Goal: Task Accomplishment & Management: Manage account settings

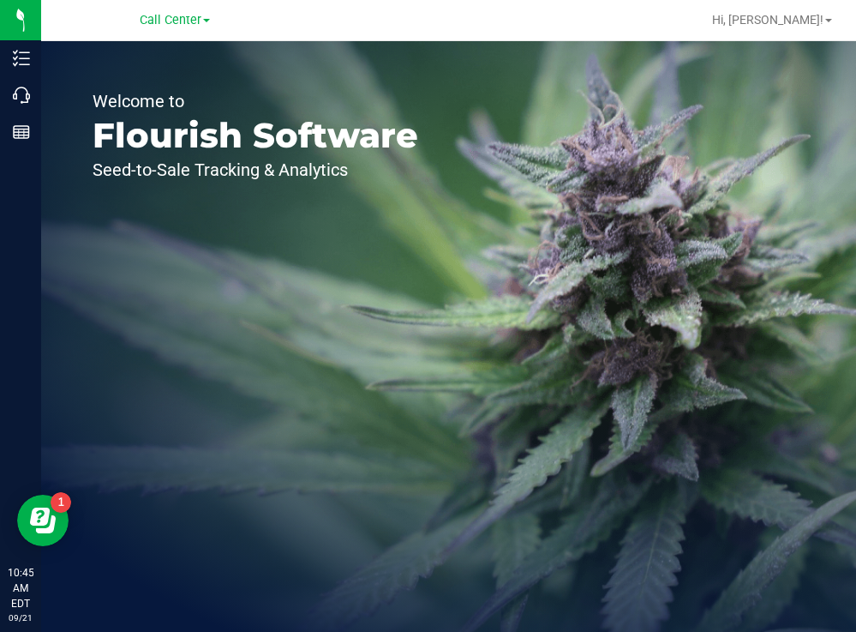
click at [355, 262] on div "Welcome to Flourish Software Seed-to-Sale Tracking & Analytics" at bounding box center [255, 336] width 429 height 591
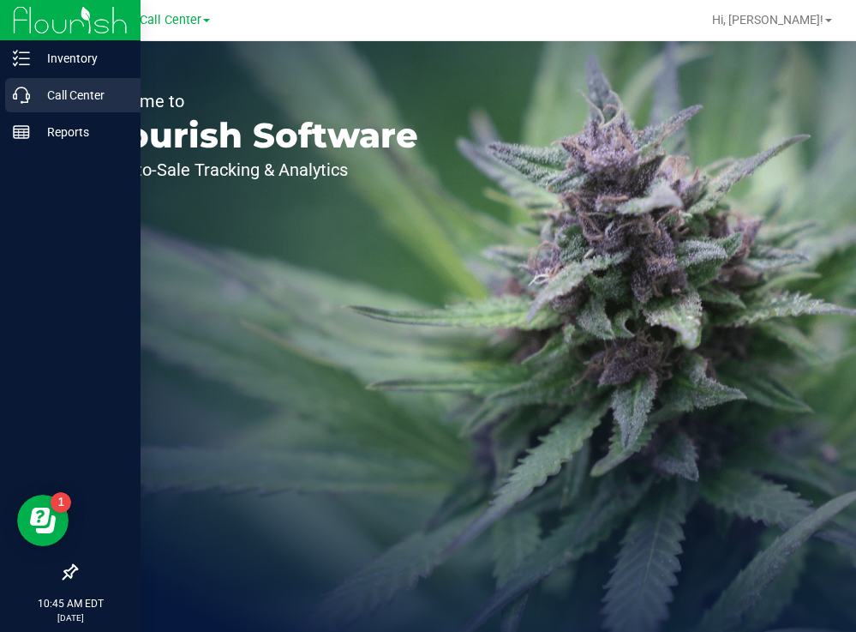
click at [39, 88] on p "Call Center" at bounding box center [81, 95] width 103 height 21
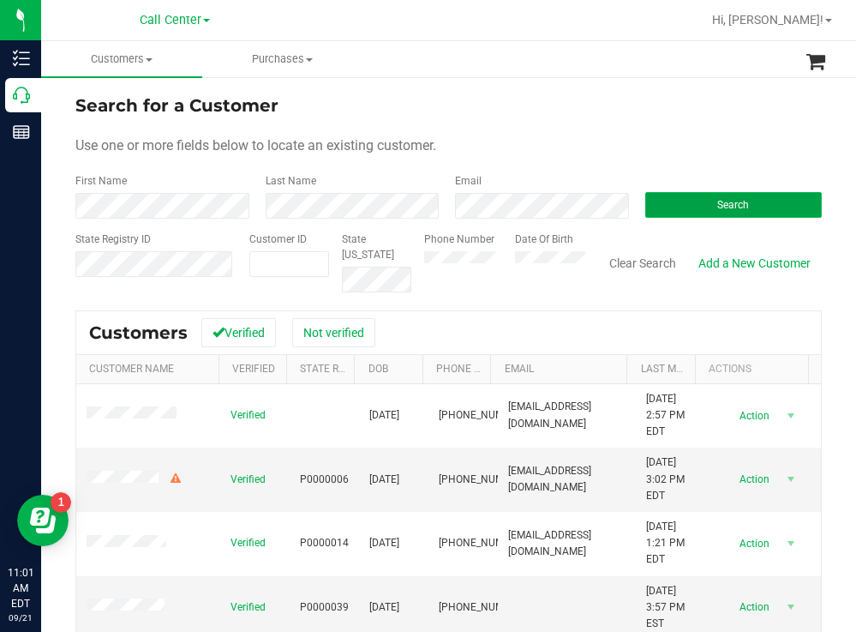
click at [690, 197] on button "Search" at bounding box center [733, 205] width 177 height 26
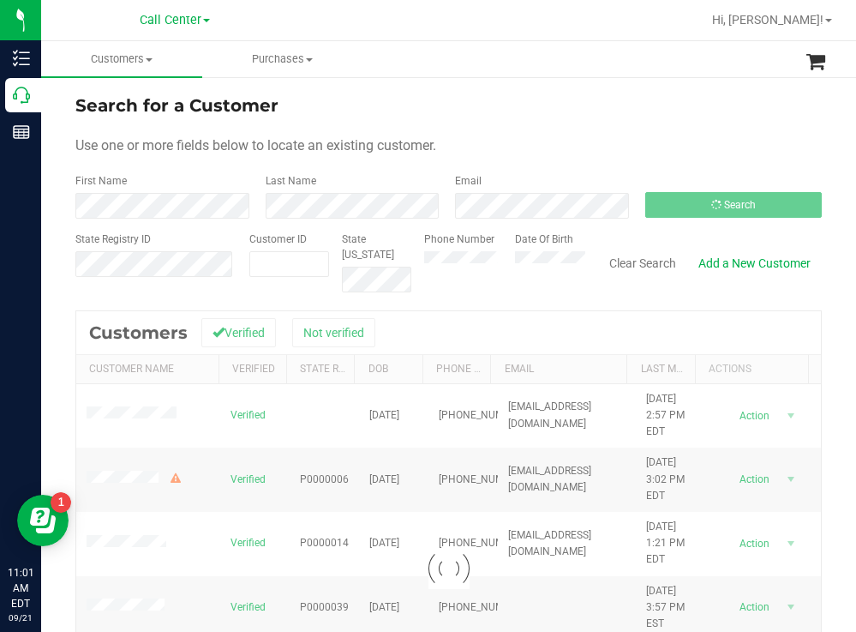
click at [631, 117] on div "Search for a Customer" at bounding box center [448, 106] width 747 height 26
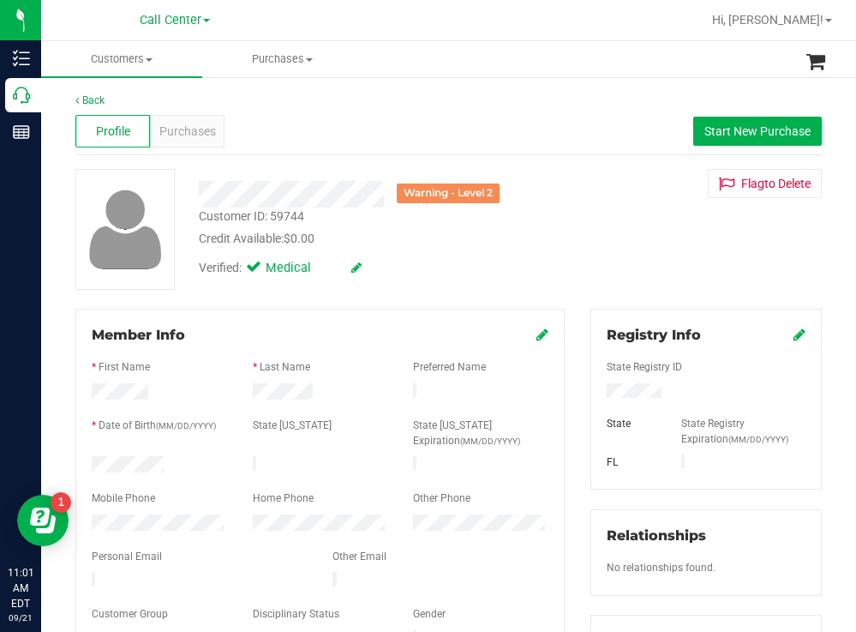
drag, startPoint x: 176, startPoint y: 458, endPoint x: 84, endPoint y: 463, distance: 91.9
click at [84, 463] on div at bounding box center [159, 466] width 161 height 21
click at [604, 259] on div "Warning - Level 2 Customer ID: 59744 Credit Available: $0.00 Verified: Medical …" at bounding box center [449, 229] width 772 height 121
drag, startPoint x: 660, startPoint y: 395, endPoint x: 590, endPoint y: 396, distance: 70.3
click at [594, 396] on div at bounding box center [706, 392] width 225 height 19
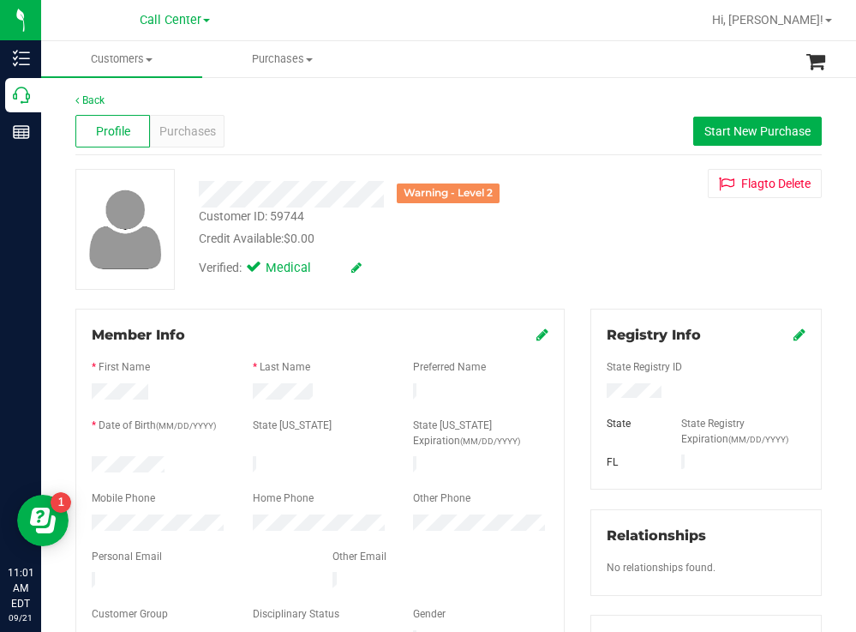
click at [555, 251] on div "Verified: Medical" at bounding box center [379, 267] width 387 height 38
click at [201, 131] on span "Purchases" at bounding box center [187, 132] width 57 height 18
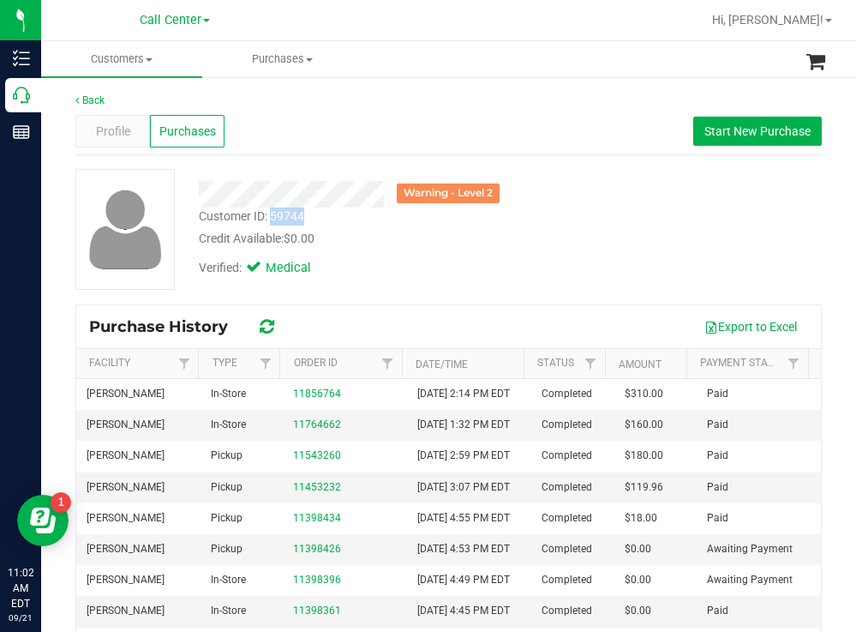
drag, startPoint x: 315, startPoint y: 217, endPoint x: 273, endPoint y: 213, distance: 43.0
click at [273, 213] on div "Customer ID: 59744 Credit Available: $0.00" at bounding box center [379, 227] width 387 height 40
copy div "59744"
click at [116, 123] on span "Profile" at bounding box center [113, 132] width 34 height 18
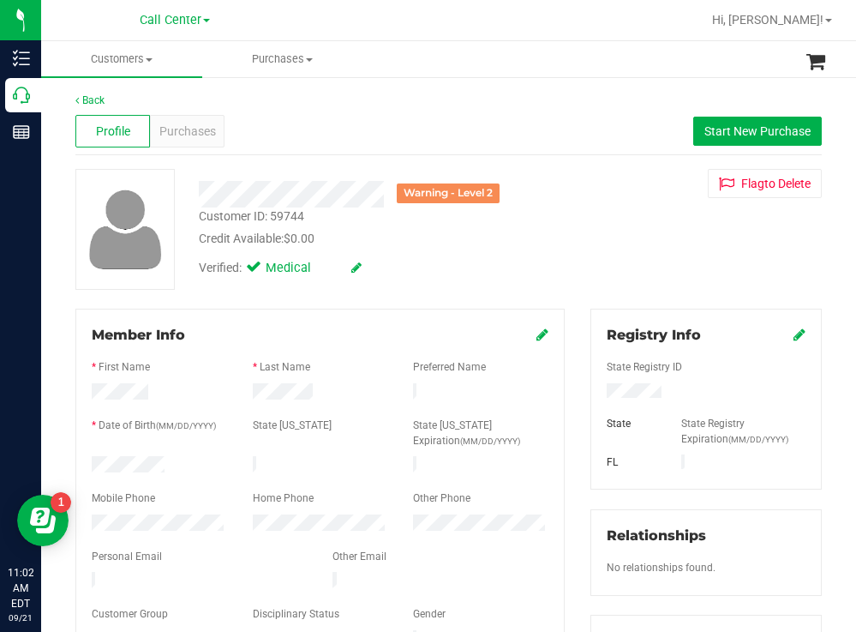
drag, startPoint x: 653, startPoint y: 391, endPoint x: 596, endPoint y: 390, distance: 57.4
click at [596, 390] on div at bounding box center [706, 392] width 225 height 19
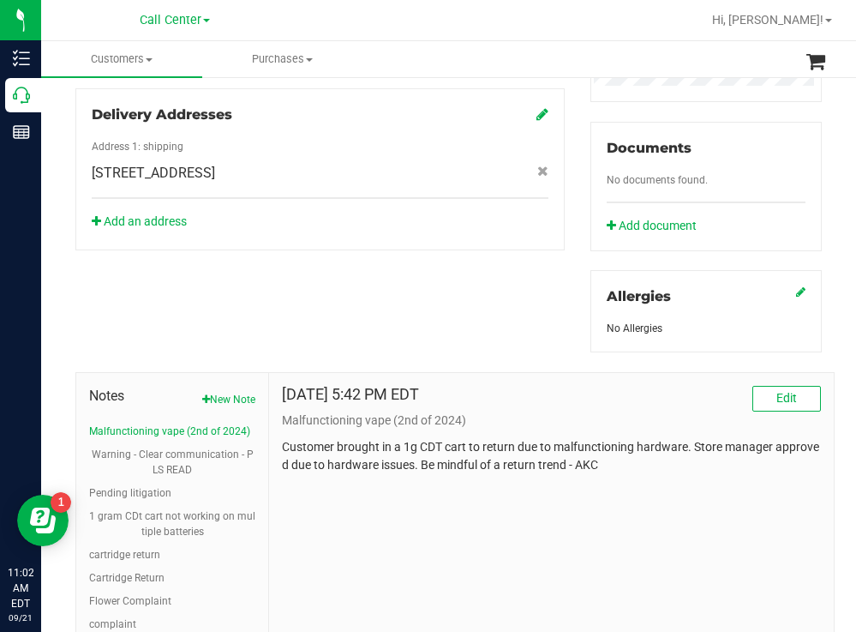
scroll to position [673, 0]
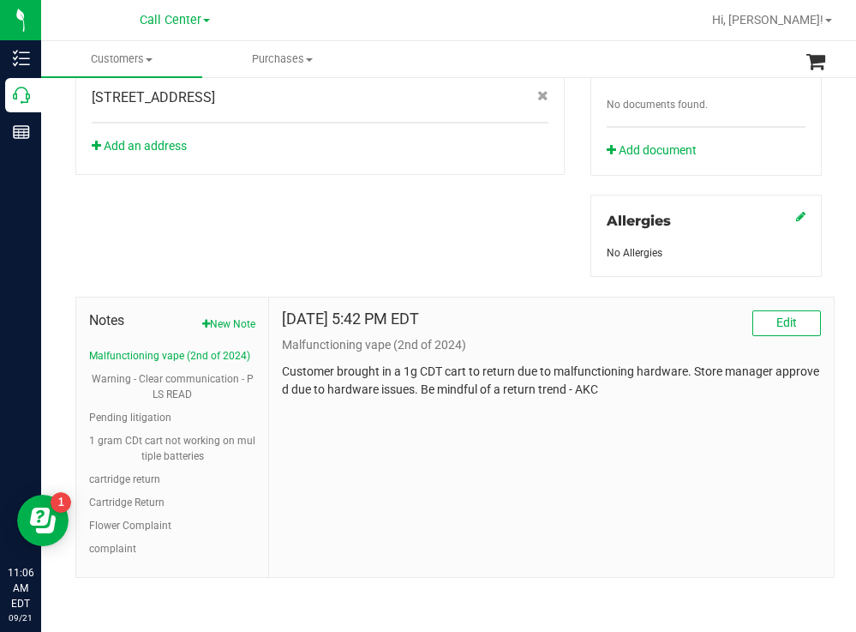
click at [459, 188] on div "Member Info * First Name * Last Name Preferred Name * Date of Birth (MM/DD/YYYY…" at bounding box center [449, 107] width 772 height 942
click at [217, 381] on button "Warning - Clear communication - PLS READ" at bounding box center [172, 386] width 166 height 31
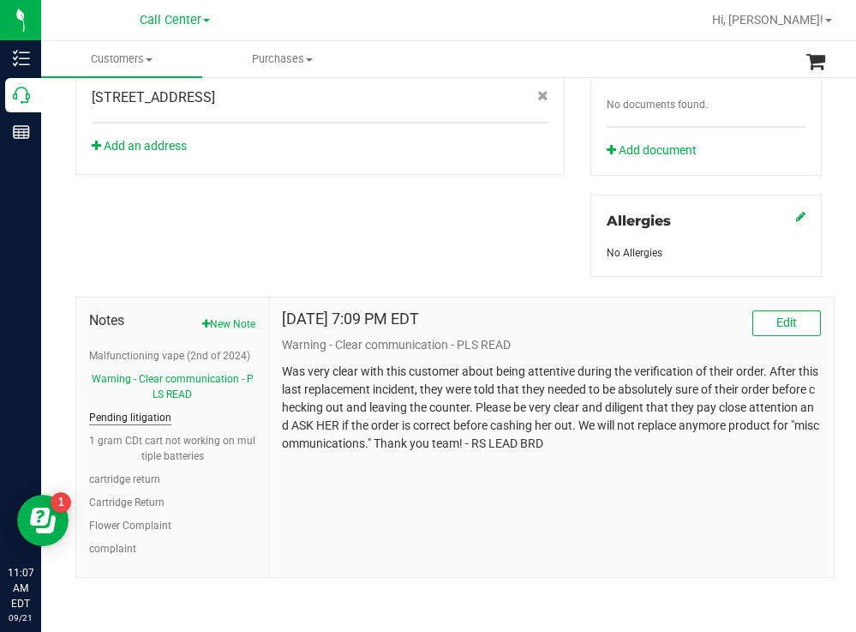
click at [156, 416] on button "Pending litigation" at bounding box center [130, 417] width 82 height 15
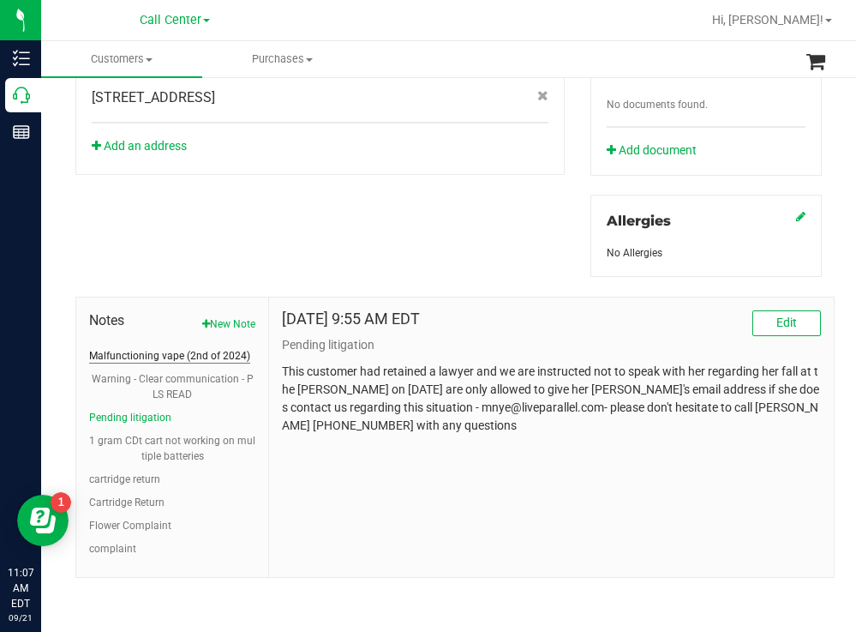
click at [170, 355] on button "Malfunctioning vape (2nd of 2024)" at bounding box center [169, 355] width 161 height 15
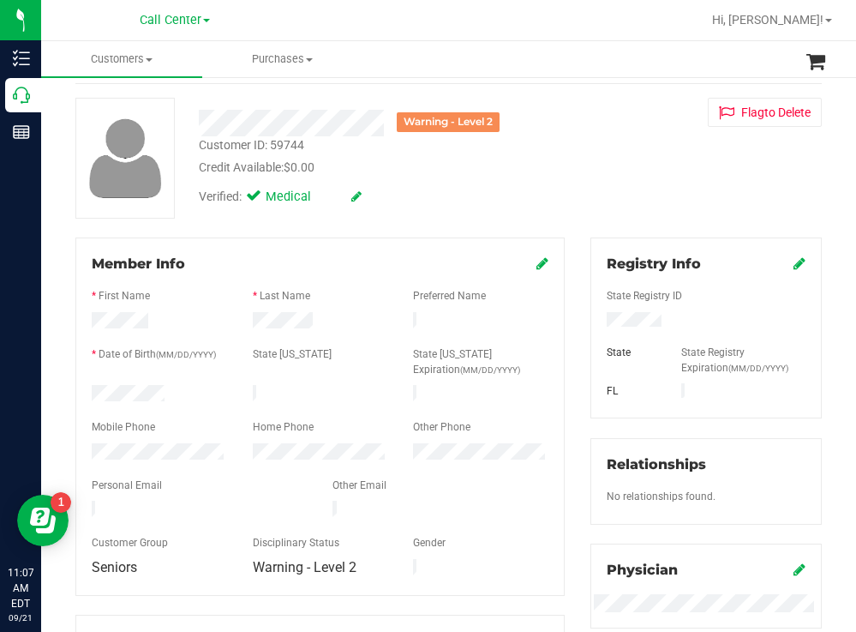
scroll to position [0, 0]
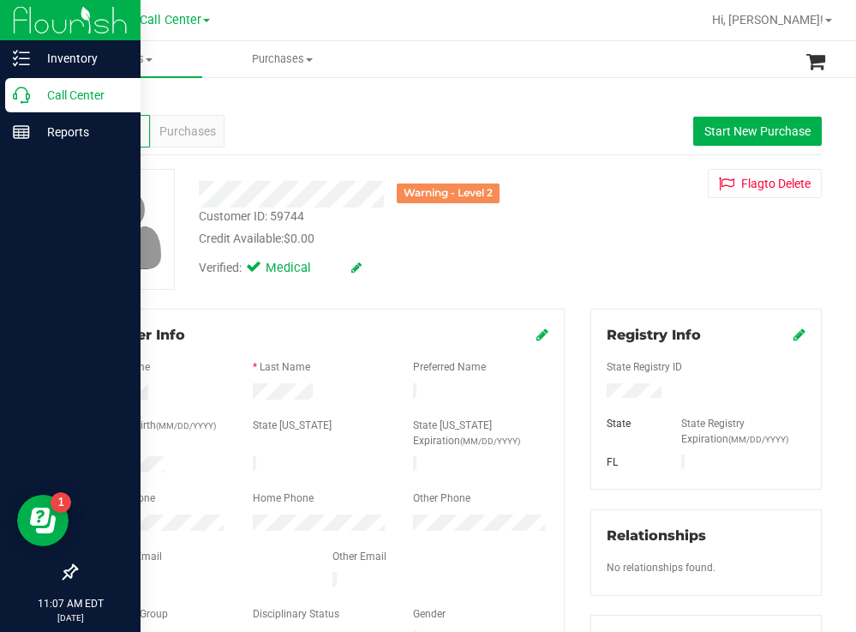
click at [64, 92] on p "Call Center" at bounding box center [81, 95] width 103 height 21
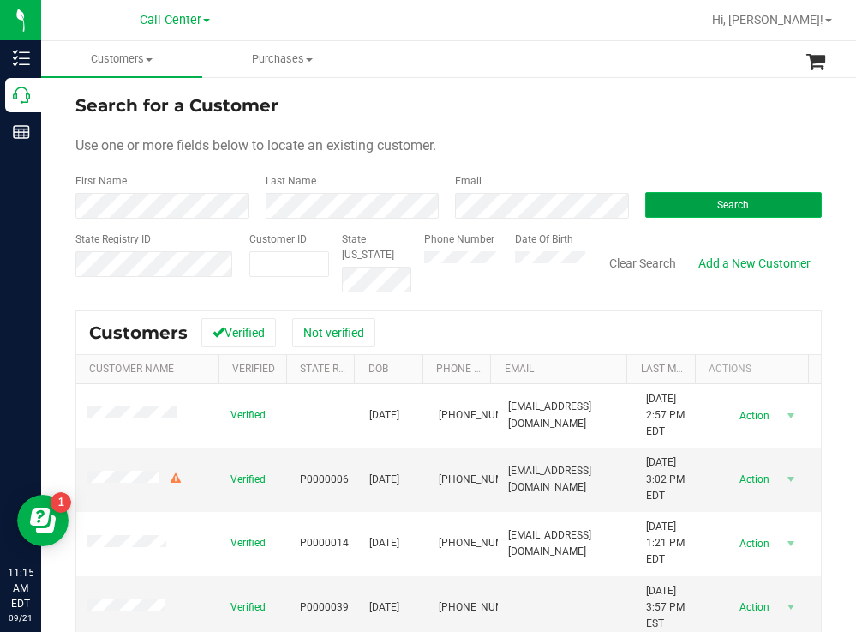
click at [648, 206] on button "Search" at bounding box center [733, 205] width 177 height 26
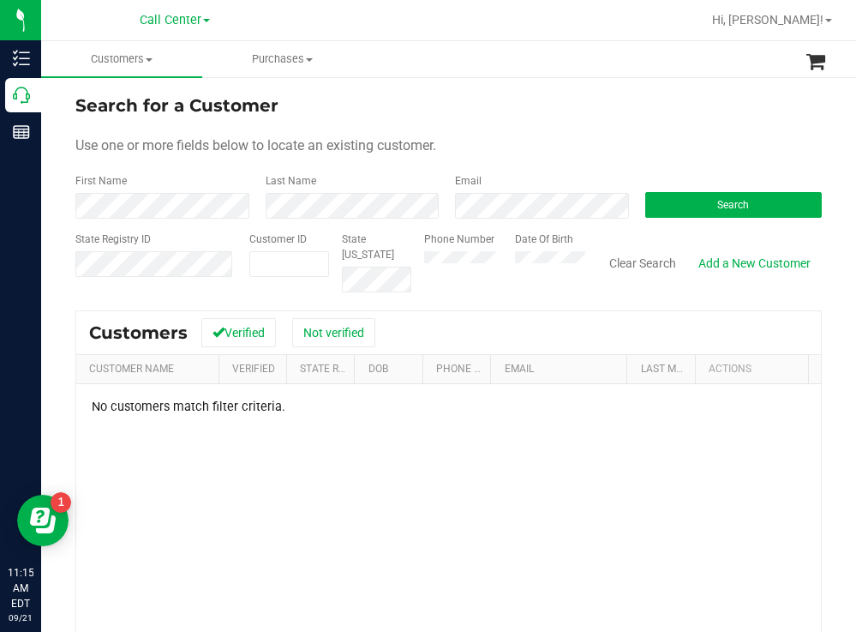
click at [501, 257] on div "Phone Number Date Of Birth" at bounding box center [498, 261] width 174 height 61
drag, startPoint x: 684, startPoint y: 203, endPoint x: 657, endPoint y: 189, distance: 29.9
click at [684, 202] on button "Search" at bounding box center [733, 205] width 177 height 26
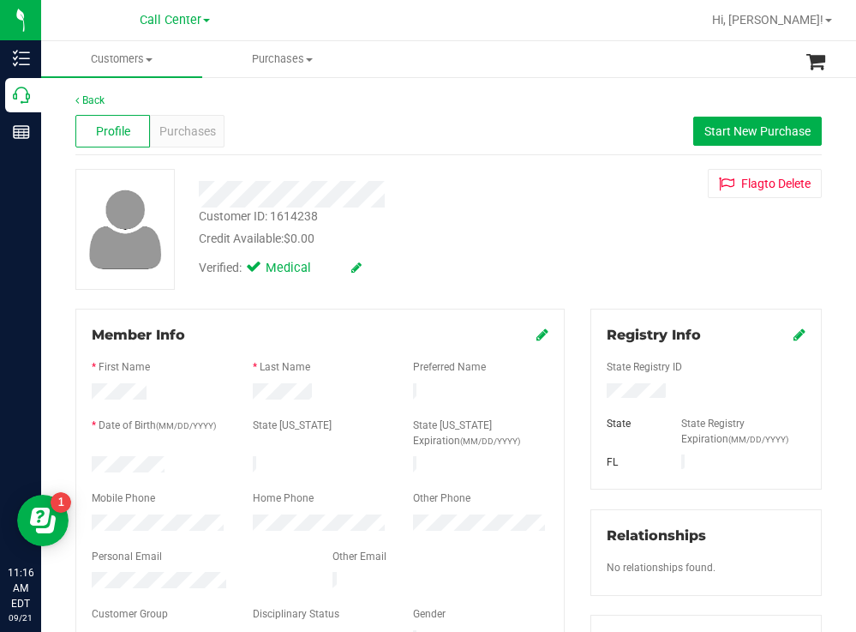
drag, startPoint x: 181, startPoint y: 460, endPoint x: 76, endPoint y: 463, distance: 104.6
click at [76, 463] on div "Member Info * First Name * Last Name Preferred Name * Date of Birth (MM/DD/YYYY…" at bounding box center [319, 488] width 489 height 358
click at [598, 392] on div at bounding box center [706, 392] width 225 height 19
click at [465, 231] on div "Credit Available: $0.00" at bounding box center [379, 239] width 361 height 18
click at [203, 138] on span "Purchases" at bounding box center [187, 132] width 57 height 18
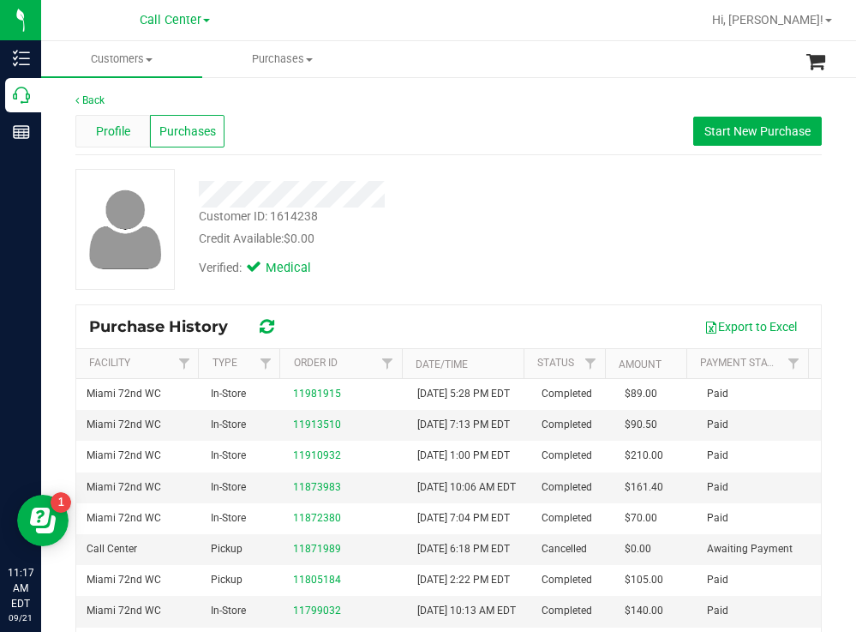
click at [105, 121] on div "Profile" at bounding box center [112, 131] width 75 height 33
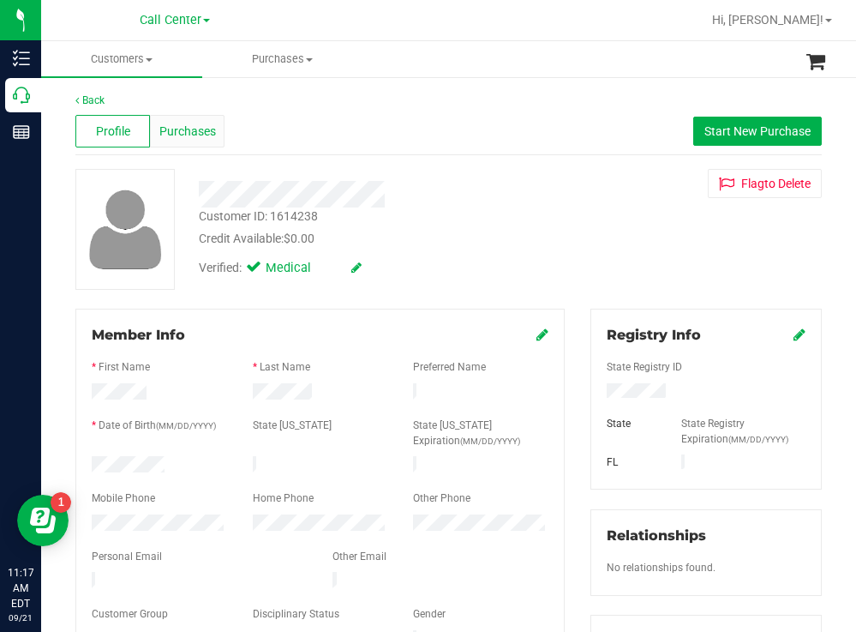
click at [196, 128] on span "Purchases" at bounding box center [187, 132] width 57 height 18
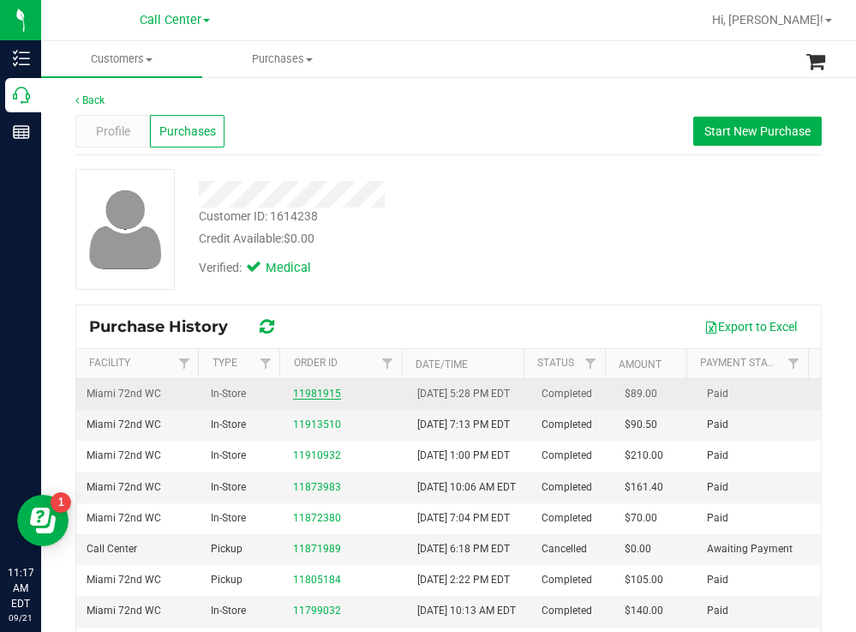
click at [315, 399] on link "11981915" at bounding box center [317, 393] width 48 height 12
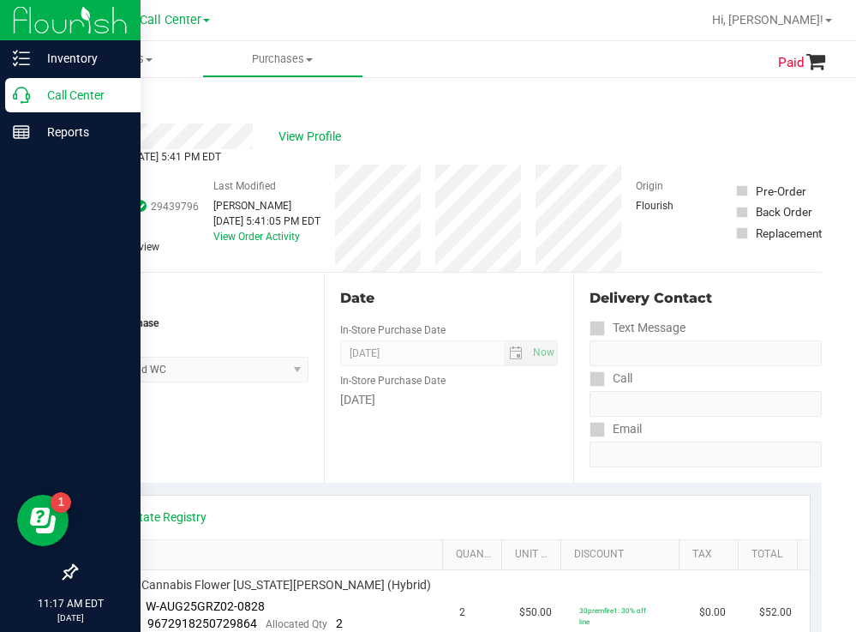
click at [53, 103] on p "Call Center" at bounding box center [81, 95] width 103 height 21
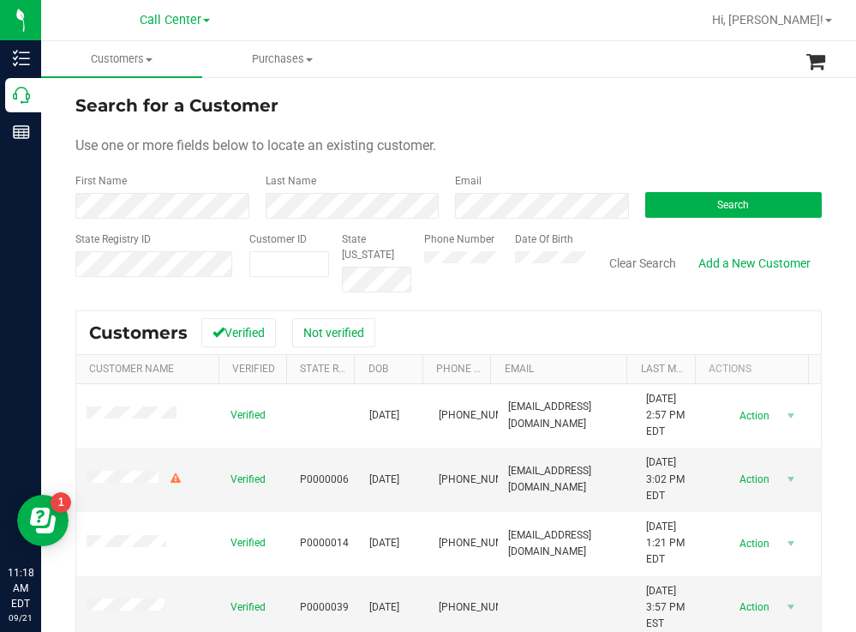
click at [682, 190] on div "Search" at bounding box center [728, 195] width 190 height 45
click at [683, 207] on button "Search" at bounding box center [733, 205] width 177 height 26
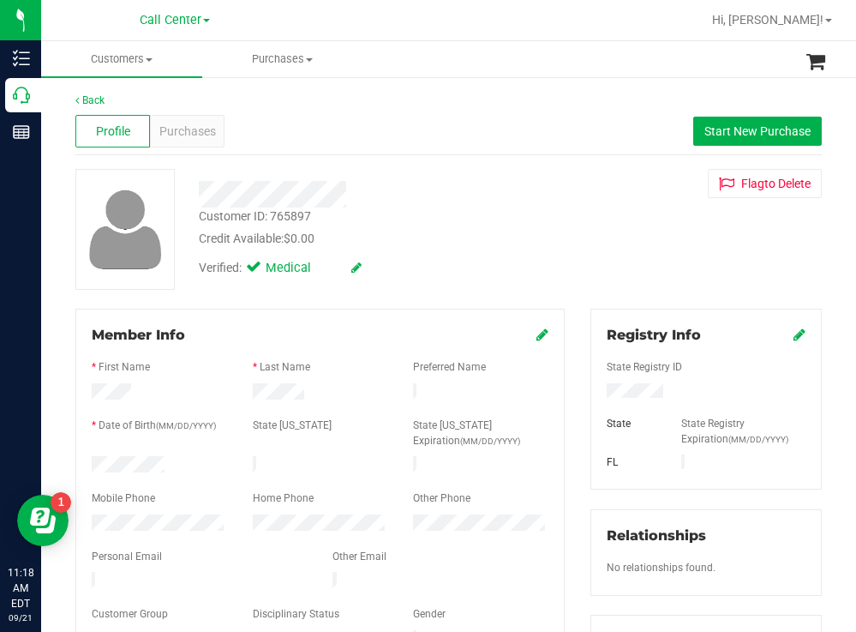
click at [93, 465] on div at bounding box center [159, 466] width 161 height 21
drag, startPoint x: 702, startPoint y: 387, endPoint x: 586, endPoint y: 396, distance: 116.1
click at [594, 395] on div at bounding box center [706, 392] width 225 height 19
click at [476, 191] on div at bounding box center [379, 194] width 387 height 27
click at [188, 123] on span "Purchases" at bounding box center [187, 132] width 57 height 18
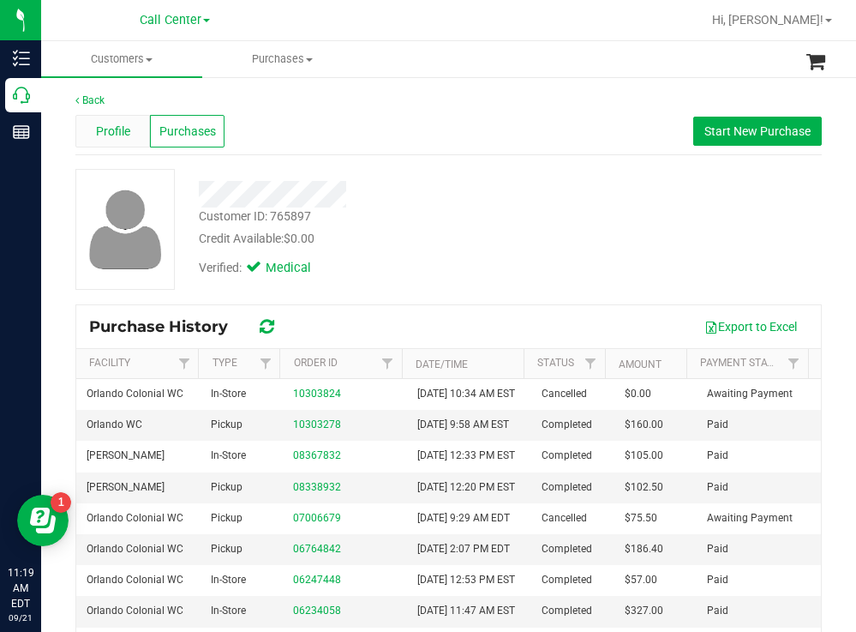
click at [111, 129] on span "Profile" at bounding box center [113, 132] width 34 height 18
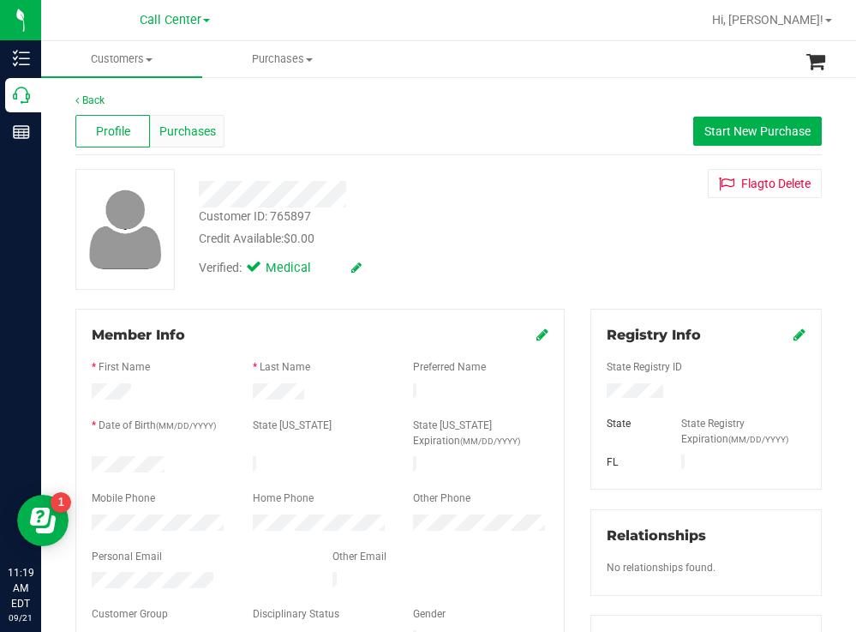
click at [217, 128] on div "Purchases" at bounding box center [187, 131] width 75 height 33
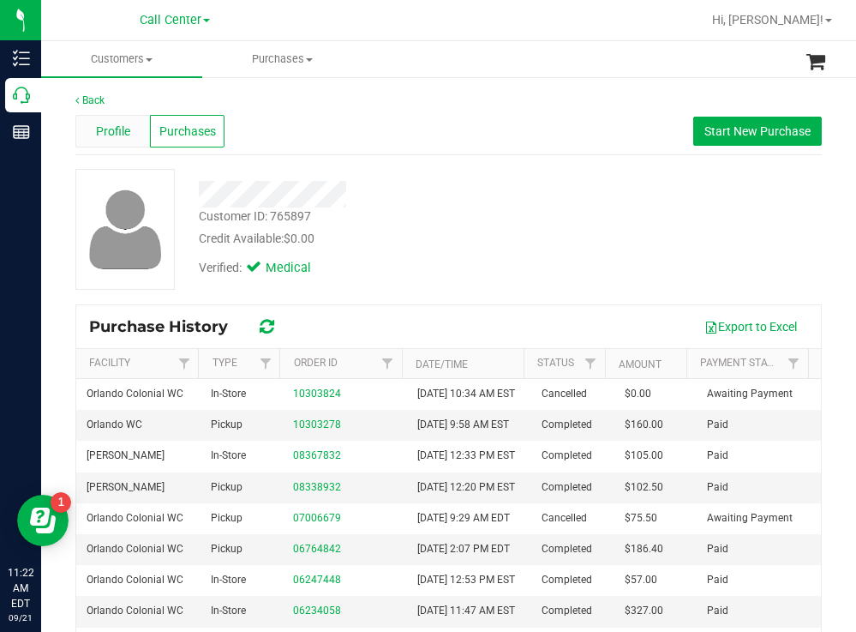
click at [105, 129] on span "Profile" at bounding box center [113, 132] width 34 height 18
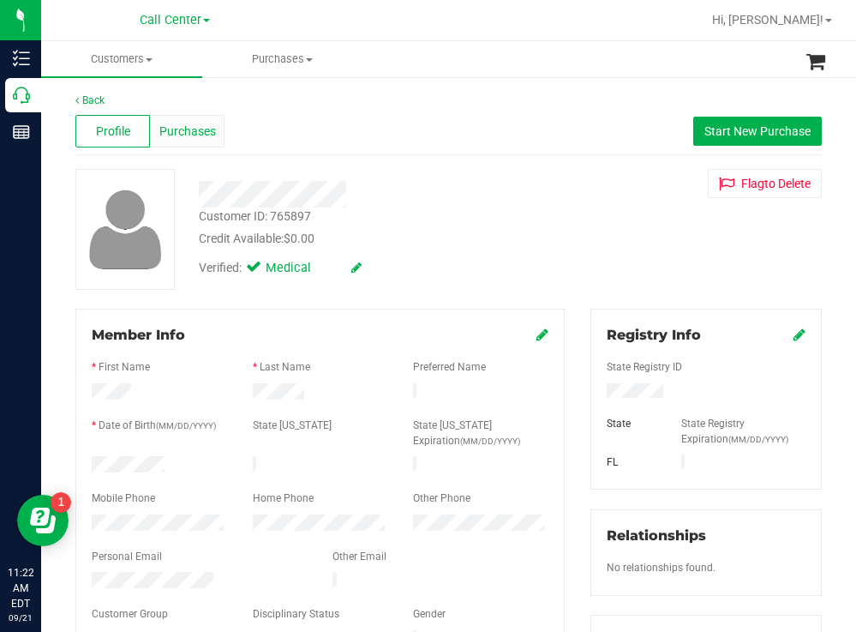
click at [196, 133] on span "Purchases" at bounding box center [187, 132] width 57 height 18
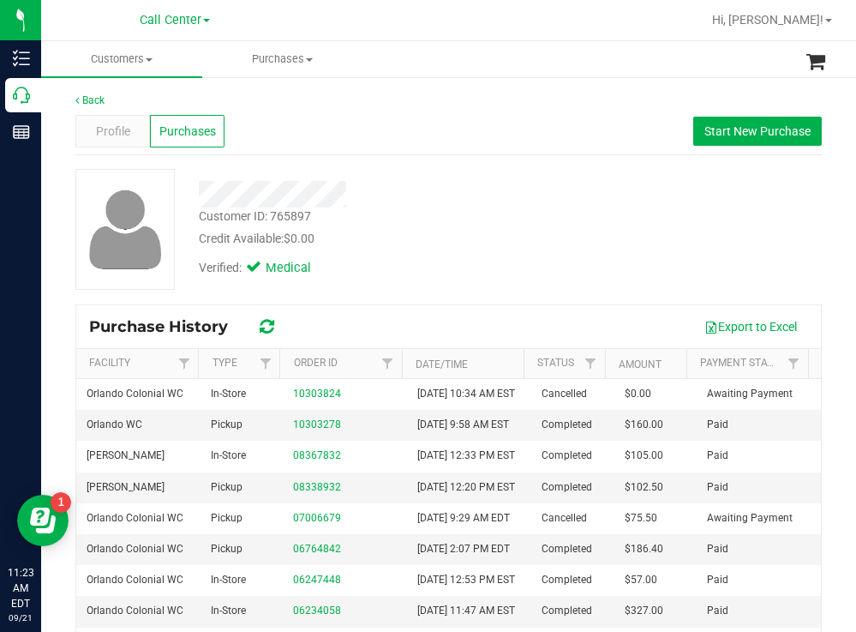
click at [446, 201] on div at bounding box center [379, 194] width 387 height 27
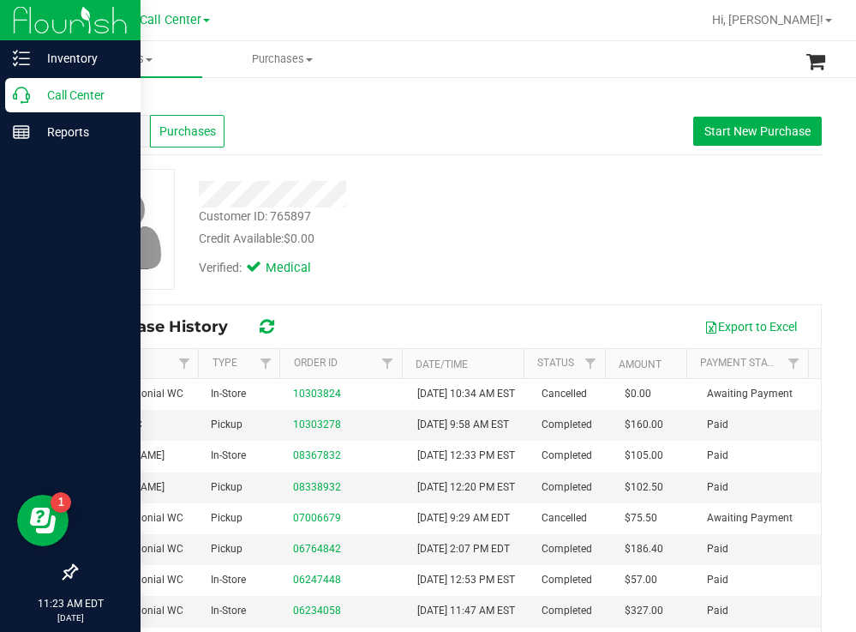
click at [75, 97] on p "Call Center" at bounding box center [81, 95] width 103 height 21
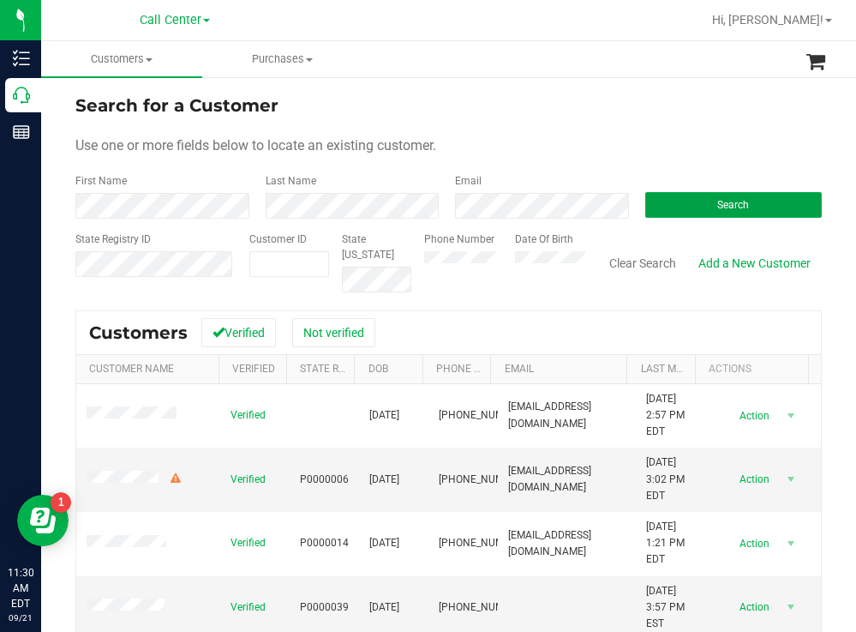
drag, startPoint x: 660, startPoint y: 206, endPoint x: 404, endPoint y: 99, distance: 277.5
click at [645, 201] on button "Search" at bounding box center [733, 205] width 177 height 26
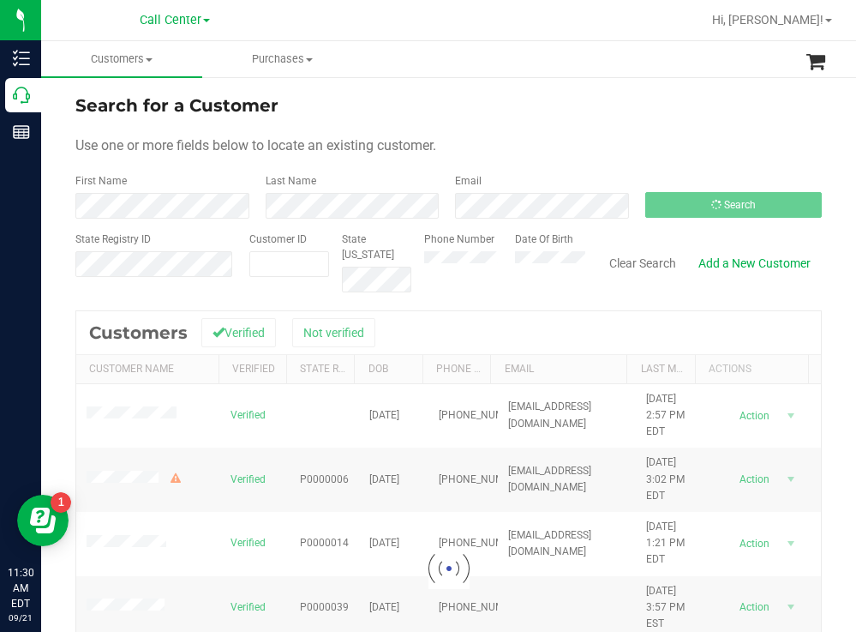
click at [447, 132] on form "Search for a Customer Use one or more fields below to locate an existing custom…" at bounding box center [448, 193] width 747 height 200
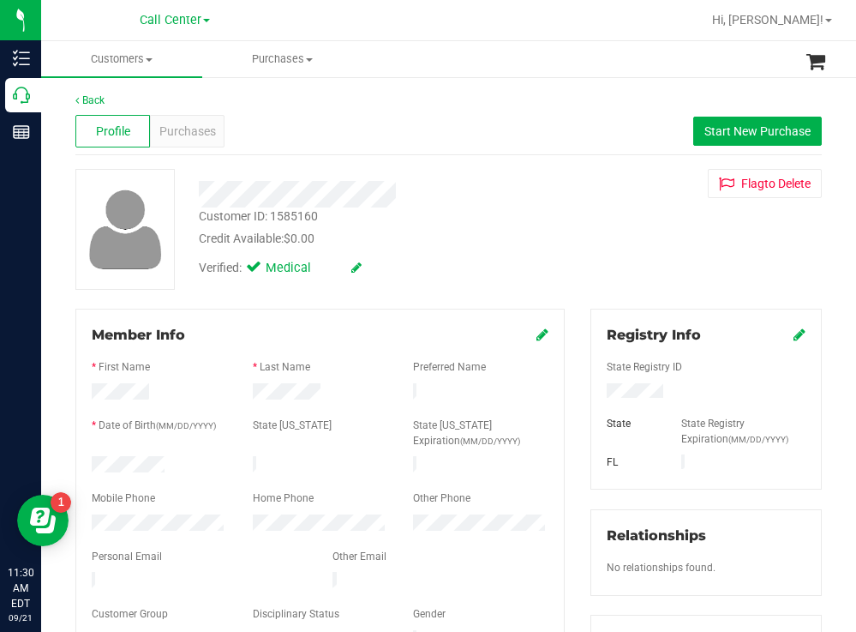
drag, startPoint x: 177, startPoint y: 456, endPoint x: 91, endPoint y: 464, distance: 86.1
click at [91, 464] on div at bounding box center [159, 466] width 161 height 21
drag, startPoint x: 660, startPoint y: 390, endPoint x: 594, endPoint y: 387, distance: 66.1
click at [594, 387] on div at bounding box center [706, 392] width 225 height 19
click at [519, 244] on div "Credit Available: $0.00" at bounding box center [379, 239] width 361 height 18
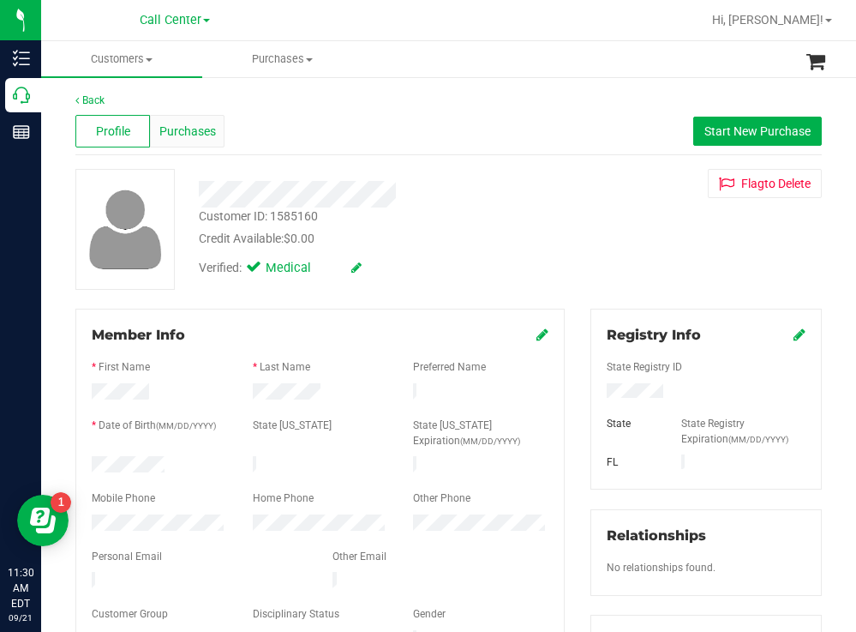
click at [194, 123] on span "Purchases" at bounding box center [187, 132] width 57 height 18
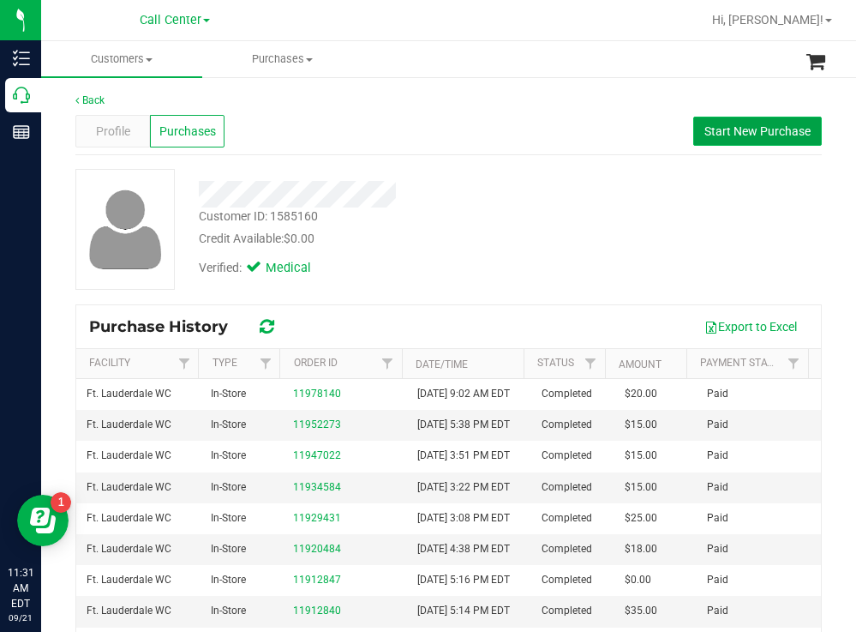
click at [729, 135] on span "Start New Purchase" at bounding box center [758, 131] width 106 height 14
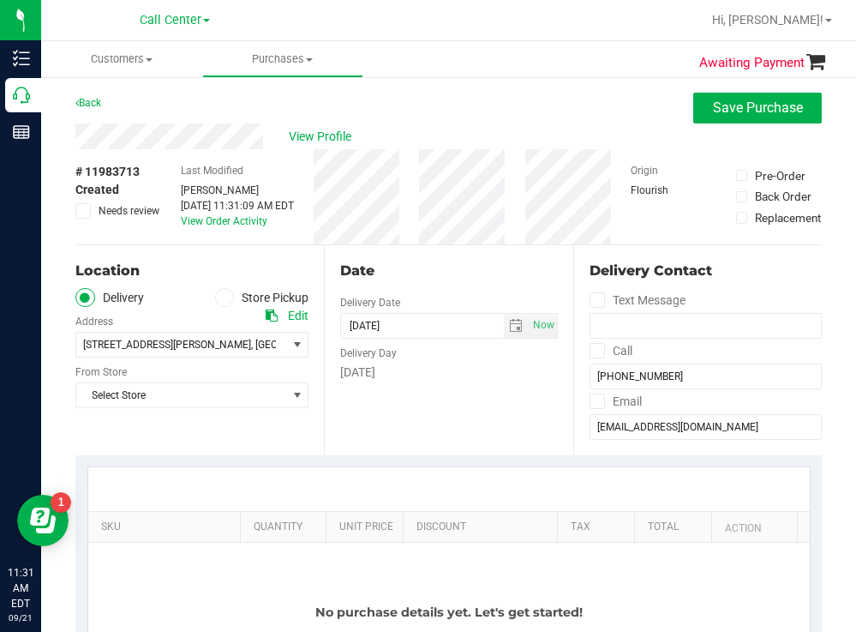
click at [225, 297] on span at bounding box center [225, 298] width 20 height 20
click at [0, 0] on input "Store Pickup" at bounding box center [0, 0] width 0 height 0
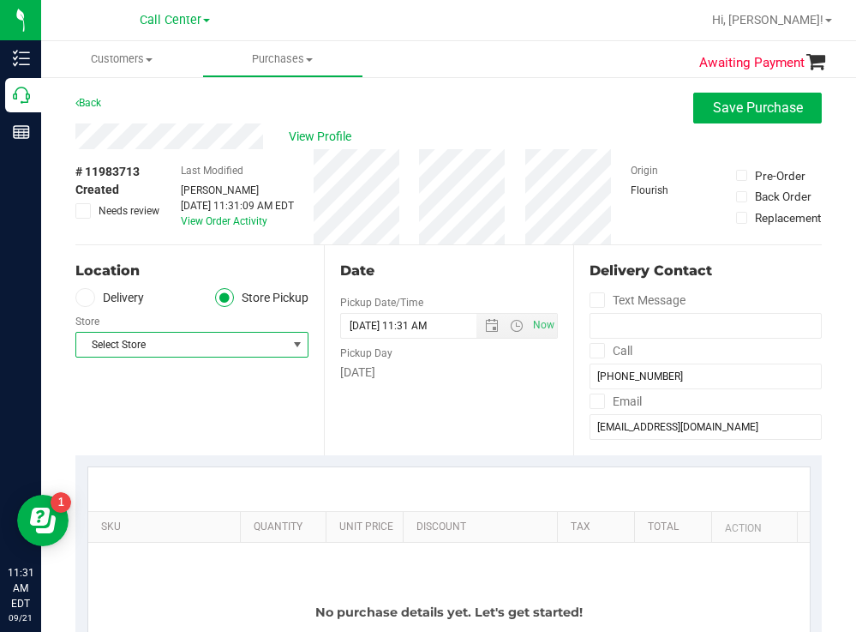
click at [180, 345] on span "Select Store" at bounding box center [181, 345] width 210 height 24
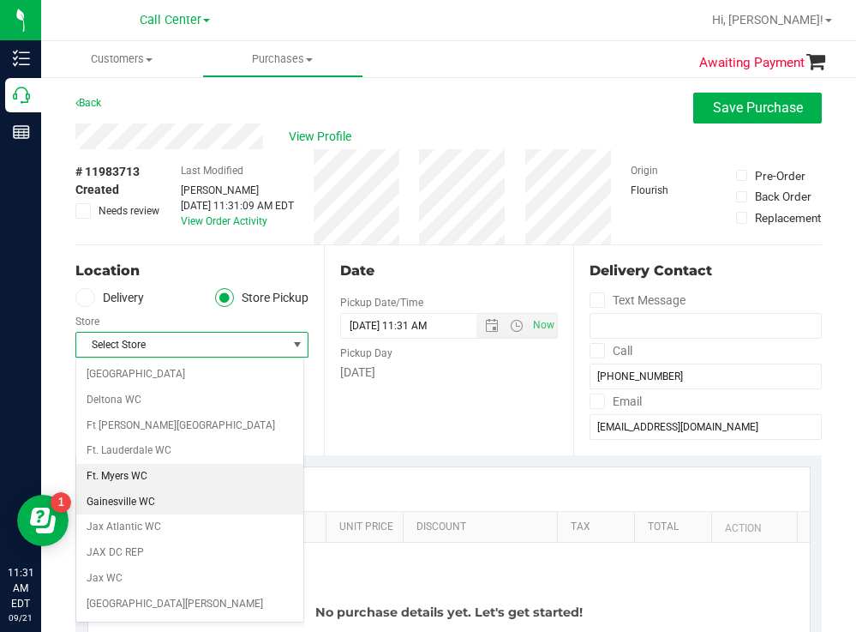
scroll to position [257, 0]
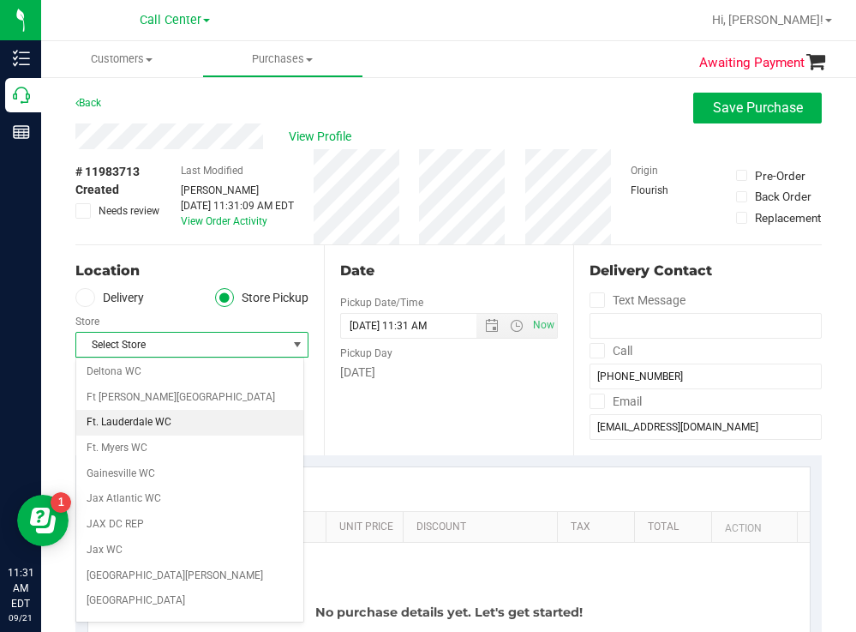
click at [147, 418] on li "Ft. Lauderdale WC" at bounding box center [189, 423] width 227 height 26
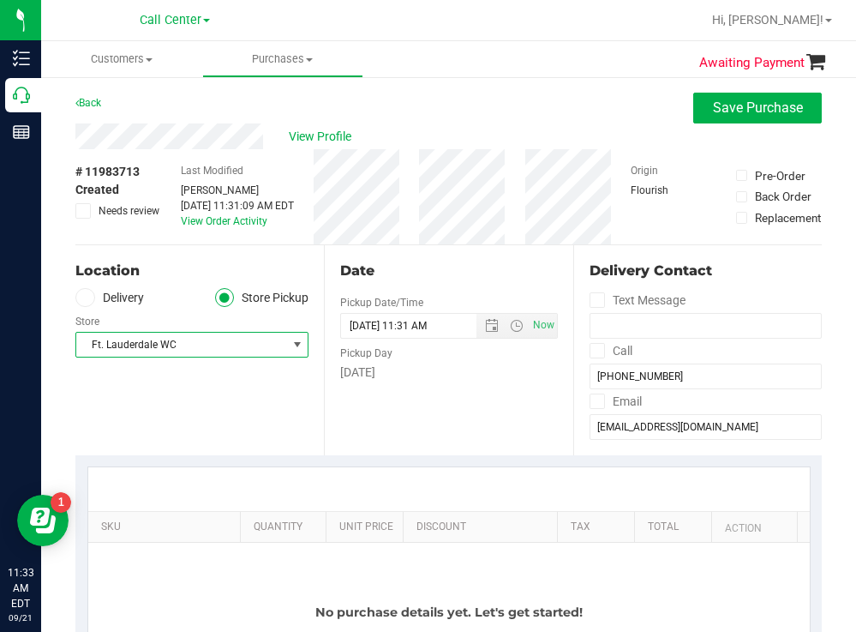
click at [213, 346] on span "Ft. Lauderdale WC" at bounding box center [181, 345] width 210 height 24
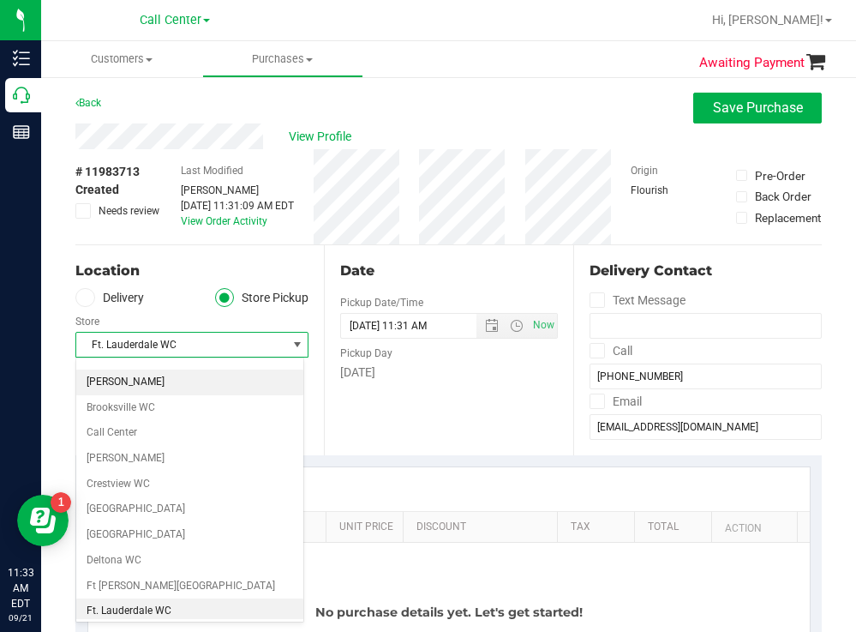
scroll to position [0, 0]
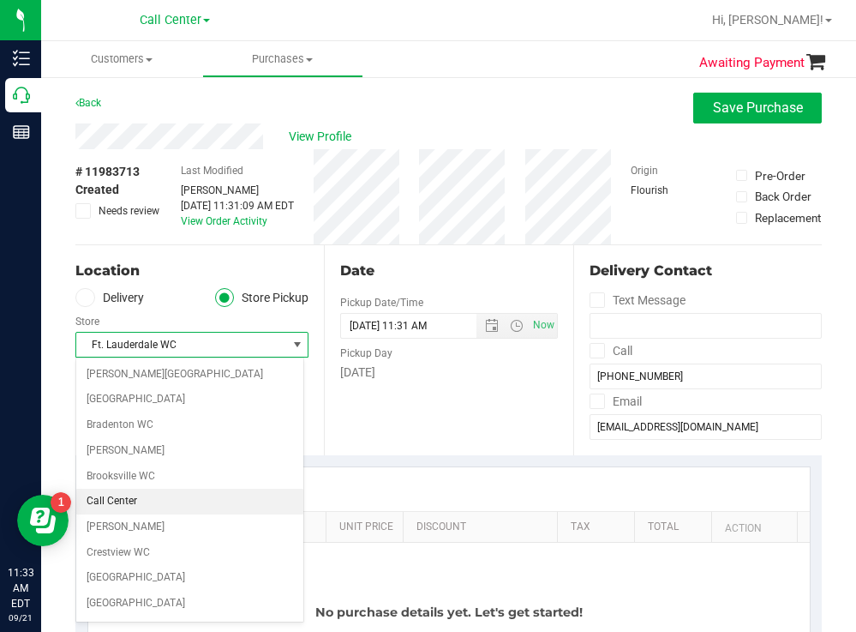
click at [118, 504] on li "Call Center" at bounding box center [189, 502] width 227 height 26
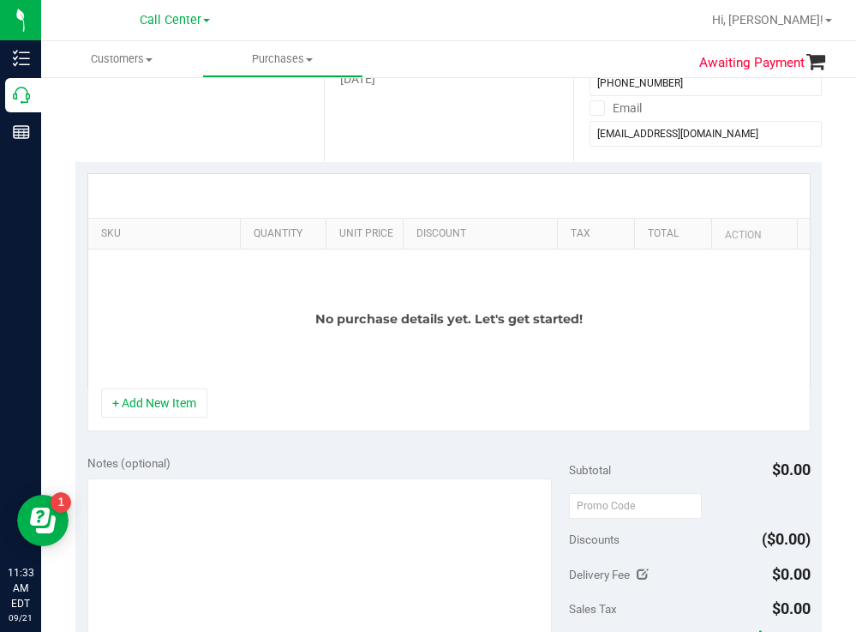
scroll to position [429, 0]
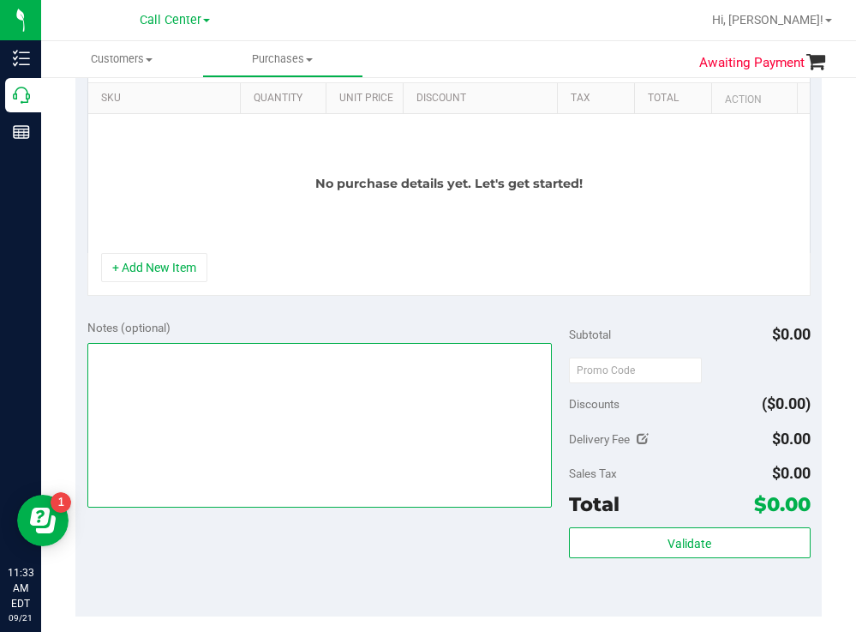
click at [153, 411] on textarea at bounding box center [319, 425] width 465 height 165
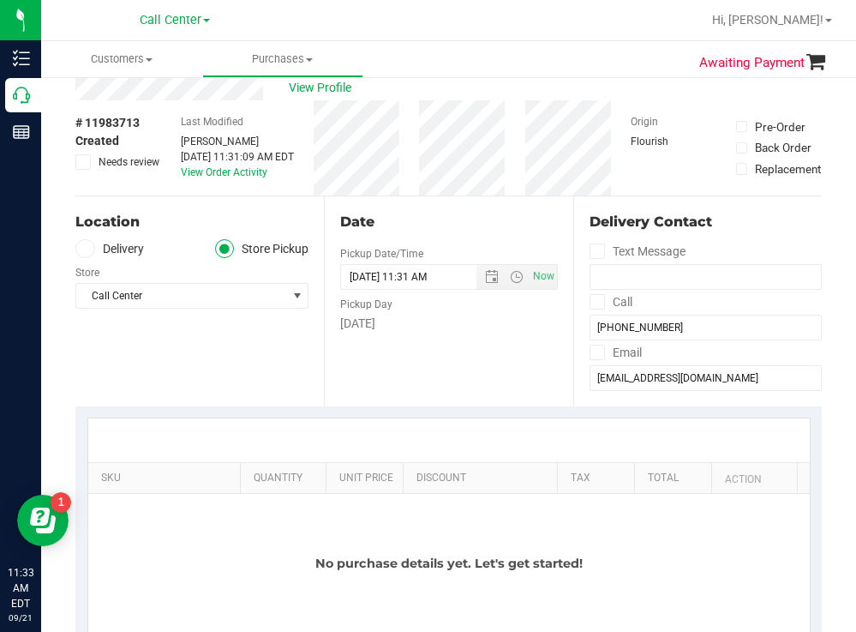
scroll to position [0, 0]
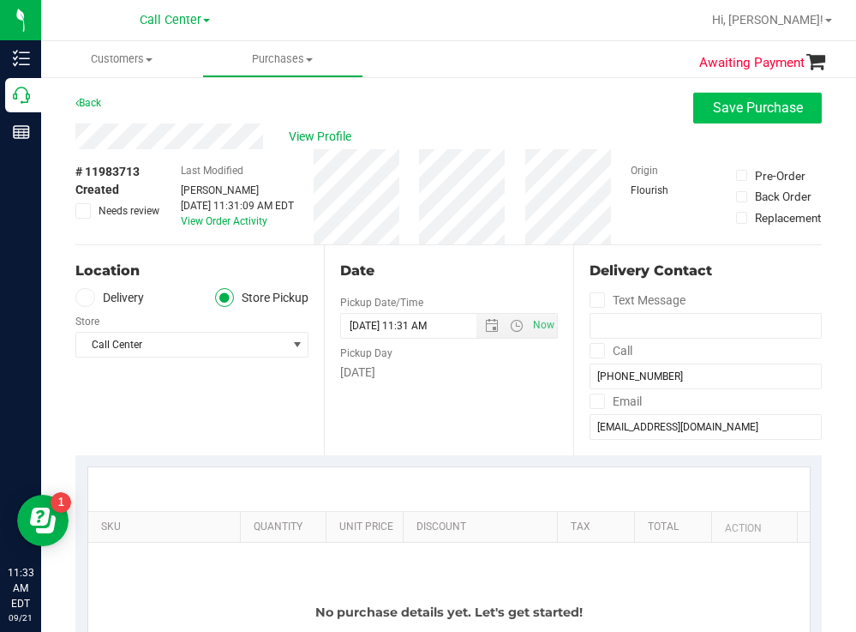
type textarea "cxl [PERSON_NAME] [DATE] 11:33"
click at [736, 106] on span "Save Purchase" at bounding box center [758, 107] width 90 height 16
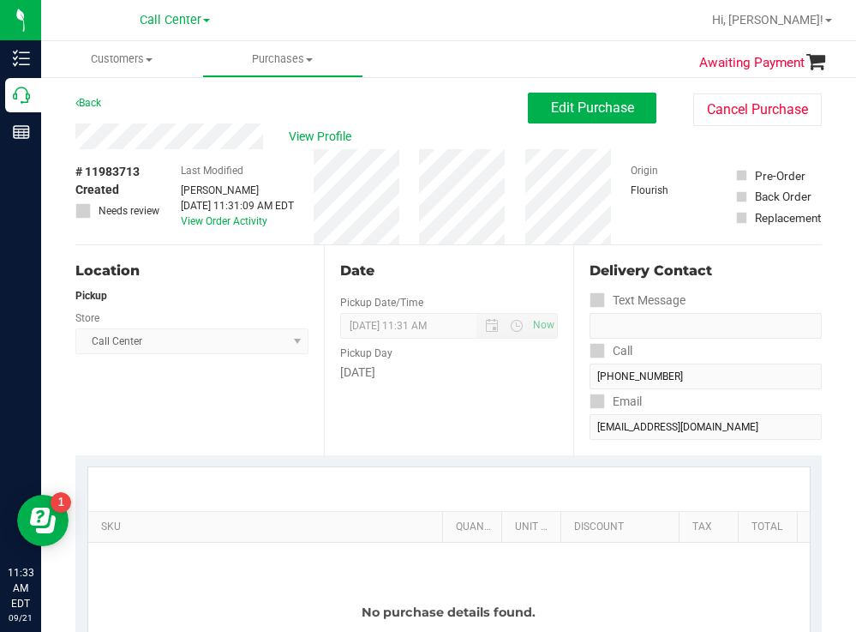
click at [735, 118] on button "Cancel Purchase" at bounding box center [757, 109] width 129 height 33
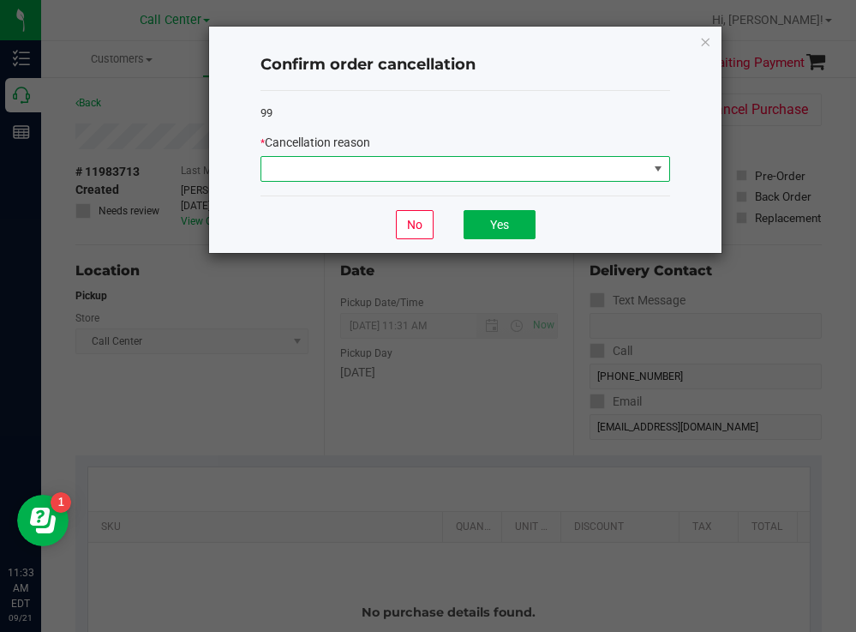
click at [335, 169] on span at bounding box center [454, 169] width 387 height 24
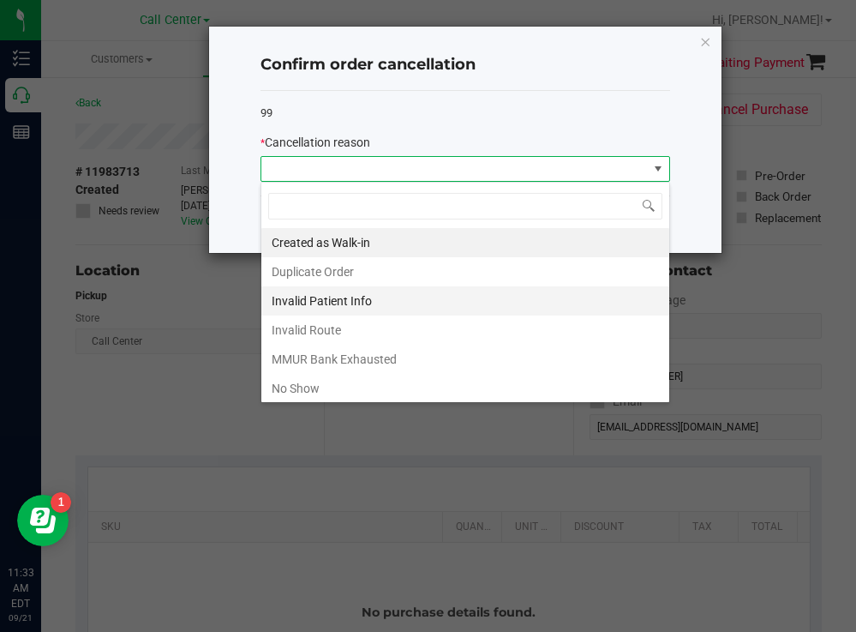
scroll to position [91, 0]
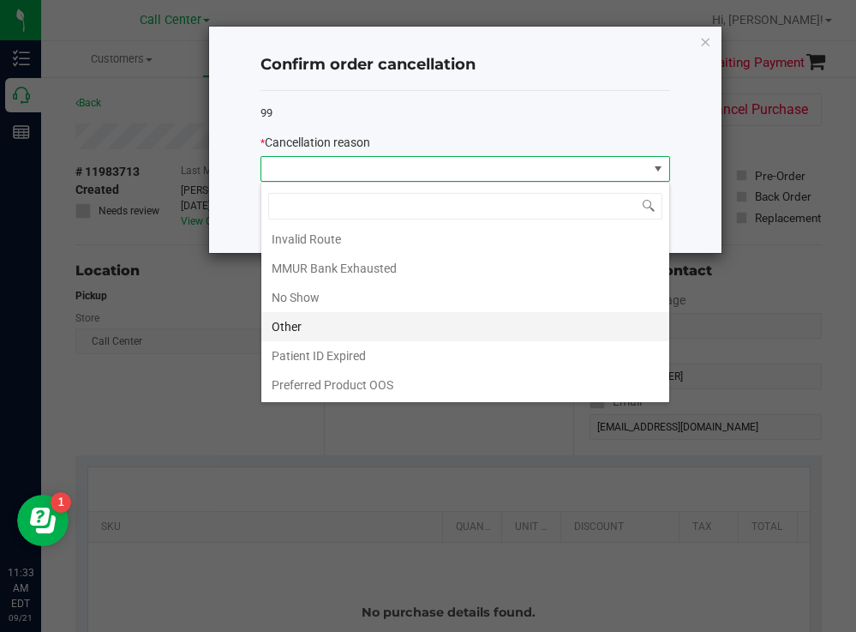
click at [303, 315] on li "Other" at bounding box center [465, 326] width 408 height 29
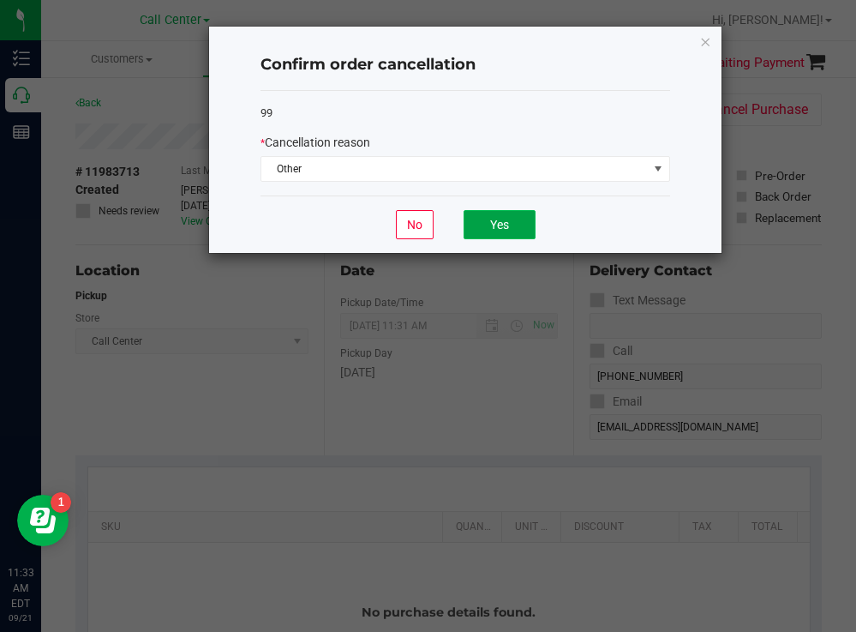
click at [503, 229] on button "Yes" at bounding box center [500, 224] width 72 height 29
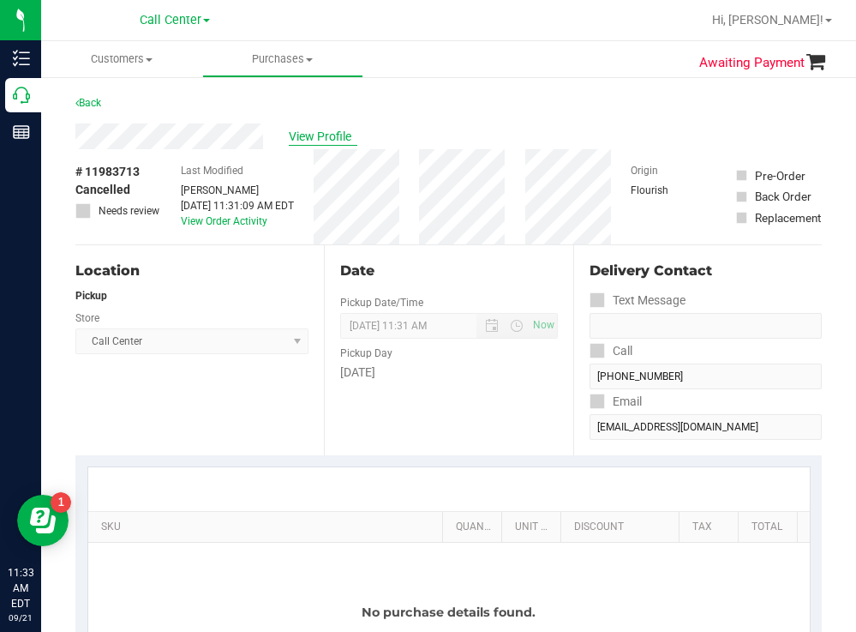
click at [316, 135] on span "View Profile" at bounding box center [323, 137] width 69 height 18
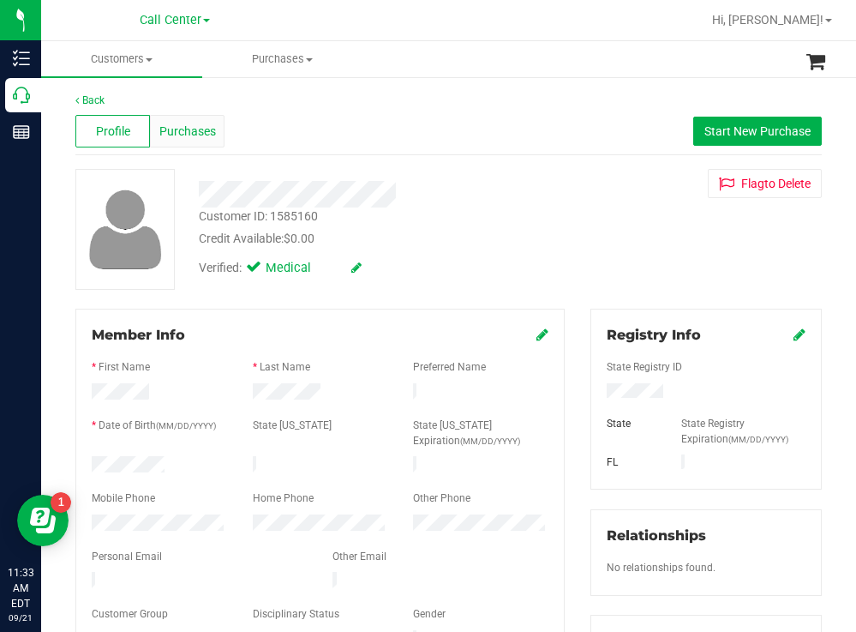
click at [195, 123] on span "Purchases" at bounding box center [187, 132] width 57 height 18
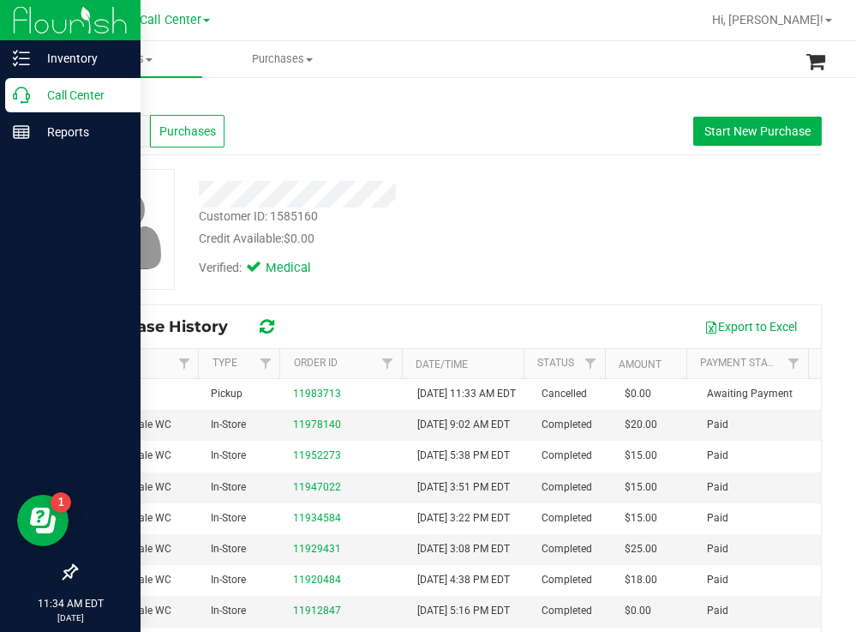
click at [70, 93] on p "Call Center" at bounding box center [81, 95] width 103 height 21
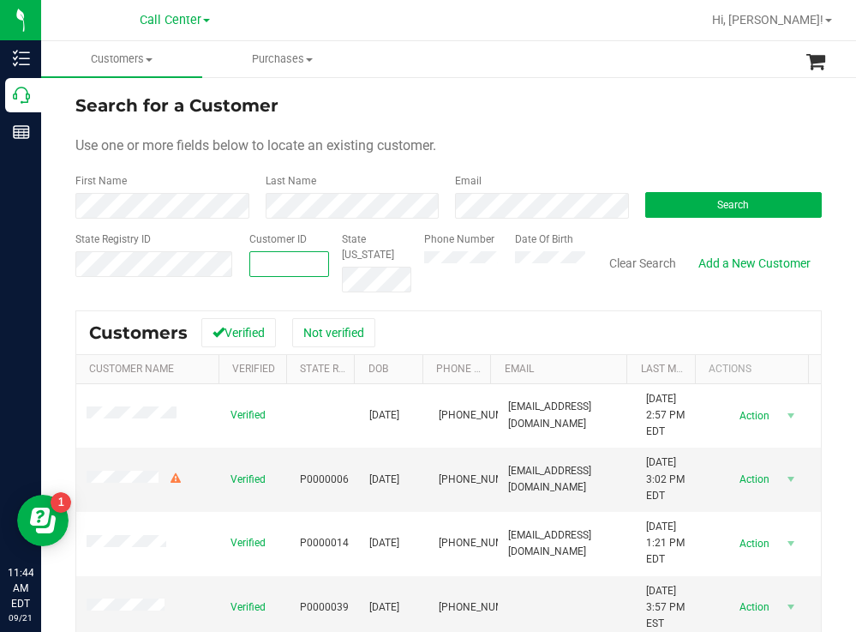
paste input "636289"
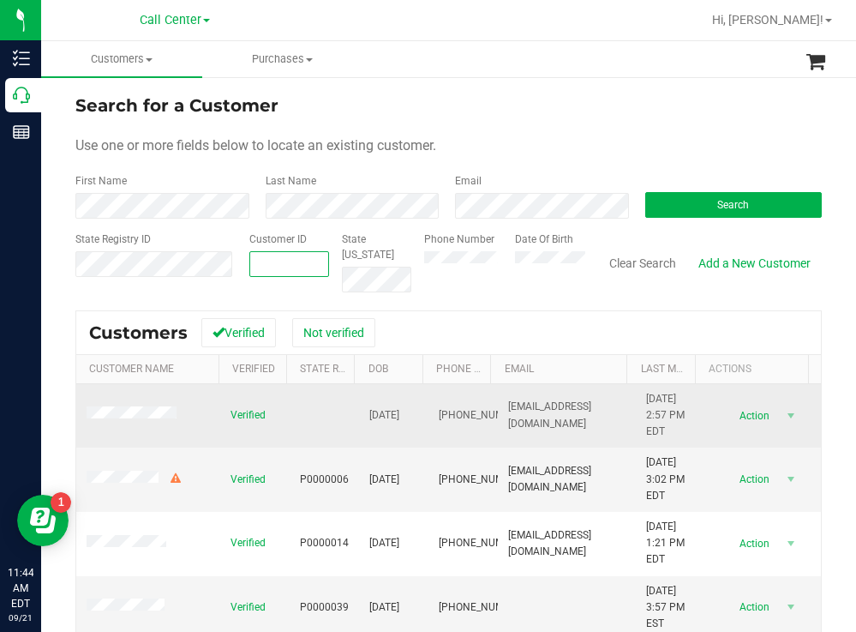
type input "636289"
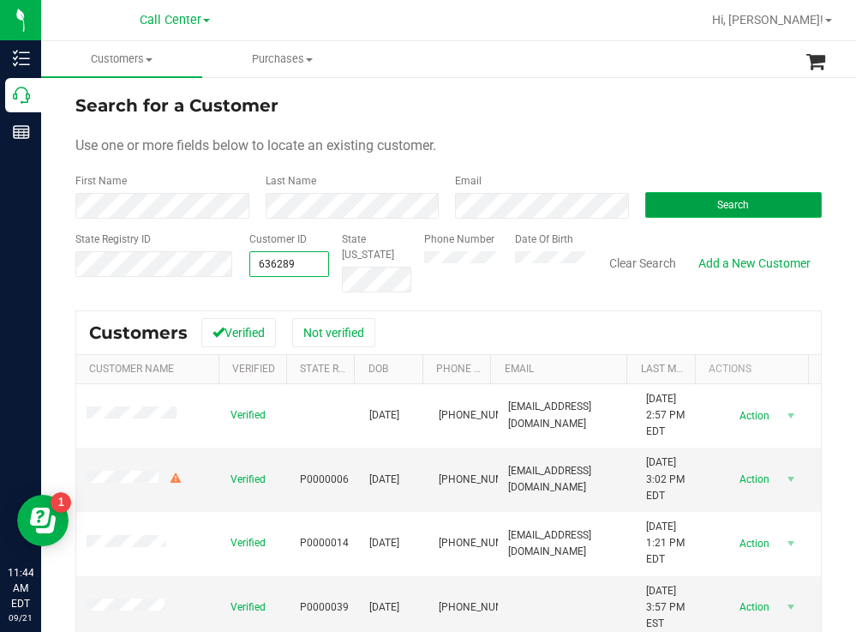
type input "636289"
click at [676, 208] on button "Search" at bounding box center [733, 205] width 177 height 26
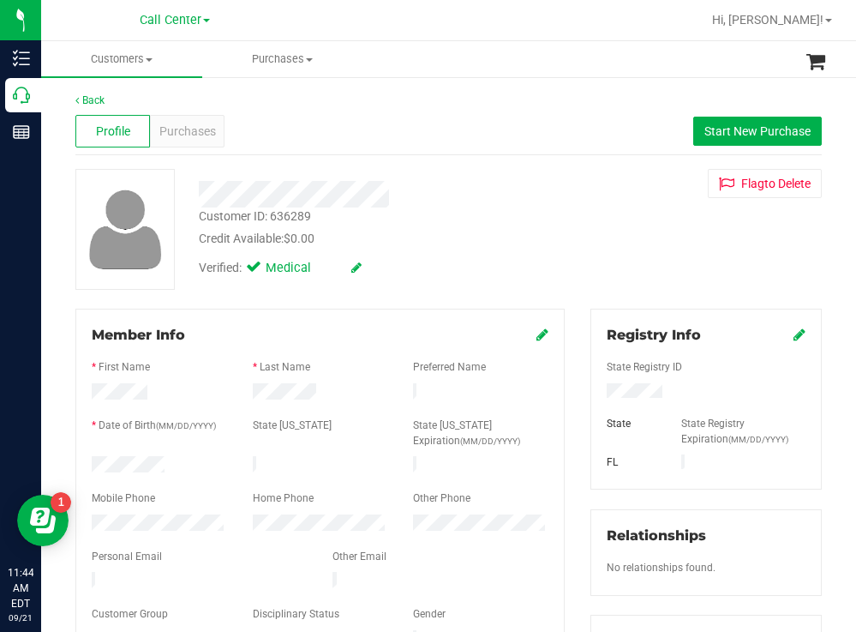
drag, startPoint x: 167, startPoint y: 453, endPoint x: 85, endPoint y: 452, distance: 82.3
click at [85, 452] on div "Member Info * First Name * Last Name Preferred Name * Date of Birth (MM/DD/YYYY…" at bounding box center [319, 488] width 489 height 358
drag, startPoint x: 663, startPoint y: 396, endPoint x: 592, endPoint y: 392, distance: 70.4
click at [594, 392] on div at bounding box center [706, 392] width 225 height 19
click at [555, 277] on div "Verified: Medical" at bounding box center [379, 267] width 387 height 38
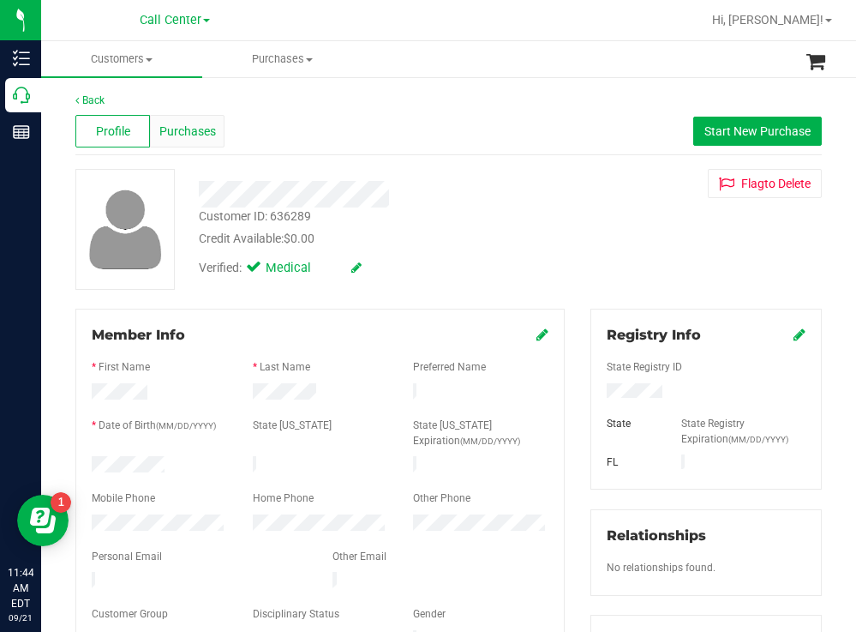
click at [183, 129] on span "Purchases" at bounding box center [187, 132] width 57 height 18
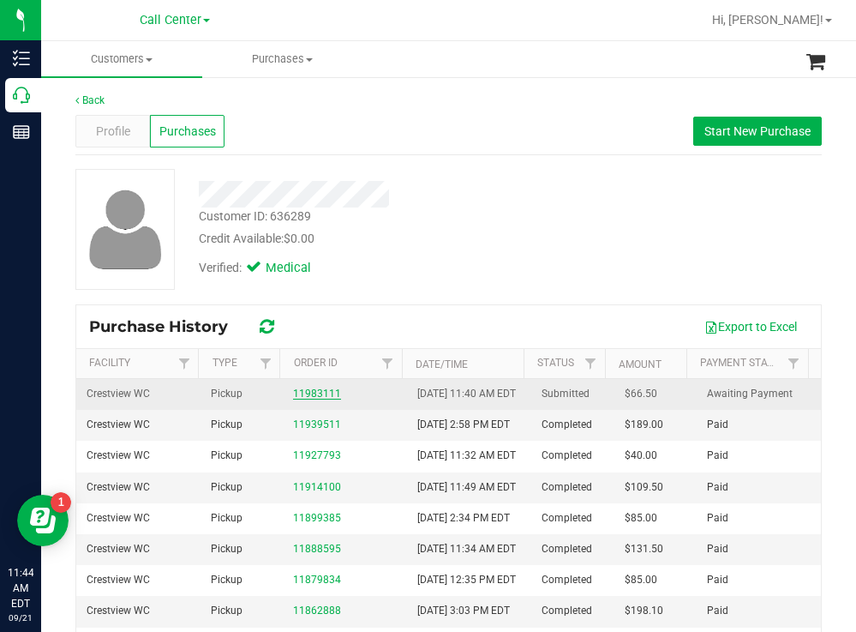
click at [314, 399] on link "11983111" at bounding box center [317, 393] width 48 height 12
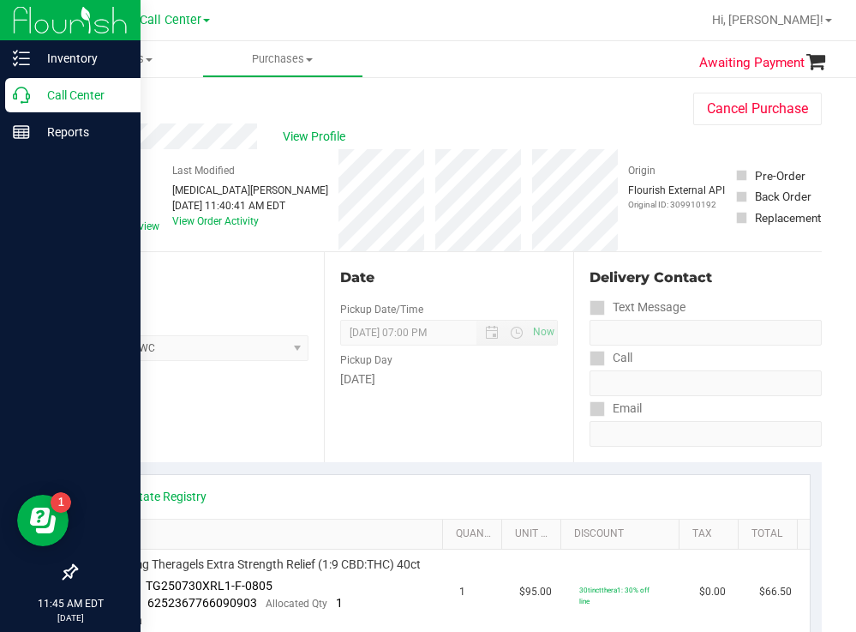
click at [72, 99] on p "Call Center" at bounding box center [81, 95] width 103 height 21
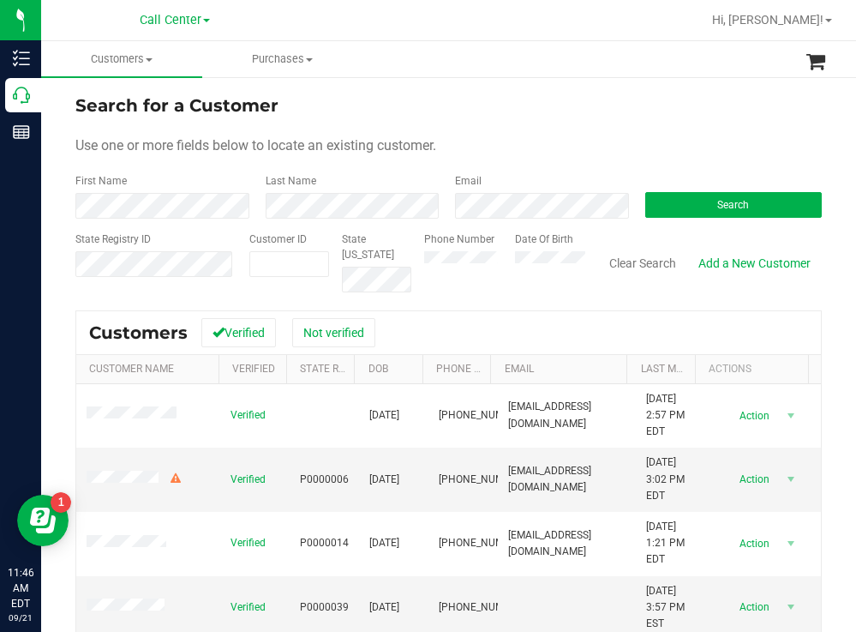
click at [537, 131] on form "Search for a Customer Use one or more fields below to locate an existing custom…" at bounding box center [448, 193] width 747 height 200
paste input "1485744"
type input "1485744"
click at [661, 211] on button "Search" at bounding box center [733, 205] width 177 height 26
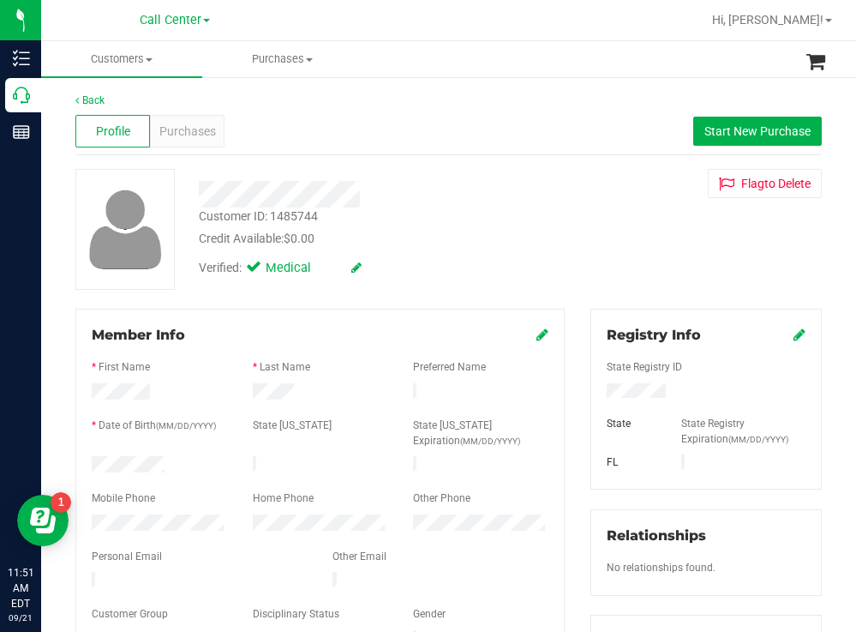
click at [93, 457] on div at bounding box center [159, 466] width 161 height 21
drag, startPoint x: 667, startPoint y: 389, endPoint x: 596, endPoint y: 393, distance: 71.3
click at [596, 393] on div at bounding box center [706, 392] width 225 height 19
click at [490, 246] on div "Credit Available: $0.00" at bounding box center [379, 239] width 361 height 18
click at [206, 135] on span "Purchases" at bounding box center [187, 132] width 57 height 18
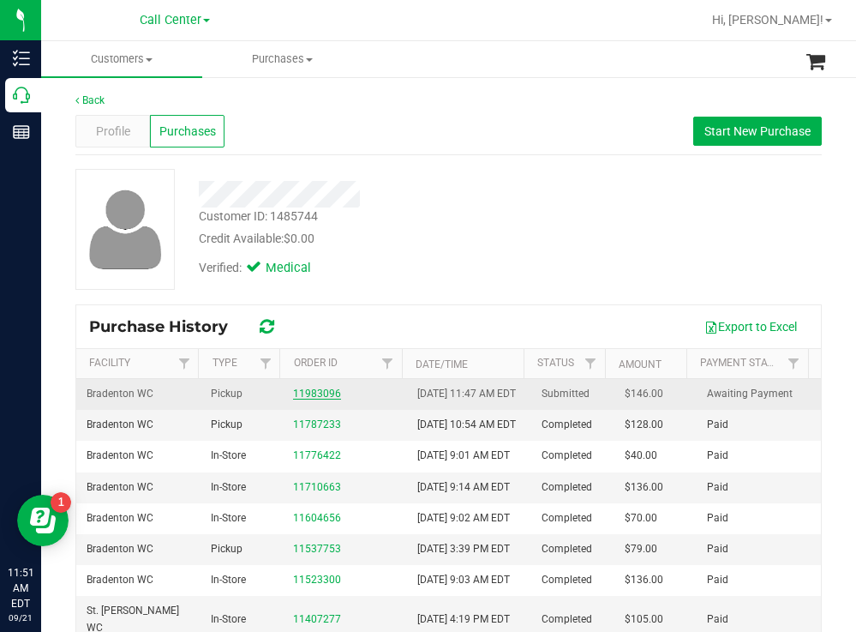
click at [317, 399] on link "11983096" at bounding box center [317, 393] width 48 height 12
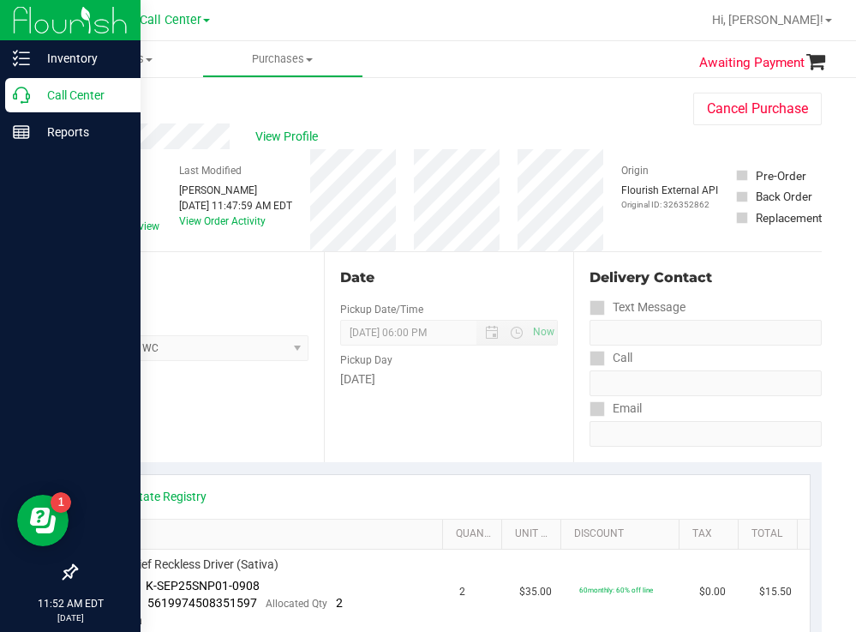
click at [76, 90] on p "Call Center" at bounding box center [81, 95] width 103 height 21
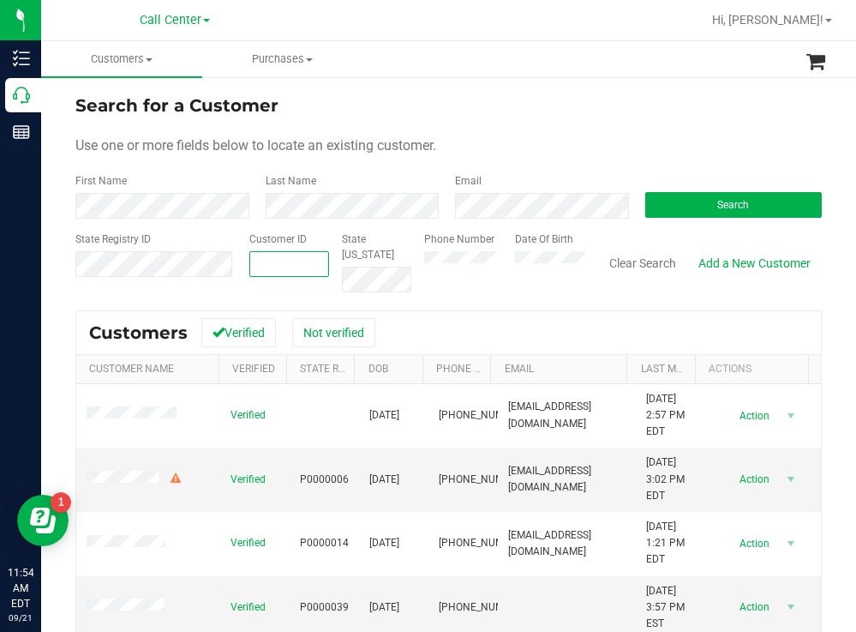
paste input "475524"
type input "475524"
click at [666, 204] on button "Search" at bounding box center [733, 205] width 177 height 26
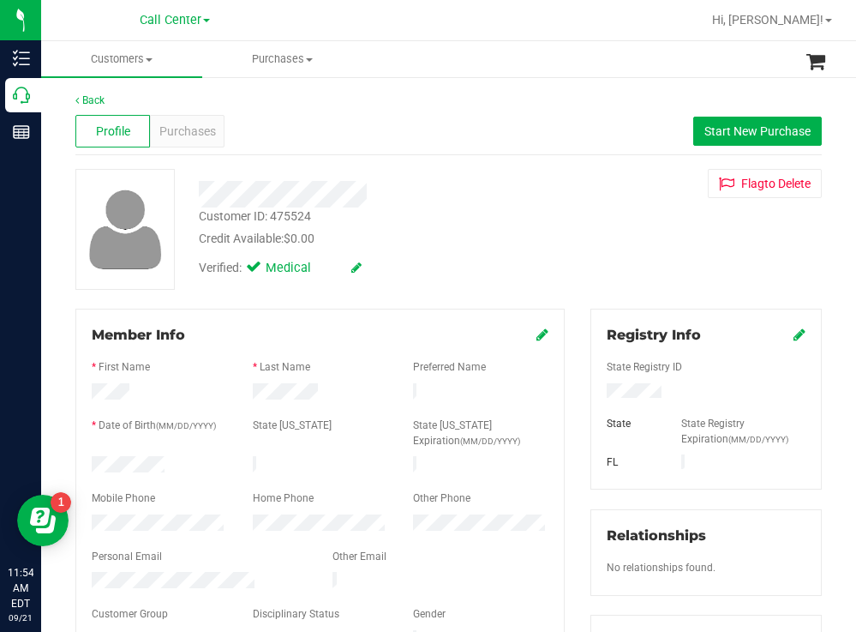
click at [95, 458] on div at bounding box center [159, 466] width 161 height 21
drag, startPoint x: 709, startPoint y: 399, endPoint x: 591, endPoint y: 398, distance: 117.4
click at [594, 398] on div at bounding box center [706, 392] width 225 height 19
click at [548, 259] on div "Verified: Medical" at bounding box center [379, 267] width 387 height 38
click at [196, 129] on span "Purchases" at bounding box center [187, 132] width 57 height 18
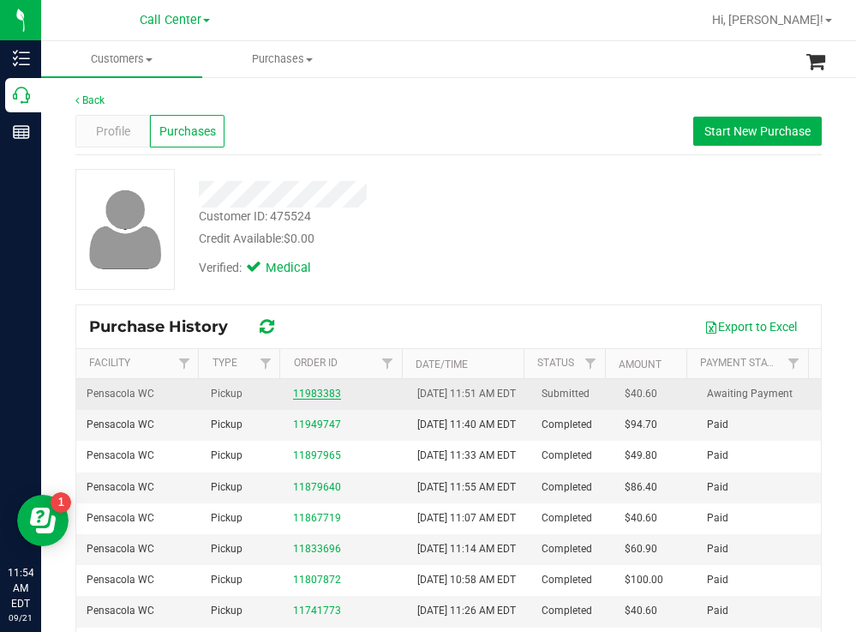
click at [293, 399] on link "11983383" at bounding box center [317, 393] width 48 height 12
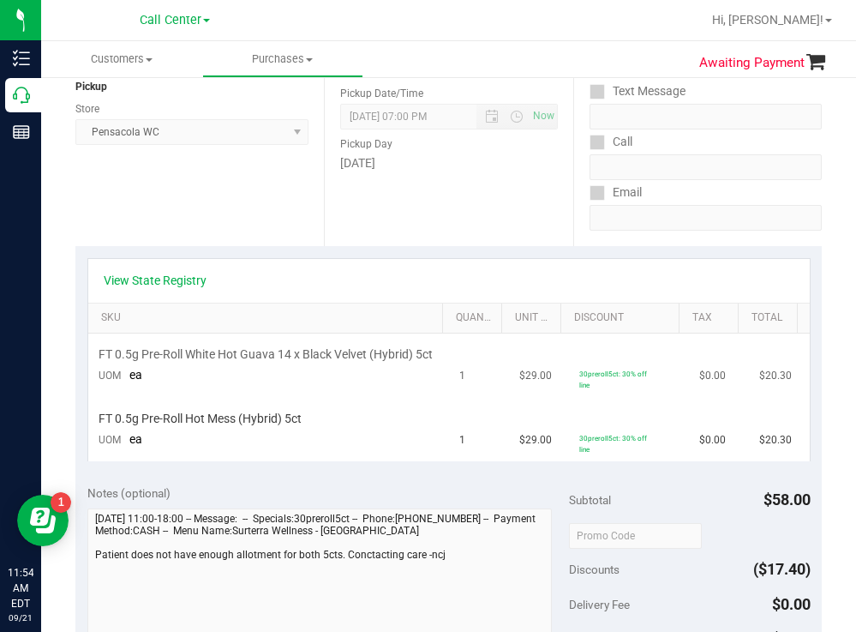
scroll to position [257, 0]
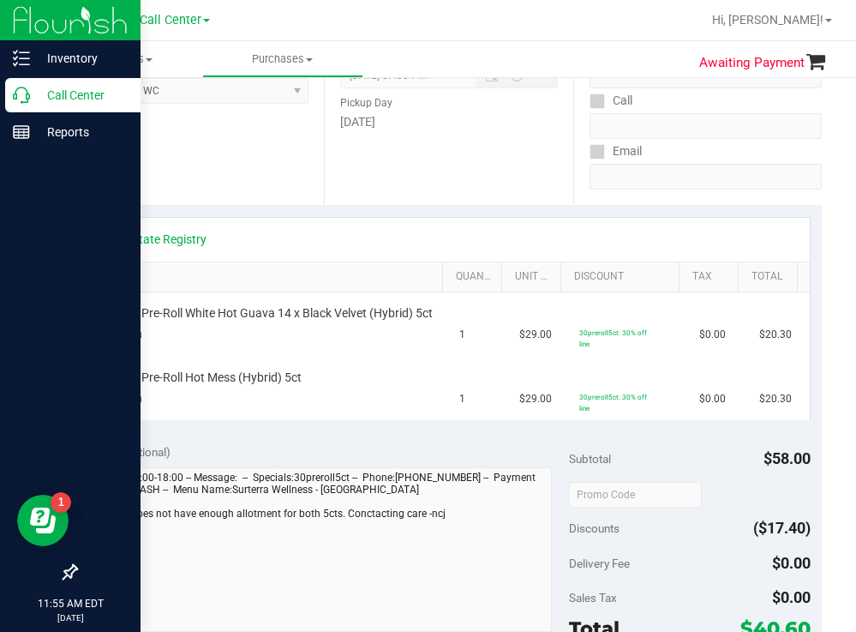
click at [54, 88] on p "Call Center" at bounding box center [81, 95] width 103 height 21
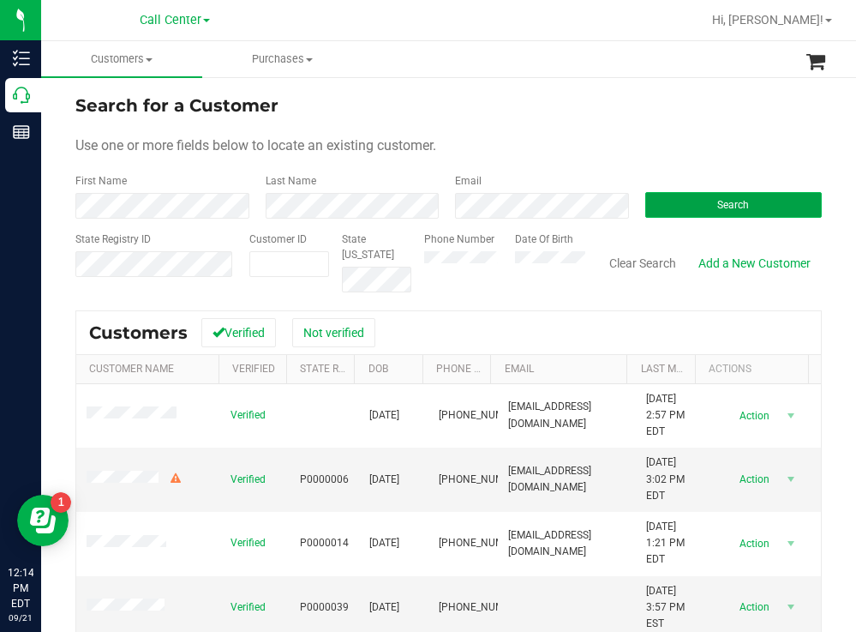
click at [691, 205] on button "Search" at bounding box center [733, 205] width 177 height 26
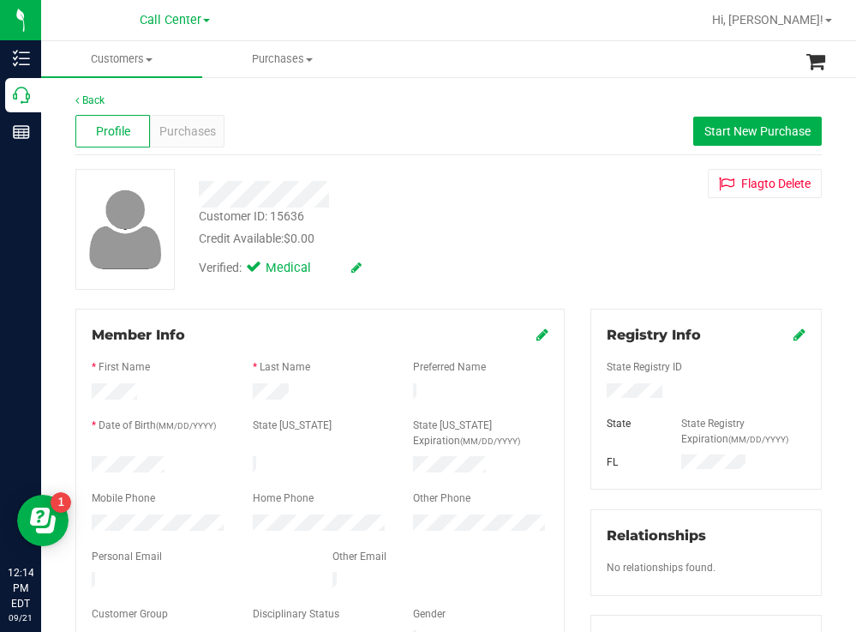
click at [93, 465] on div at bounding box center [159, 466] width 161 height 21
drag, startPoint x: 665, startPoint y: 390, endPoint x: 589, endPoint y: 394, distance: 76.4
click at [594, 394] on div at bounding box center [706, 392] width 225 height 19
drag, startPoint x: 543, startPoint y: 204, endPoint x: 477, endPoint y: 195, distance: 65.8
click at [540, 202] on div at bounding box center [379, 194] width 387 height 27
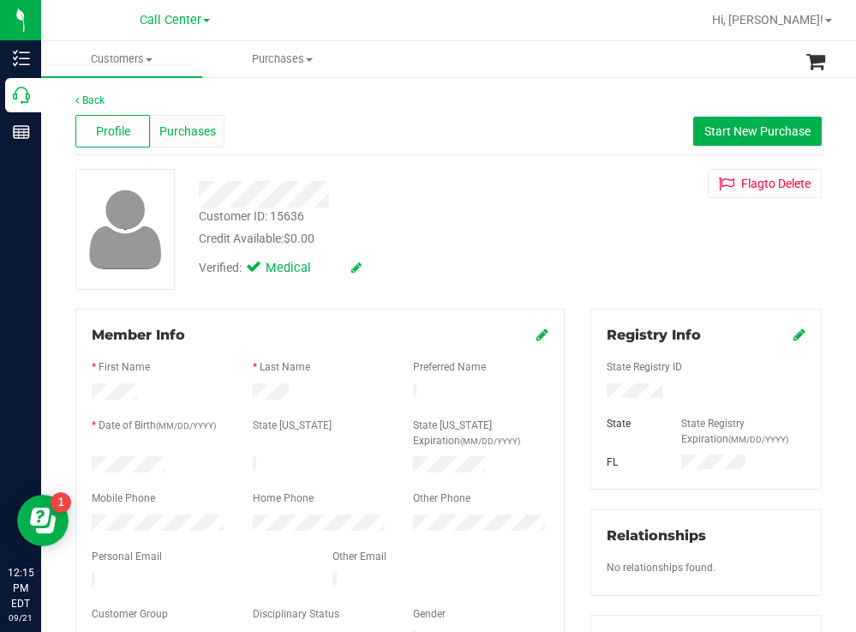
click at [191, 128] on span "Purchases" at bounding box center [187, 132] width 57 height 18
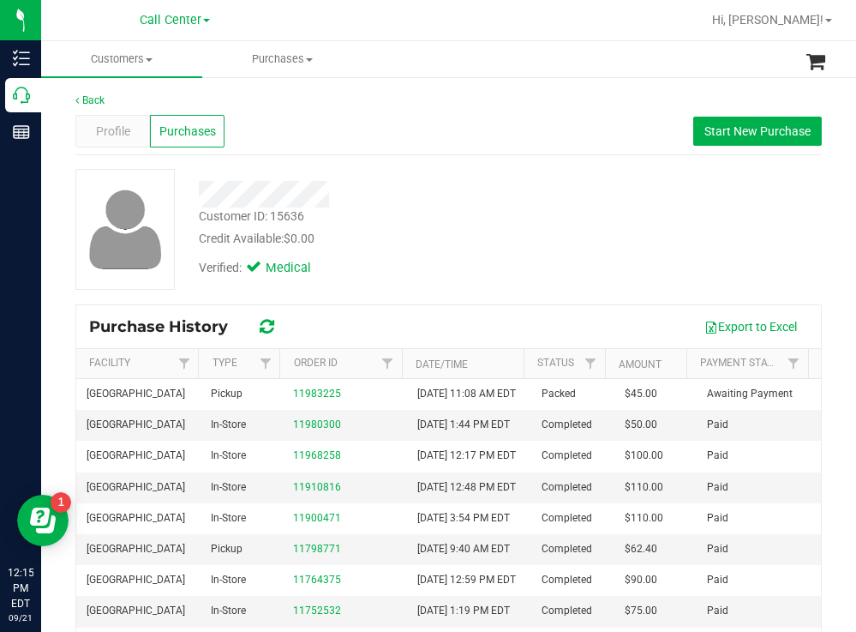
click at [404, 204] on div at bounding box center [379, 194] width 387 height 27
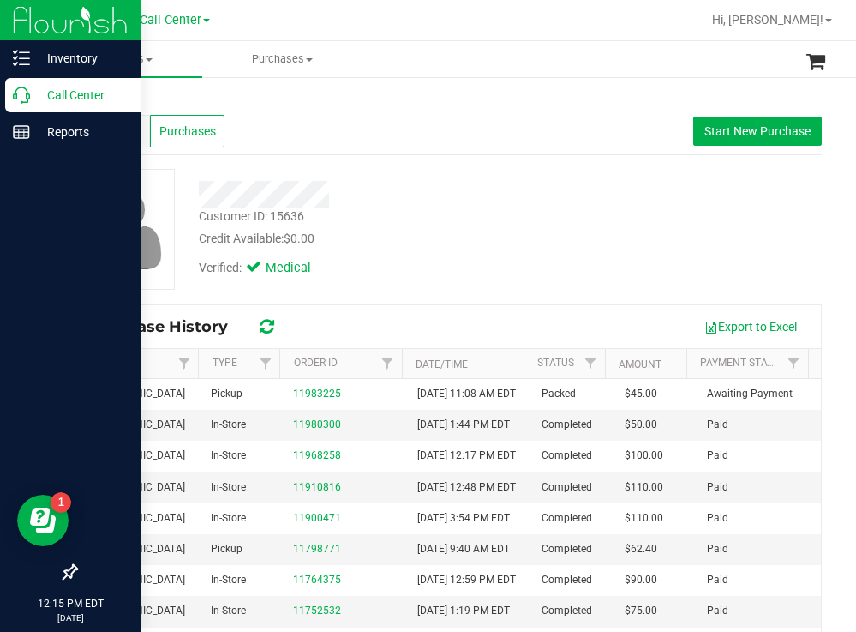
click at [91, 88] on p "Call Center" at bounding box center [81, 95] width 103 height 21
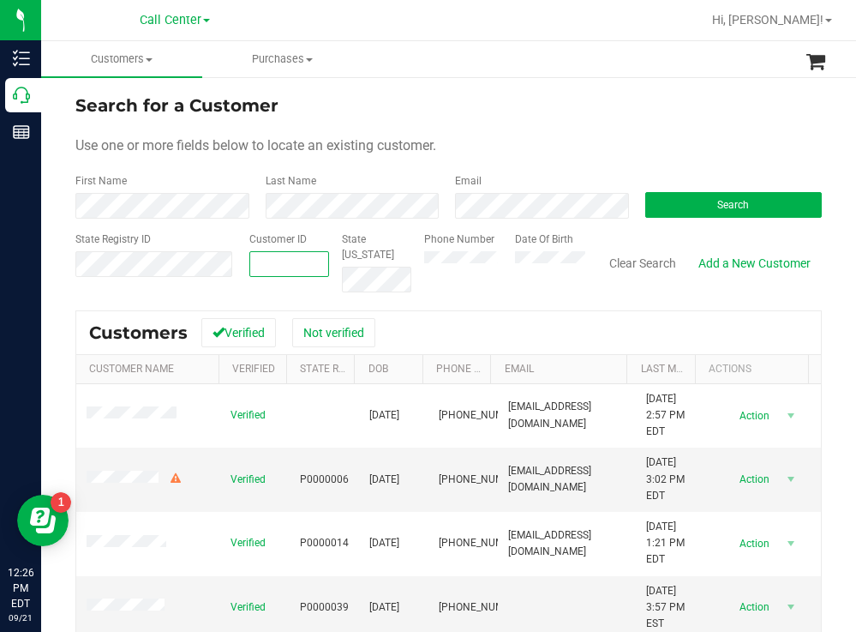
paste input "1579211"
type input "1579211"
click at [708, 198] on button "Search" at bounding box center [733, 205] width 177 height 26
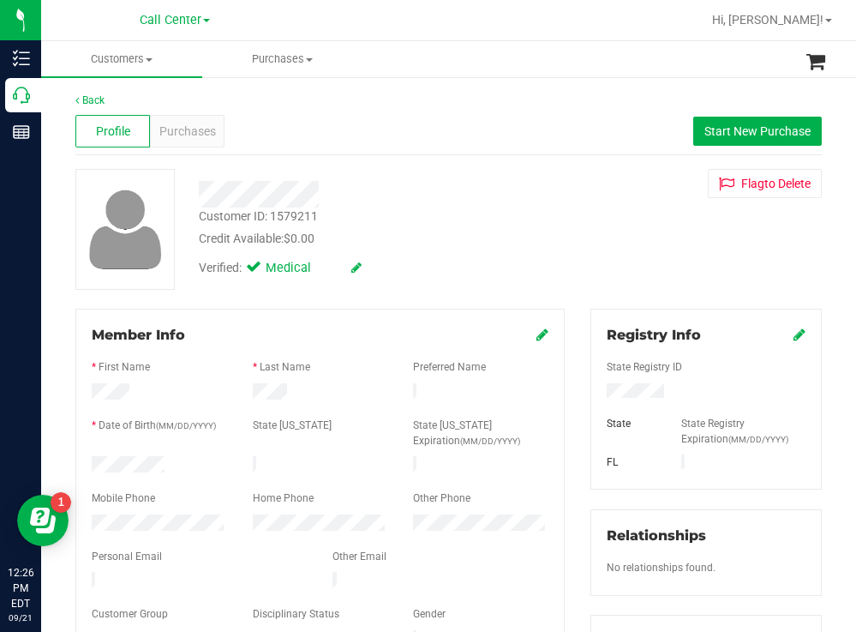
click at [92, 456] on div at bounding box center [159, 466] width 161 height 21
click at [598, 394] on div at bounding box center [706, 392] width 225 height 19
click at [555, 225] on div "Customer ID: 1579211 Credit Available: $0.00" at bounding box center [379, 227] width 387 height 40
click at [96, 501] on form "Member Info * First Name * Last Name Preferred Name * Date of Birth (MM/DD/YYYY…" at bounding box center [320, 488] width 457 height 326
click at [169, 132] on span "Purchases" at bounding box center [187, 132] width 57 height 18
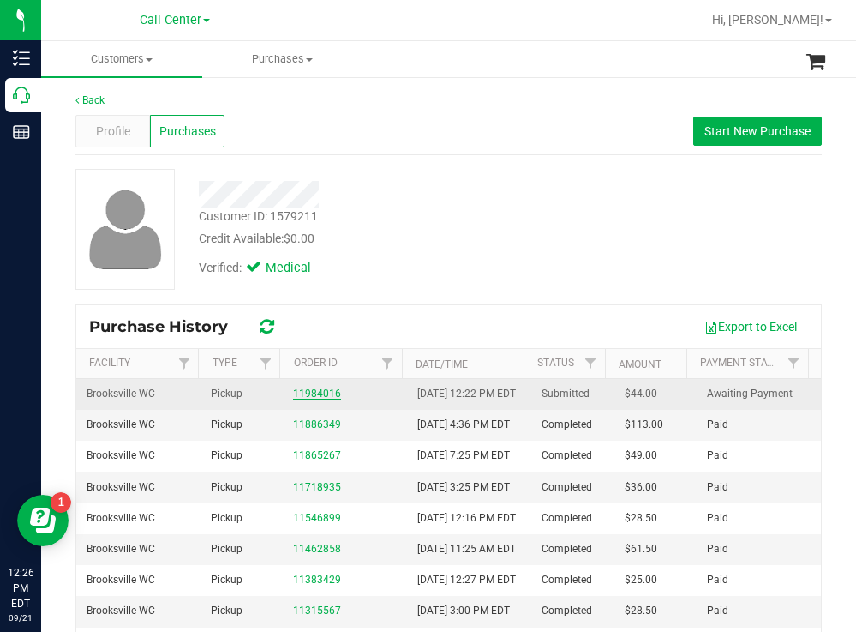
click at [297, 399] on link "11984016" at bounding box center [317, 393] width 48 height 12
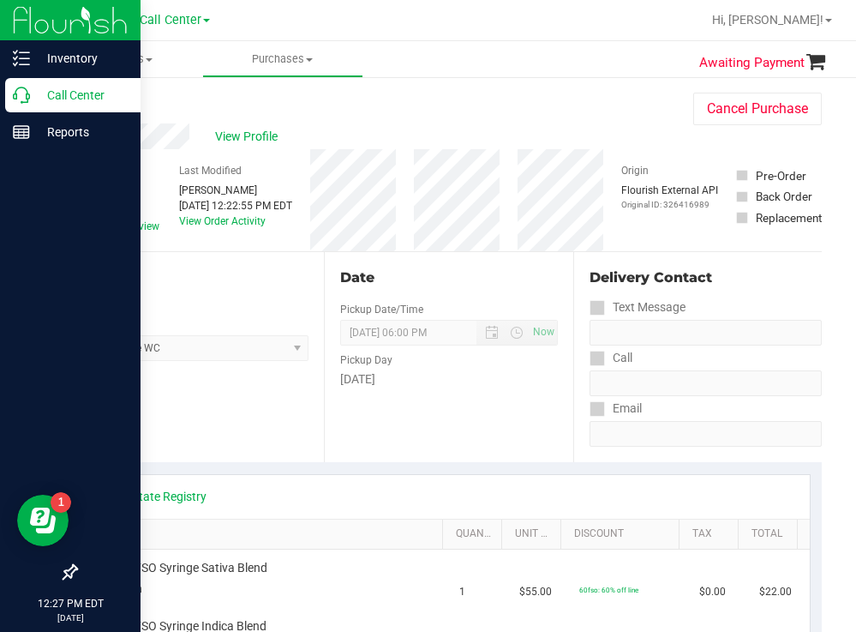
click at [75, 95] on p "Call Center" at bounding box center [81, 95] width 103 height 21
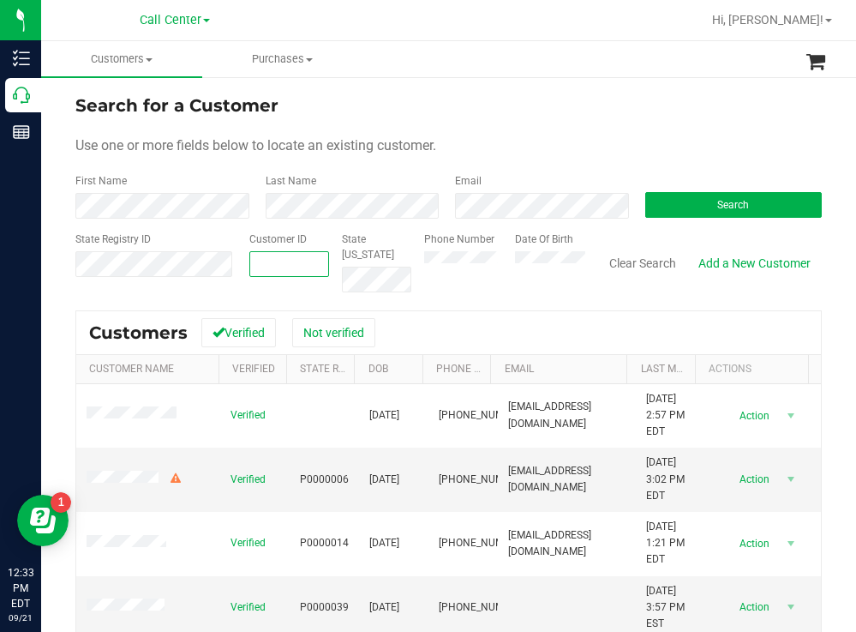
paste input "579512"
type input "579512"
click at [658, 211] on button "Search" at bounding box center [733, 205] width 177 height 26
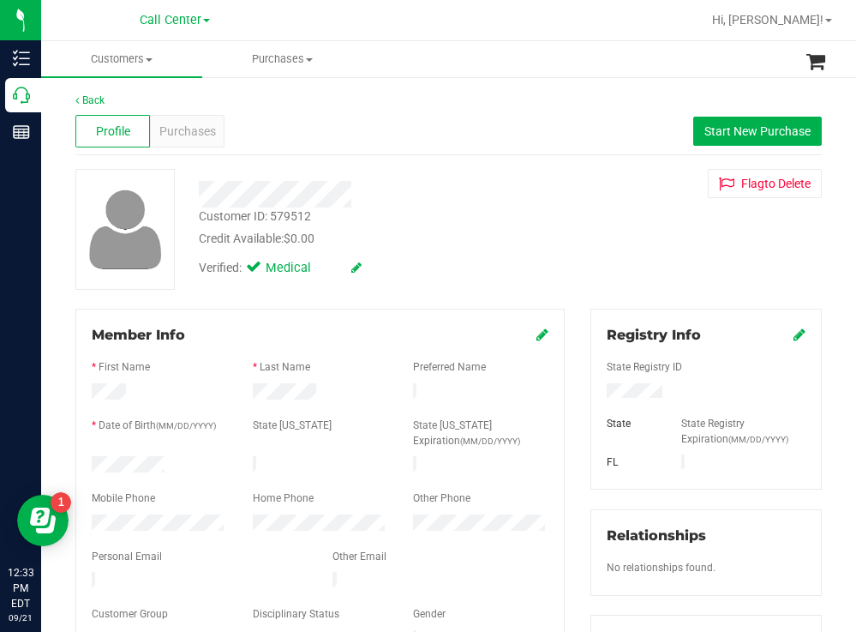
click at [95, 462] on div at bounding box center [159, 466] width 161 height 21
click at [598, 388] on div at bounding box center [706, 392] width 225 height 19
click at [518, 252] on div "Verified: Medical" at bounding box center [379, 267] width 387 height 38
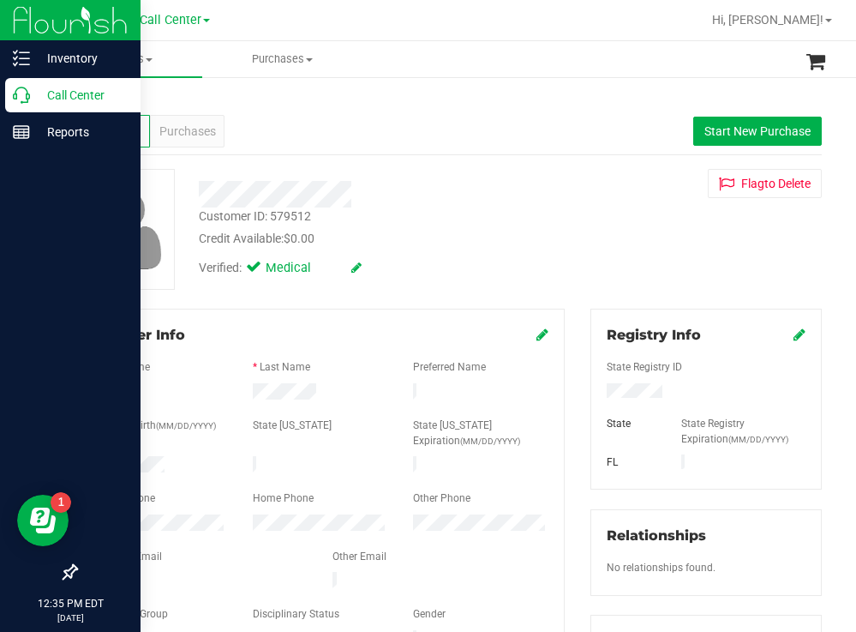
click at [100, 86] on p "Call Center" at bounding box center [81, 95] width 103 height 21
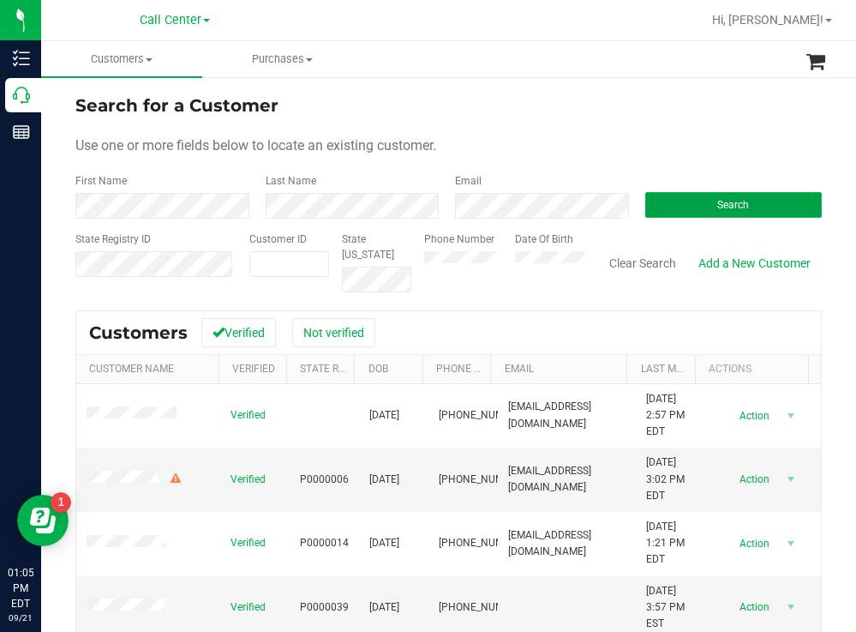
click at [685, 205] on button "Search" at bounding box center [733, 205] width 177 height 26
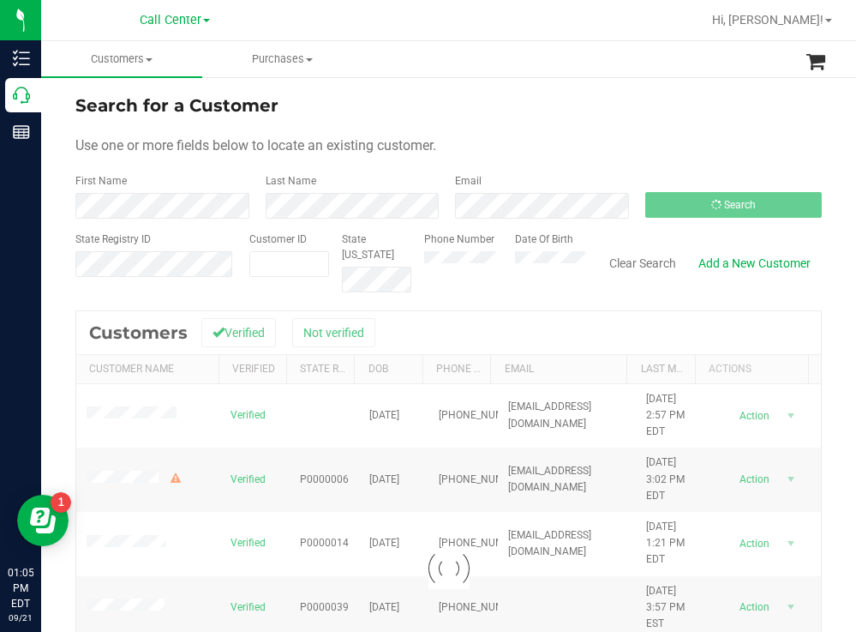
click at [388, 87] on div "Search for a Customer Use one or more fields below to locate an existing custom…" at bounding box center [448, 459] width 815 height 769
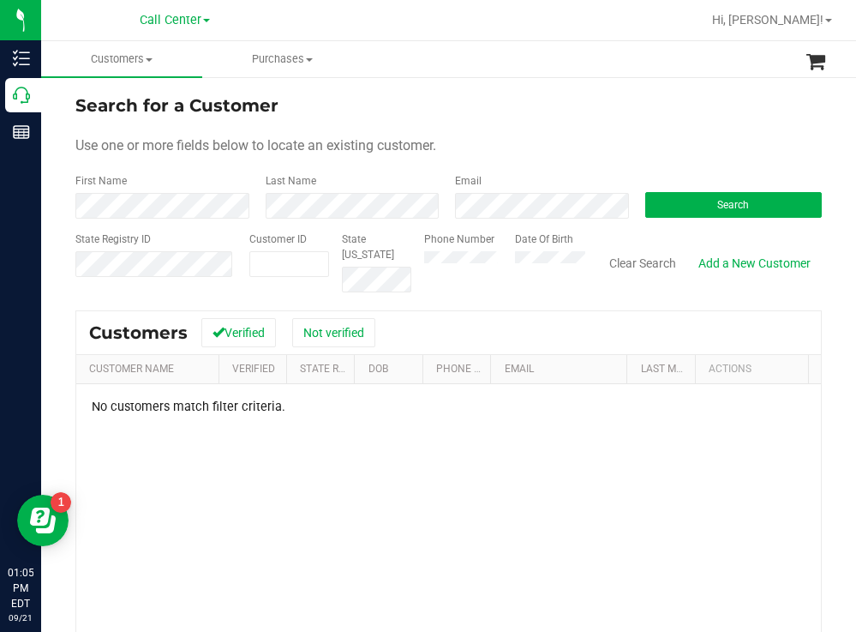
click at [588, 105] on div "Search for a Customer" at bounding box center [448, 106] width 747 height 26
click at [492, 267] on div "Phone Number Date Of Birth" at bounding box center [498, 261] width 174 height 61
click at [681, 205] on button "Search" at bounding box center [733, 205] width 177 height 26
click at [495, 247] on div "Phone Number Date Of Birth" at bounding box center [498, 261] width 174 height 61
click at [684, 191] on div "Search" at bounding box center [728, 195] width 190 height 45
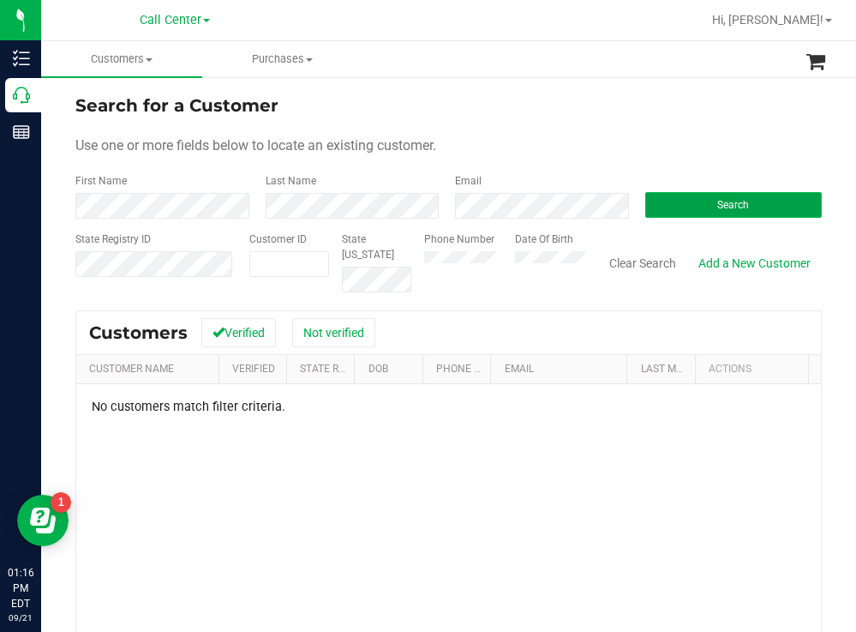
click at [681, 196] on button "Search" at bounding box center [733, 205] width 177 height 26
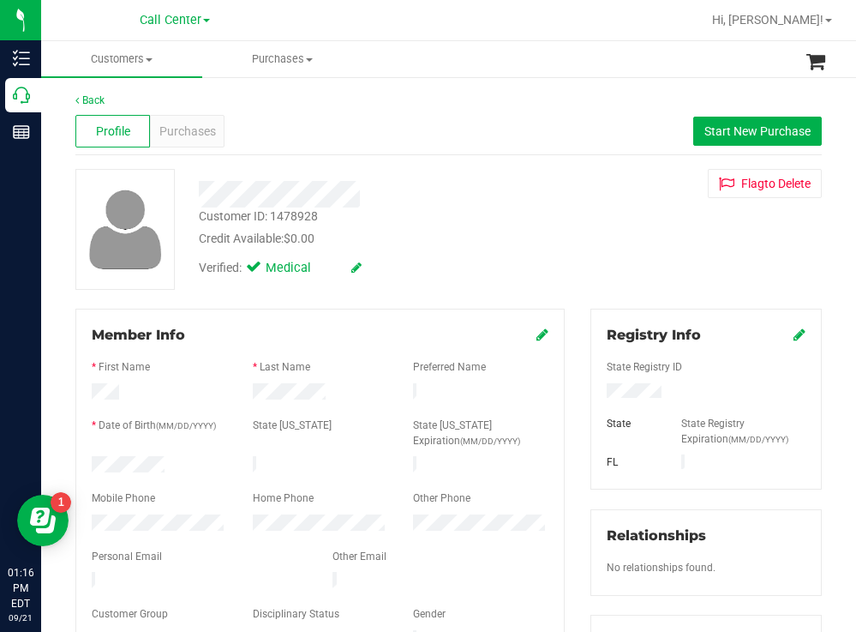
drag, startPoint x: 178, startPoint y: 467, endPoint x: 86, endPoint y: 463, distance: 92.7
click at [86, 463] on div at bounding box center [159, 466] width 161 height 21
drag, startPoint x: 678, startPoint y: 393, endPoint x: 597, endPoint y: 389, distance: 81.5
click at [597, 389] on div at bounding box center [706, 392] width 225 height 19
click at [474, 261] on div "Verified: Medical" at bounding box center [379, 267] width 387 height 38
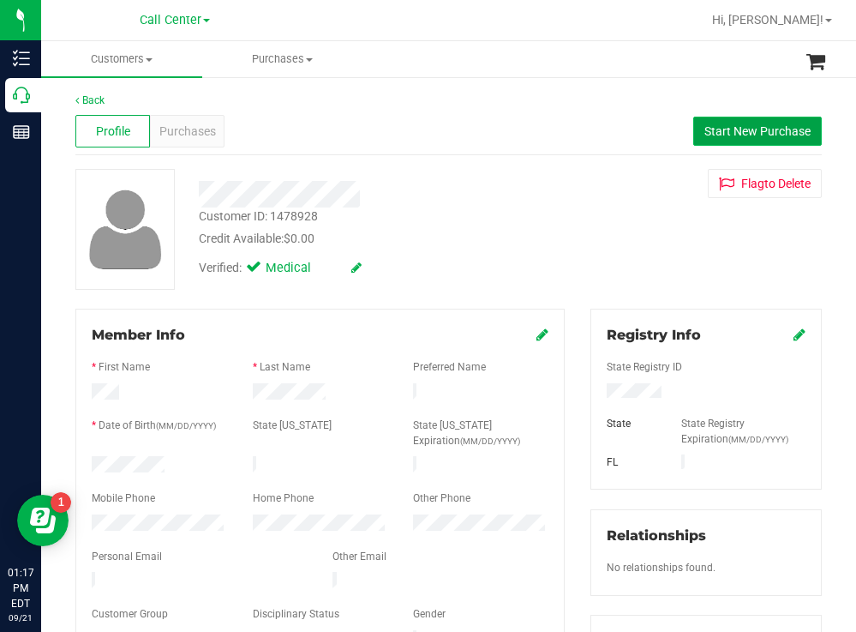
click at [705, 127] on span "Start New Purchase" at bounding box center [758, 131] width 106 height 14
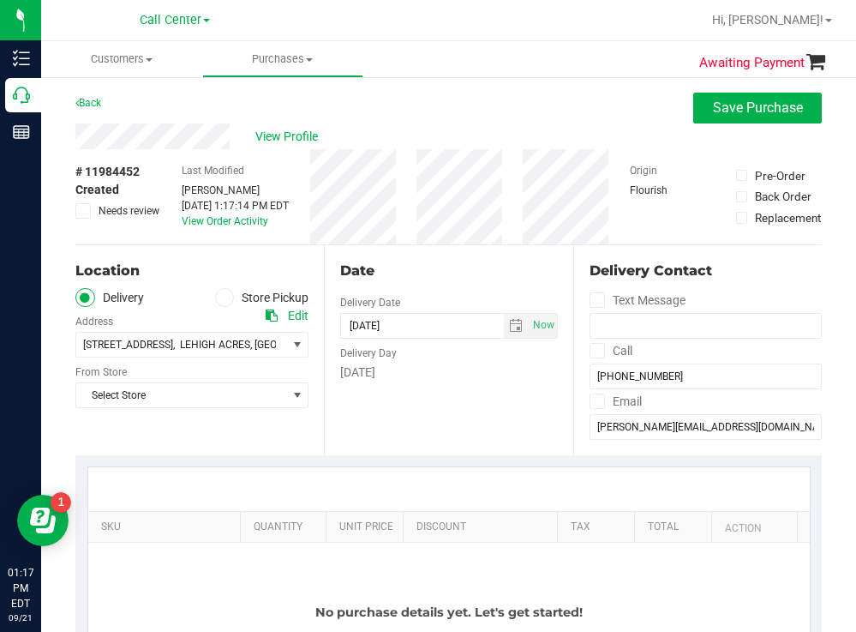
click at [232, 298] on label "Store Pickup" at bounding box center [262, 298] width 94 height 20
click at [0, 0] on input "Store Pickup" at bounding box center [0, 0] width 0 height 0
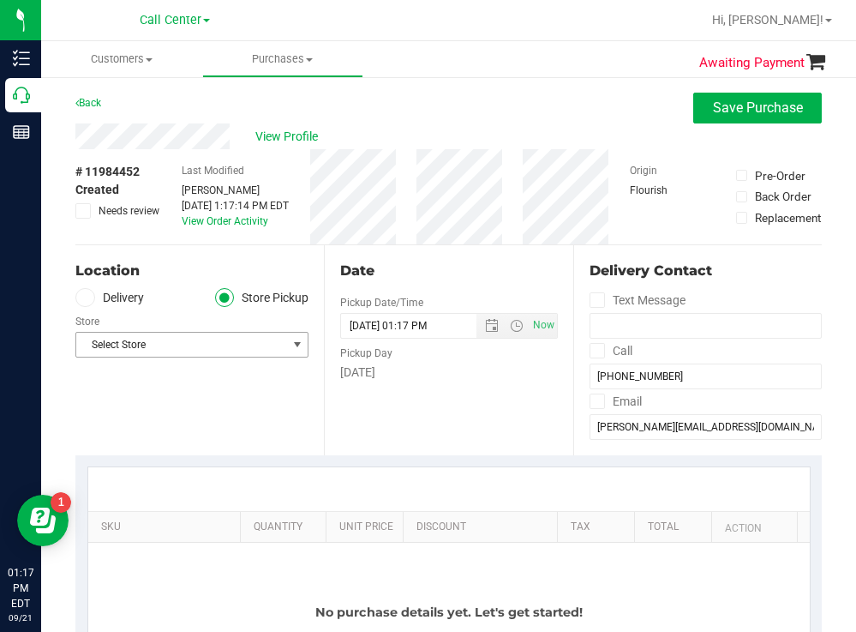
click at [168, 349] on span "Select Store" at bounding box center [181, 345] width 210 height 24
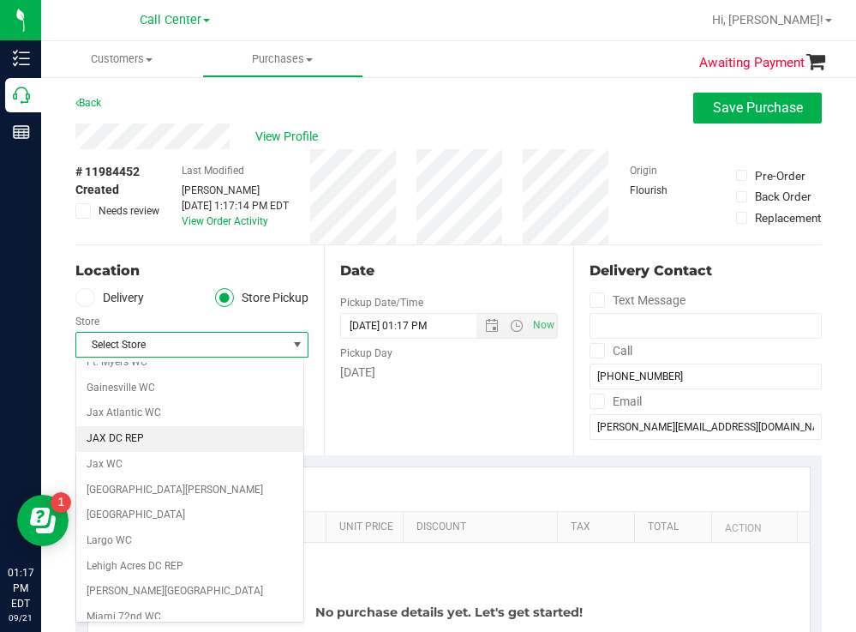
scroll to position [257, 0]
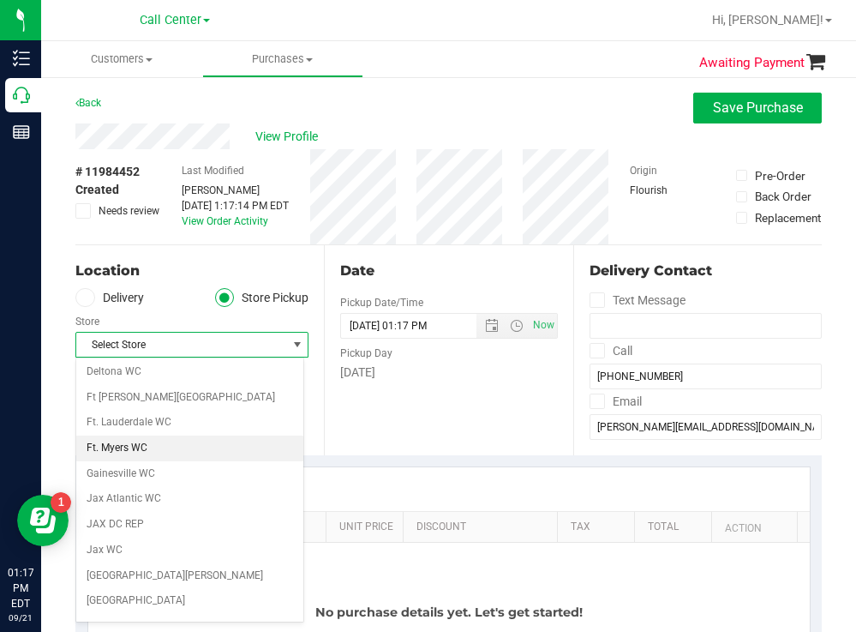
click at [129, 447] on li "Ft. Myers WC" at bounding box center [189, 448] width 227 height 26
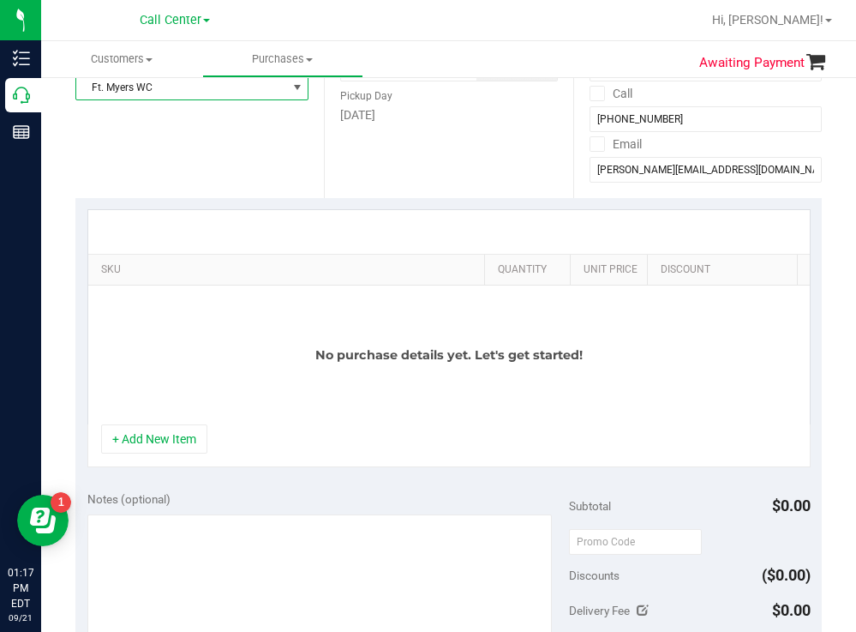
drag, startPoint x: 225, startPoint y: 261, endPoint x: 487, endPoint y: 247, distance: 261.8
click at [487, 247] on div "SKU Quantity Unit Price Discount Tax Total Action No purchase details yet. Let'…" at bounding box center [448, 316] width 723 height 215
click at [161, 453] on button "+ Add New Item" at bounding box center [154, 438] width 106 height 29
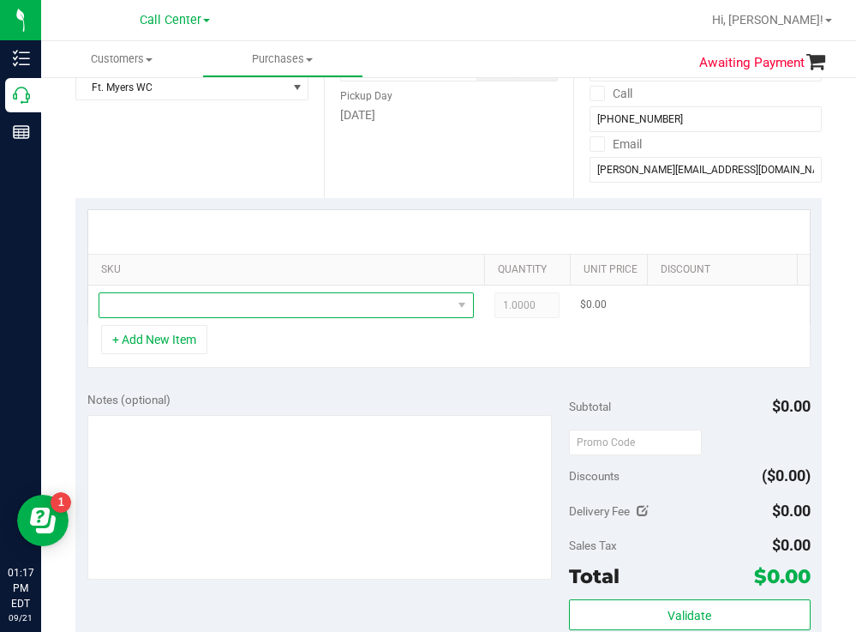
click at [207, 310] on span "NO DATA FOUND" at bounding box center [275, 305] width 352 height 24
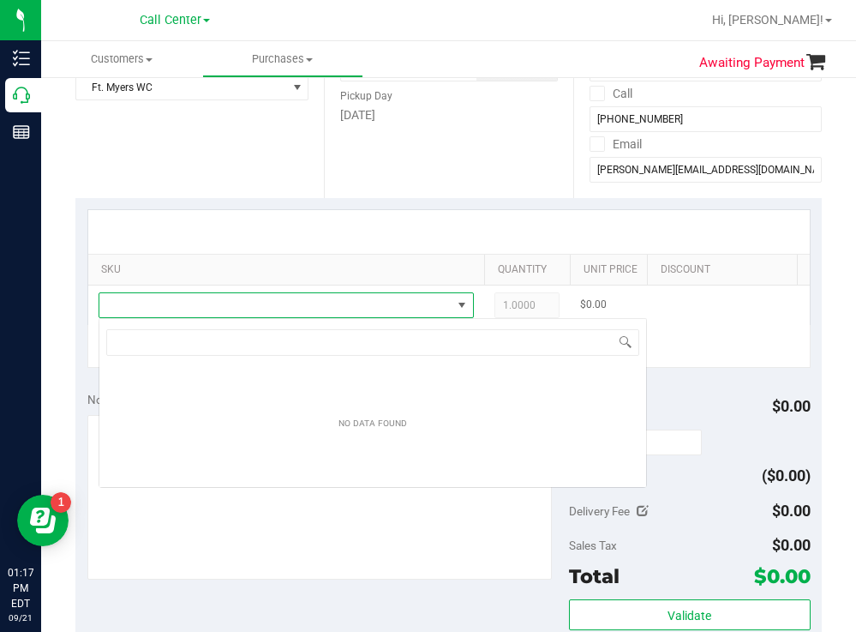
scroll to position [26, 375]
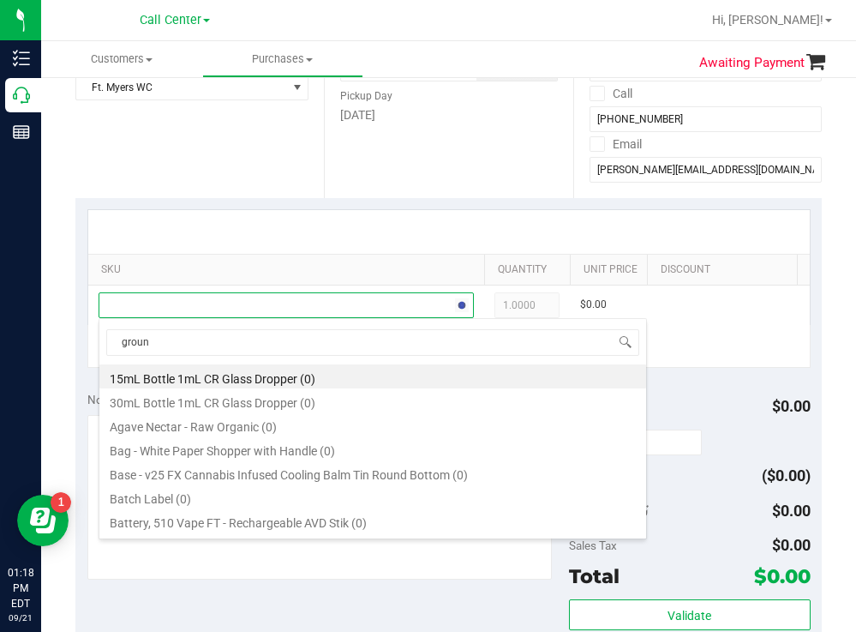
type input "ground"
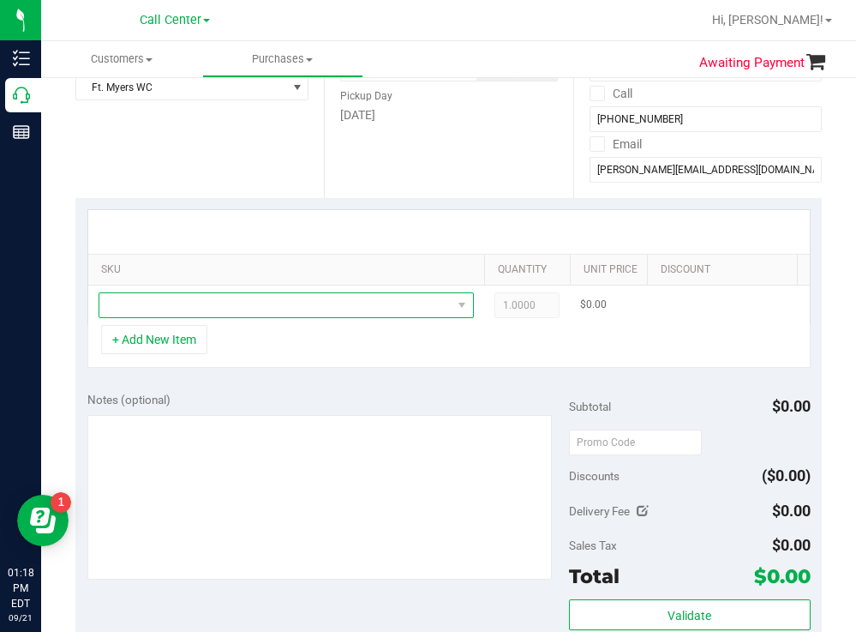
click at [259, 306] on span "NO DATA FOUND" at bounding box center [275, 305] width 352 height 24
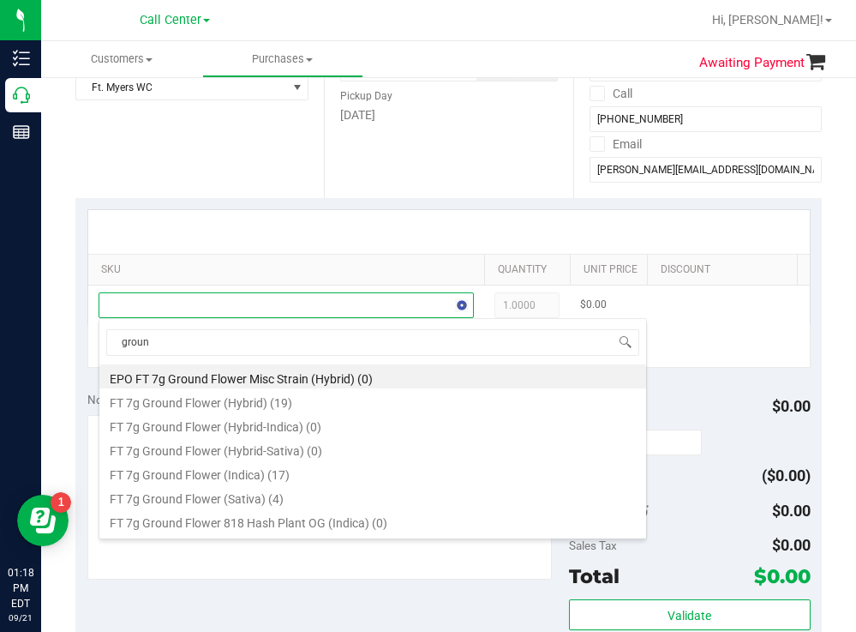
type input "ground"
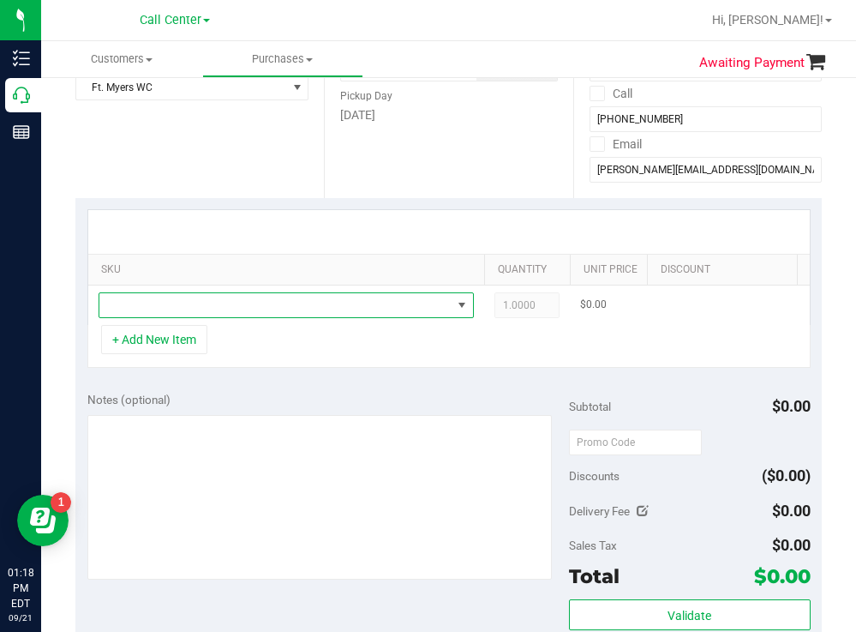
click at [243, 303] on span "NO DATA FOUND" at bounding box center [275, 305] width 352 height 24
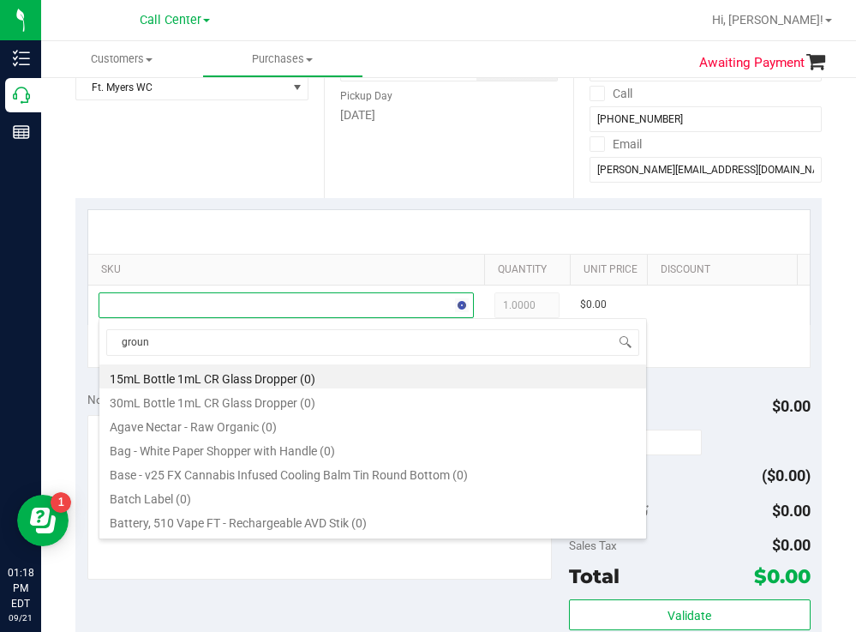
type input "ground"
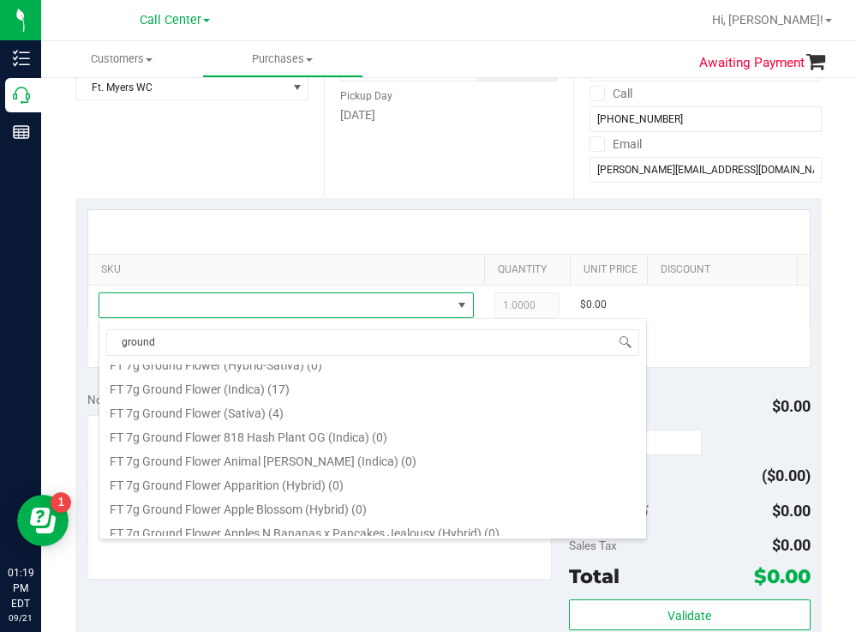
scroll to position [0, 0]
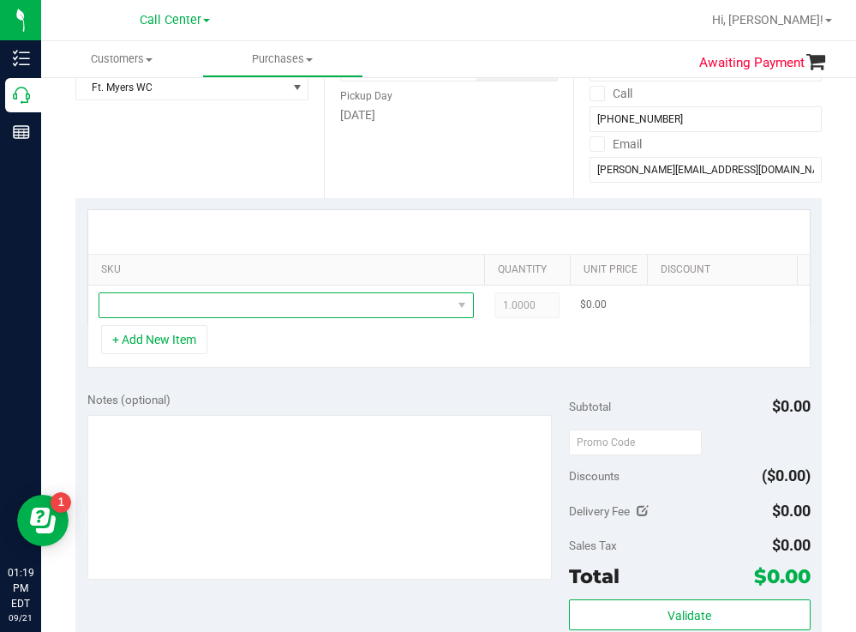
click at [217, 297] on span "NO DATA FOUND" at bounding box center [275, 305] width 352 height 24
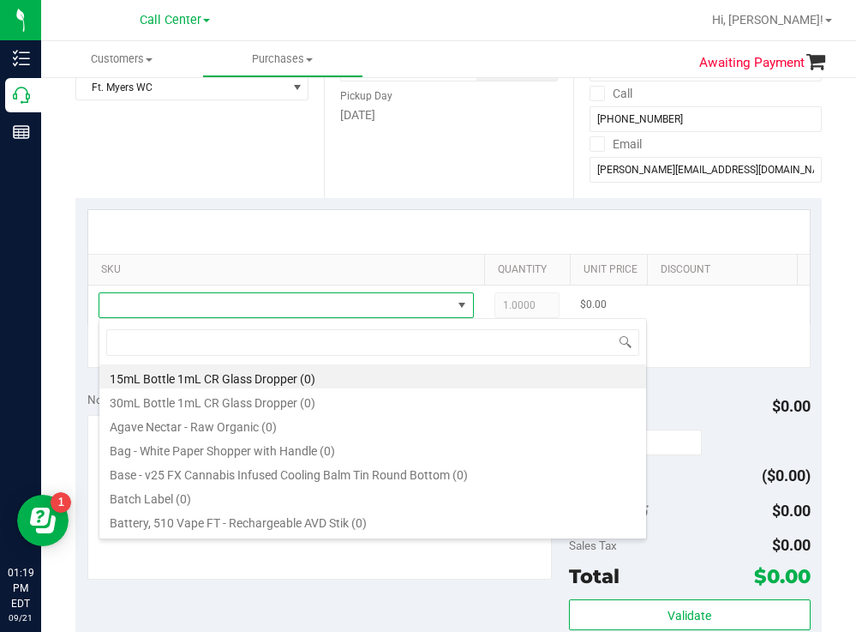
scroll to position [26, 375]
type input "ground"
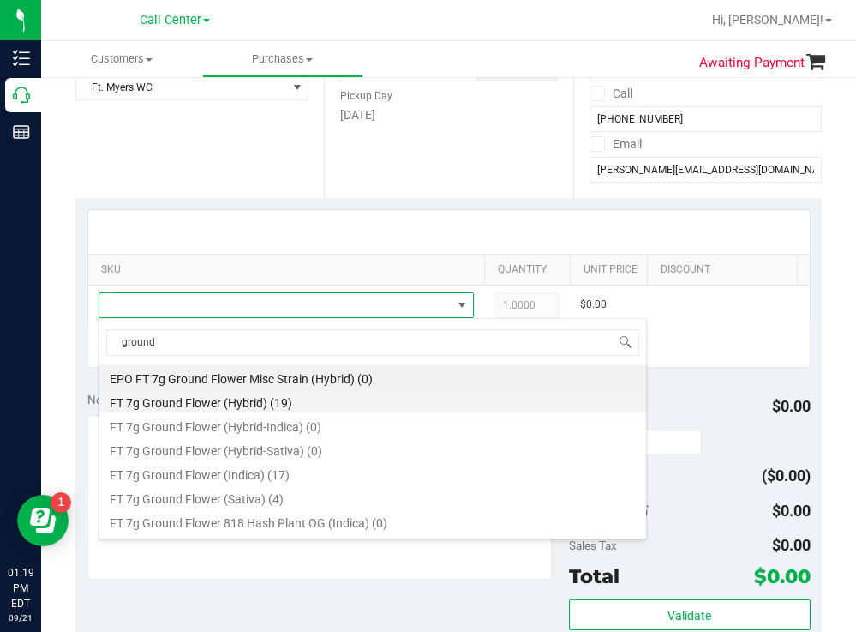
click at [239, 402] on li "FT 7g Ground Flower (Hybrid) (19)" at bounding box center [372, 400] width 547 height 24
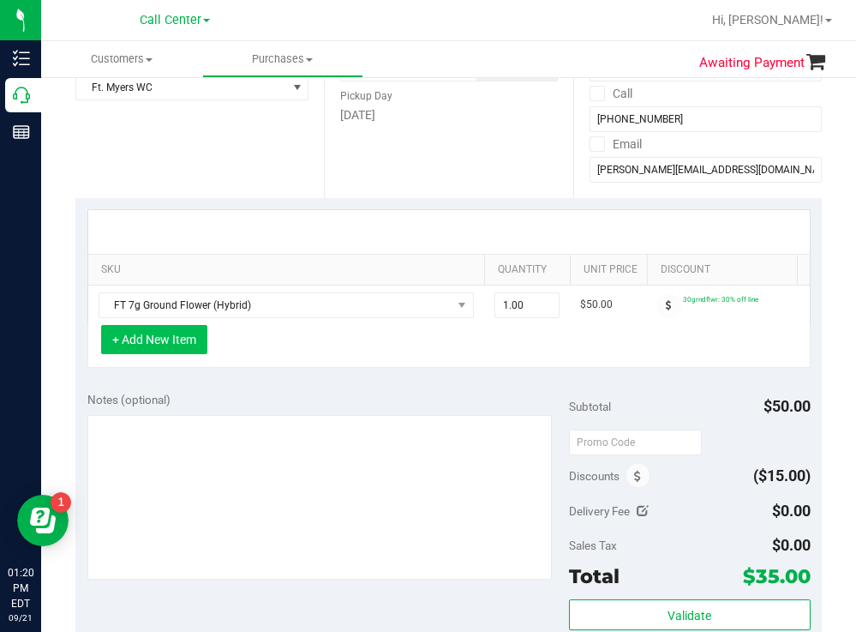
click at [189, 354] on button "+ Add New Item" at bounding box center [154, 339] width 106 height 29
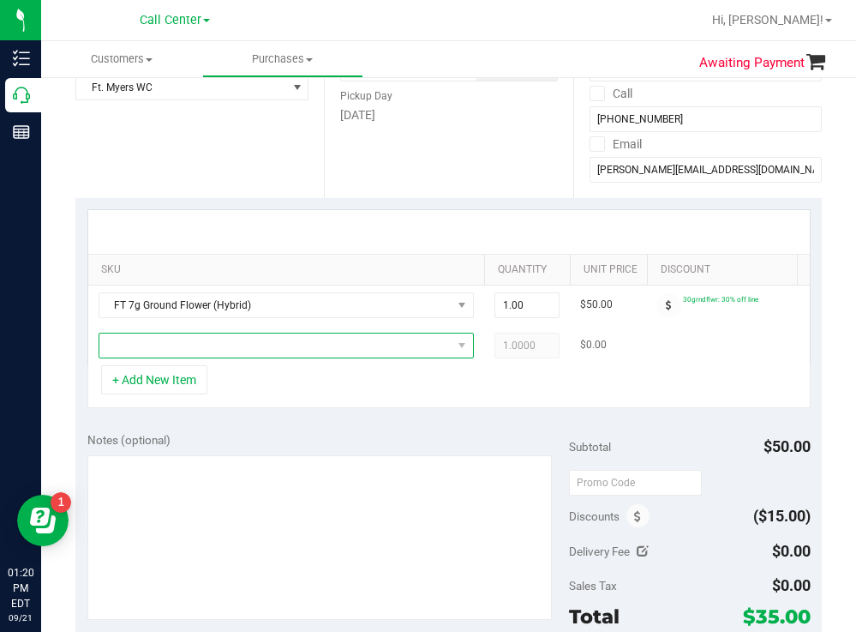
click at [234, 351] on span "NO DATA FOUND" at bounding box center [275, 345] width 352 height 24
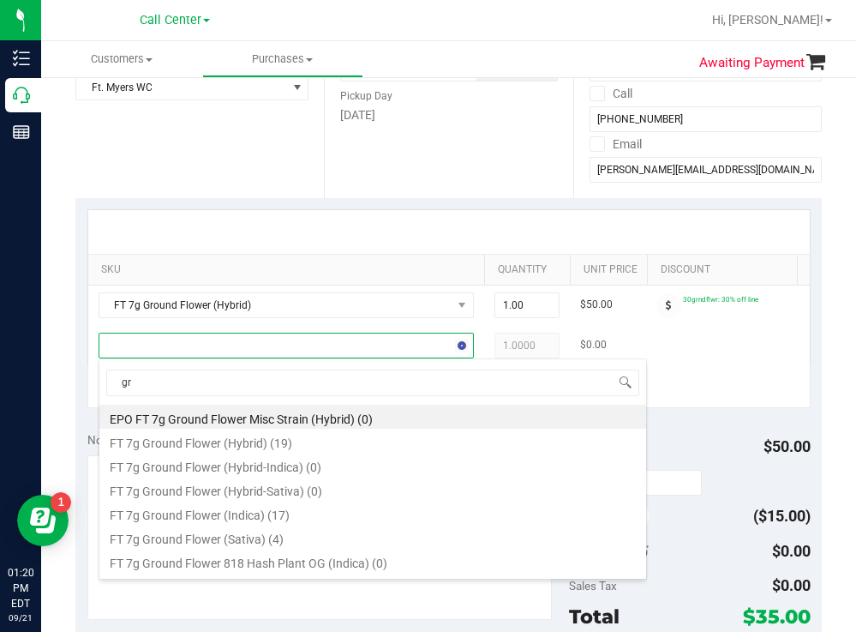
type input "g"
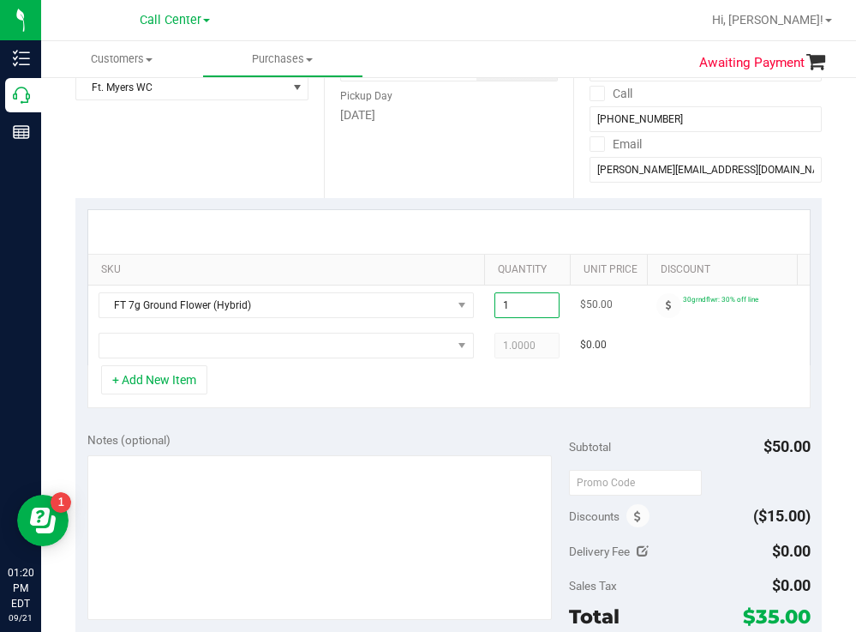
click at [524, 307] on span "1.00 1" at bounding box center [527, 305] width 65 height 26
type input "2"
type input "2.00"
click at [426, 212] on div at bounding box center [449, 232] width 722 height 44
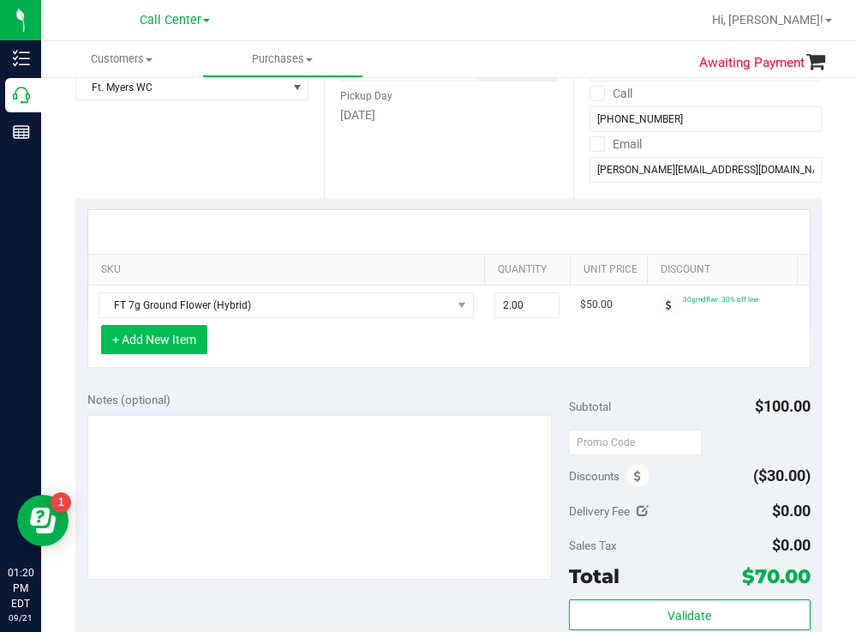
click at [184, 354] on button "+ Add New Item" at bounding box center [154, 339] width 106 height 29
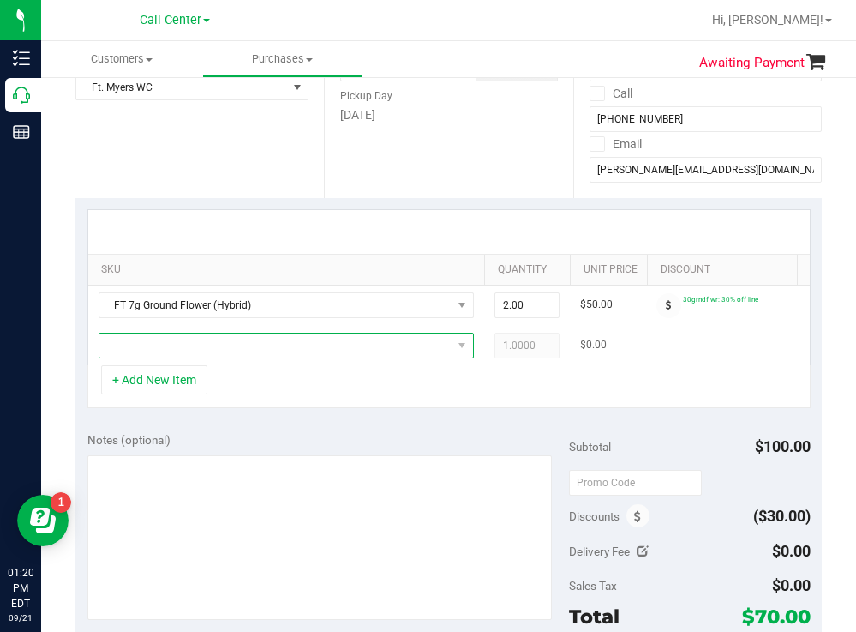
click at [195, 354] on span "NO DATA FOUND" at bounding box center [275, 345] width 352 height 24
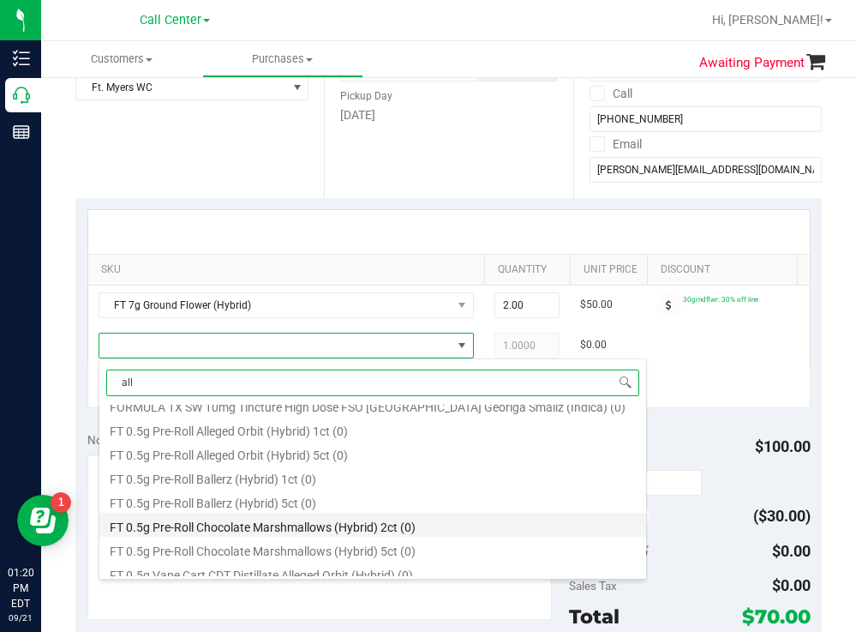
scroll to position [343, 0]
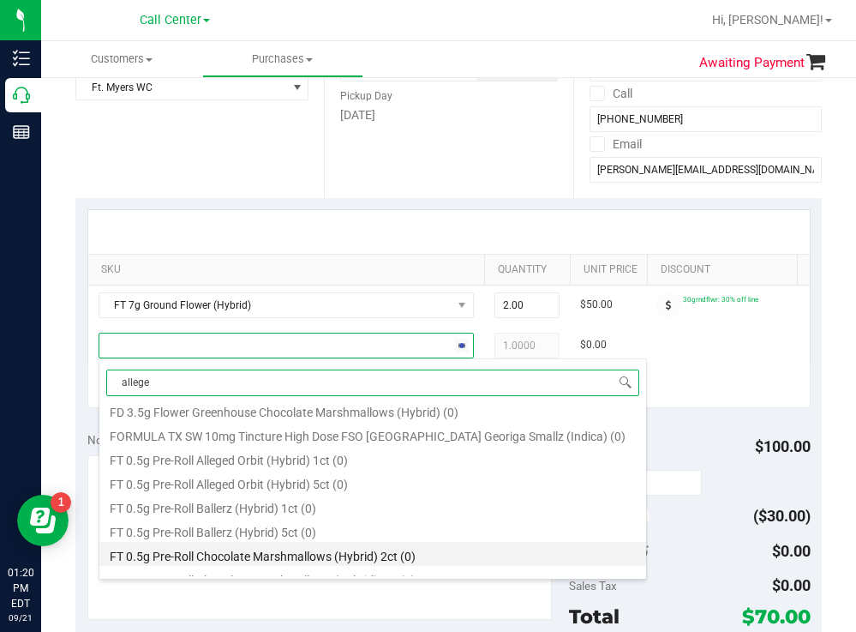
type input "alleged"
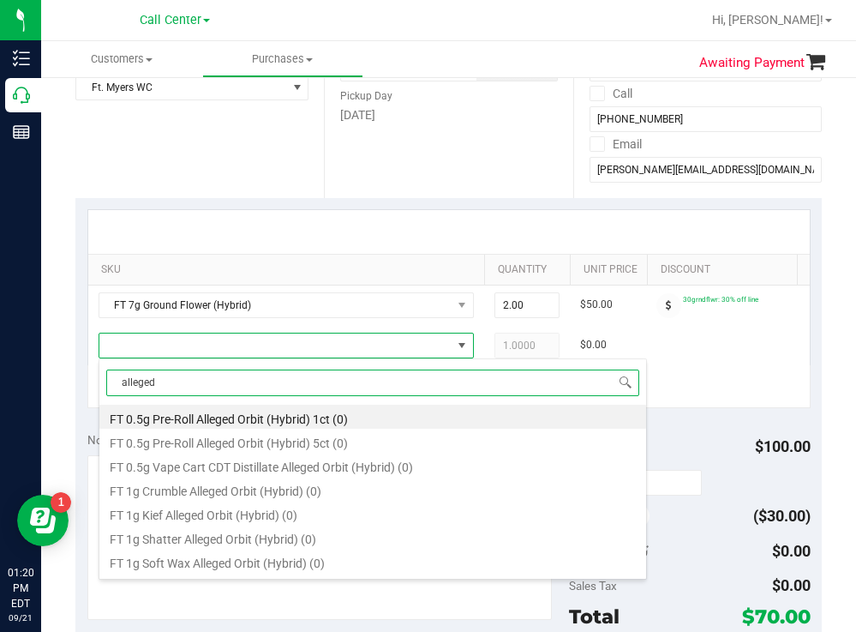
scroll to position [86, 0]
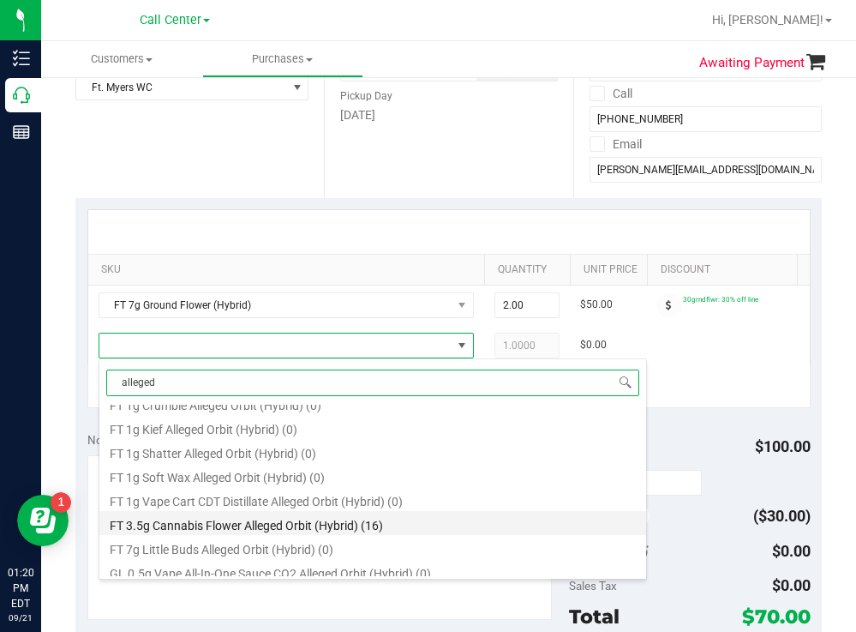
click at [355, 519] on li "FT 3.5g Cannabis Flower Alleged Orbit (Hybrid) (16)" at bounding box center [372, 523] width 547 height 24
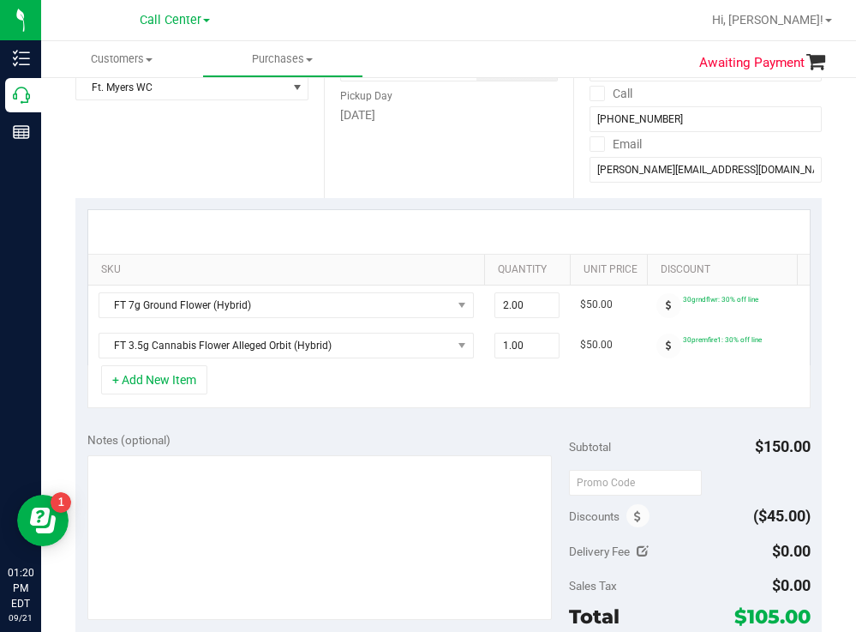
scroll to position [171, 0]
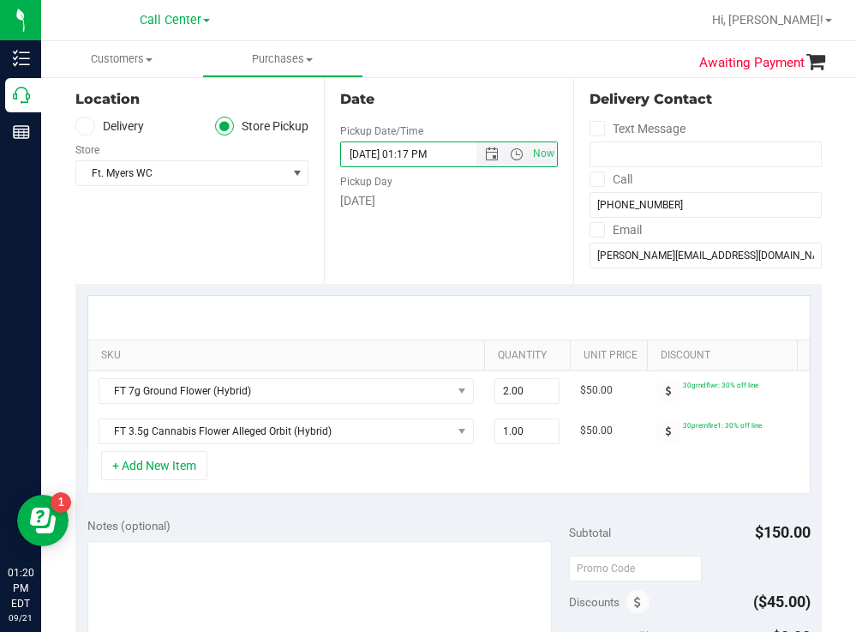
click at [428, 163] on input "[DATE] 01:17 PM" at bounding box center [423, 154] width 164 height 24
click at [511, 153] on span "Open the time view" at bounding box center [517, 154] width 14 height 14
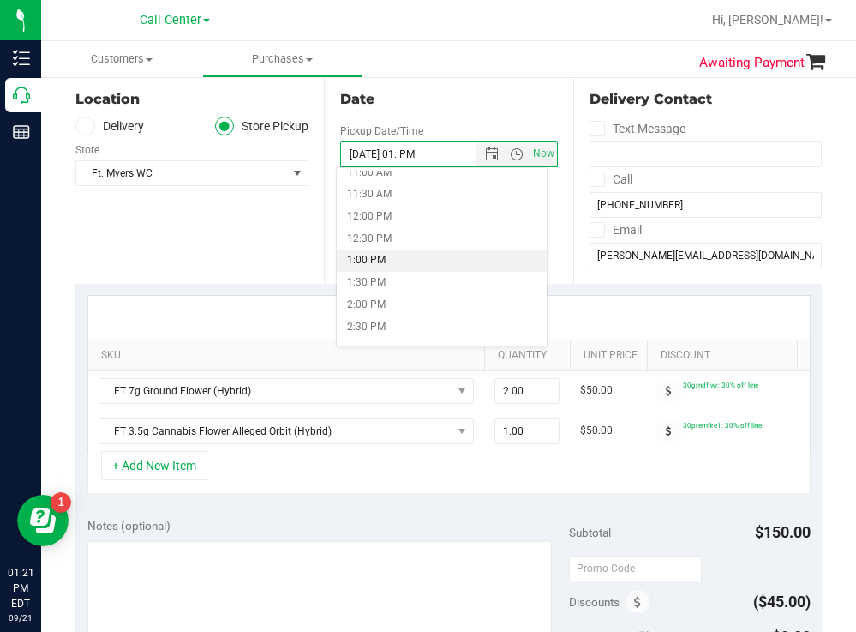
scroll to position [514, 0]
click at [371, 285] on li "2:00 PM" at bounding box center [441, 284] width 209 height 22
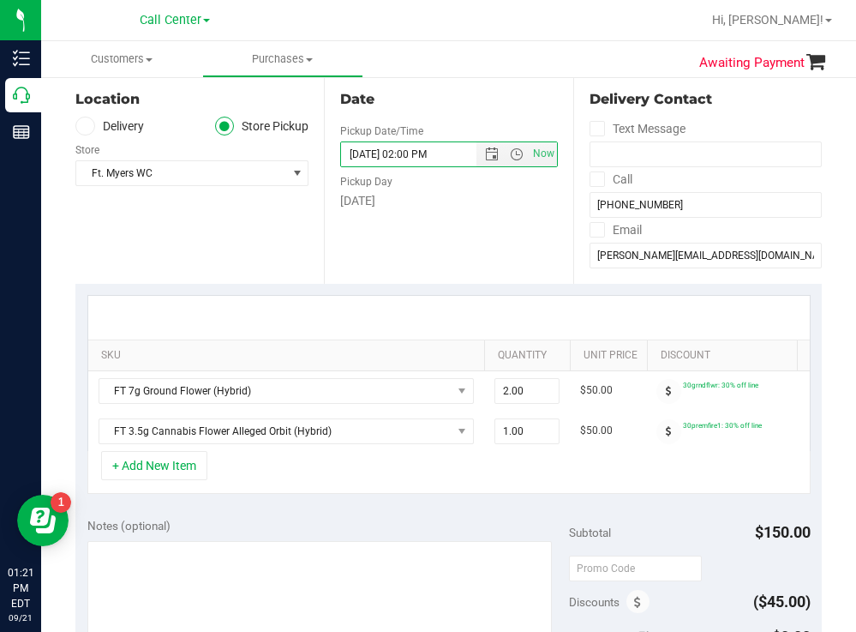
type input "[DATE] 02:00 PM"
click at [265, 233] on div "Location Delivery Store Pickup Store Ft. [PERSON_NAME] Select Store [PERSON_NAM…" at bounding box center [199, 179] width 249 height 210
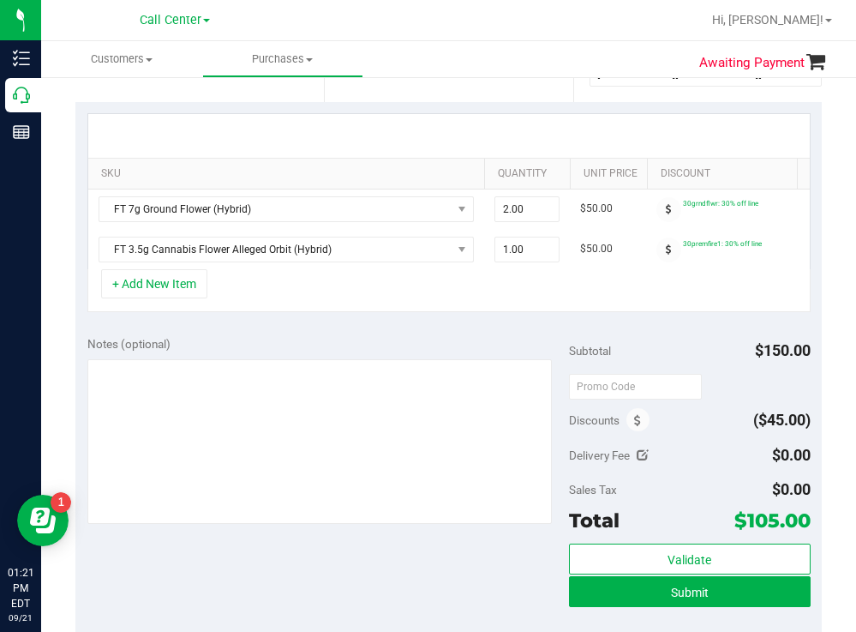
scroll to position [429, 0]
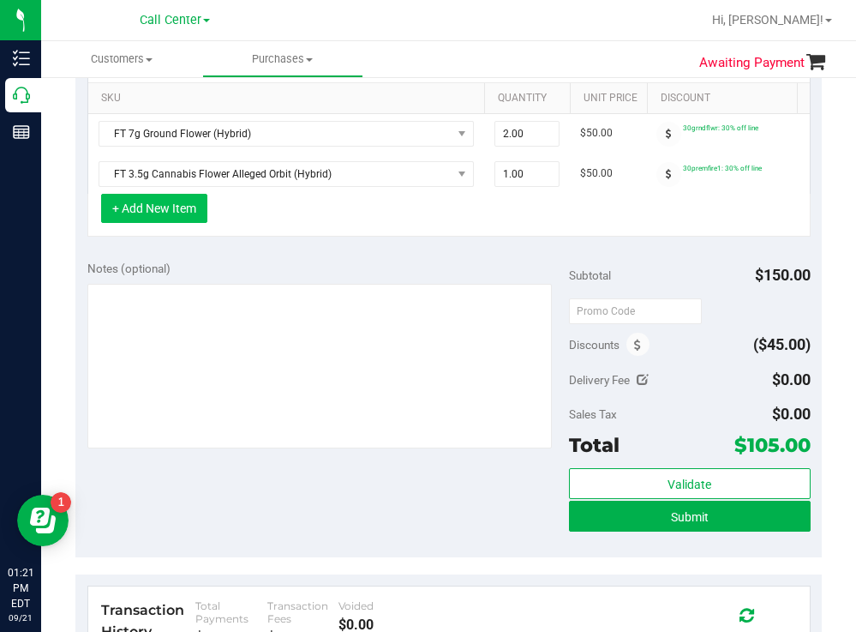
click at [177, 223] on button "+ Add New Item" at bounding box center [154, 208] width 106 height 29
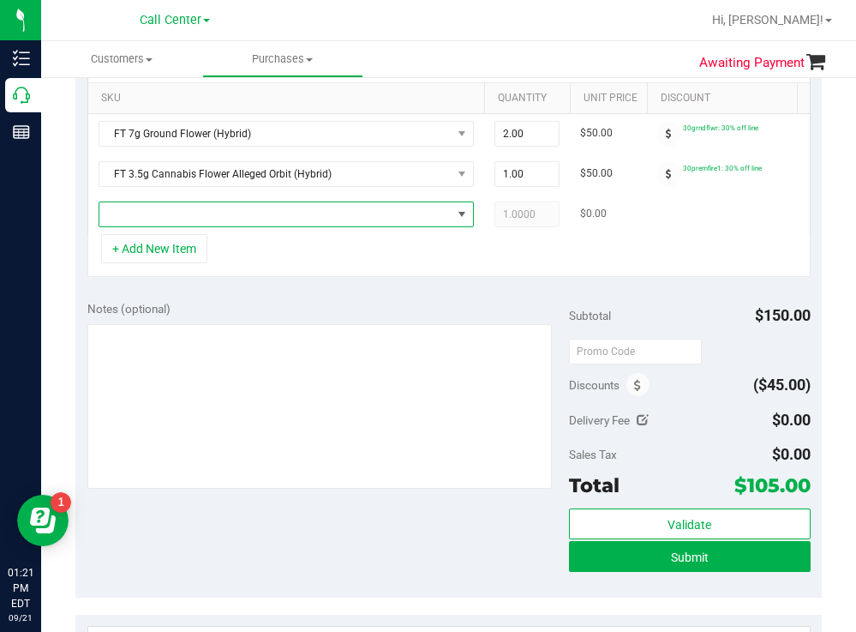
click at [204, 209] on span "NO DATA FOUND" at bounding box center [275, 214] width 352 height 24
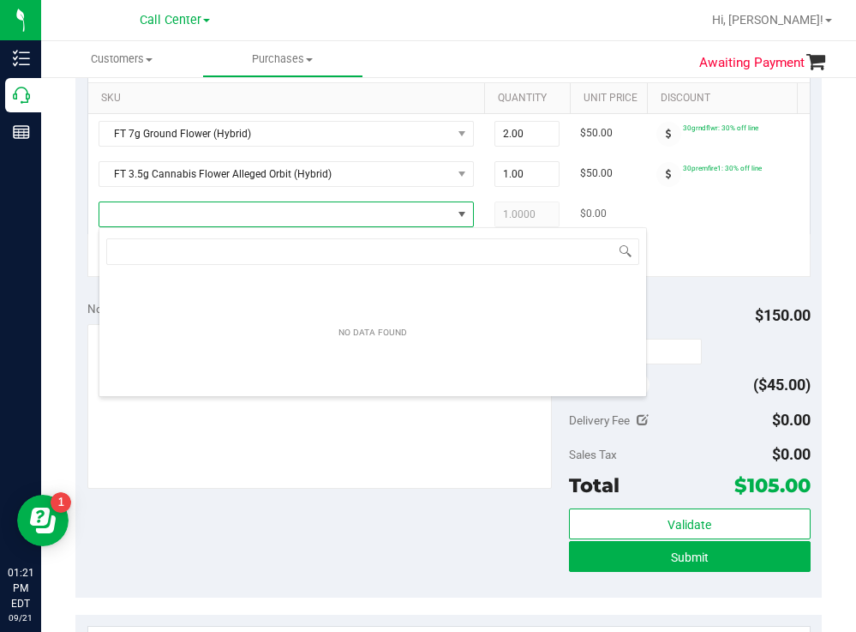
scroll to position [26, 375]
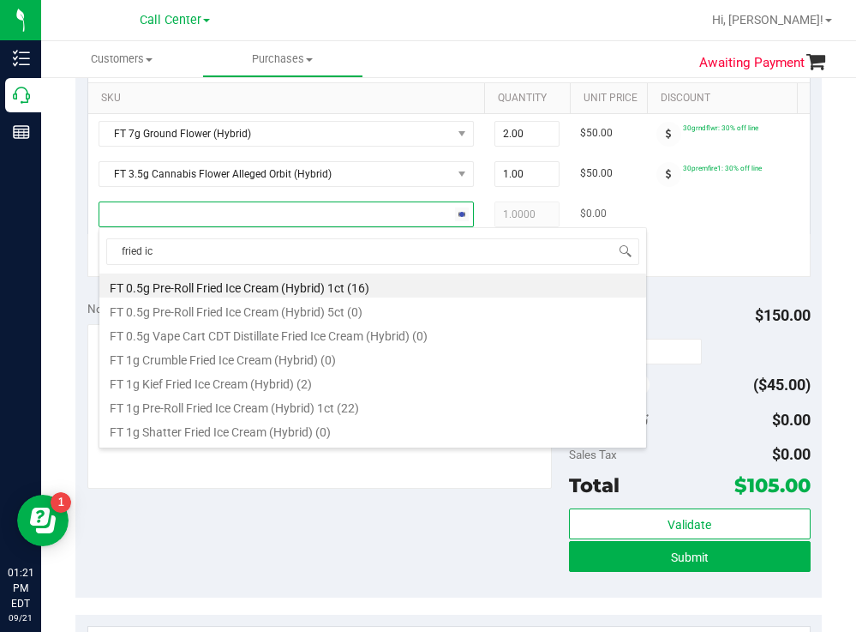
type input "fried ice"
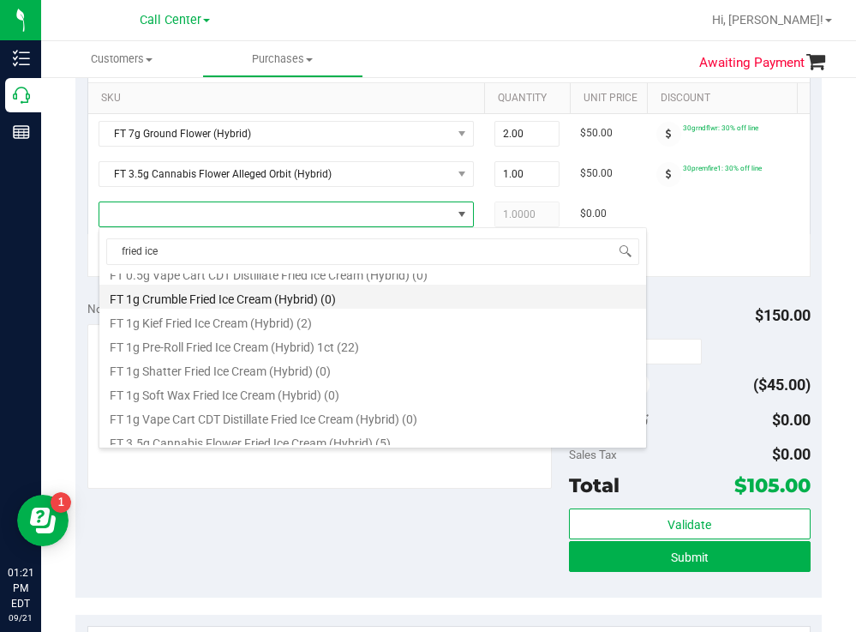
scroll to position [86, 0]
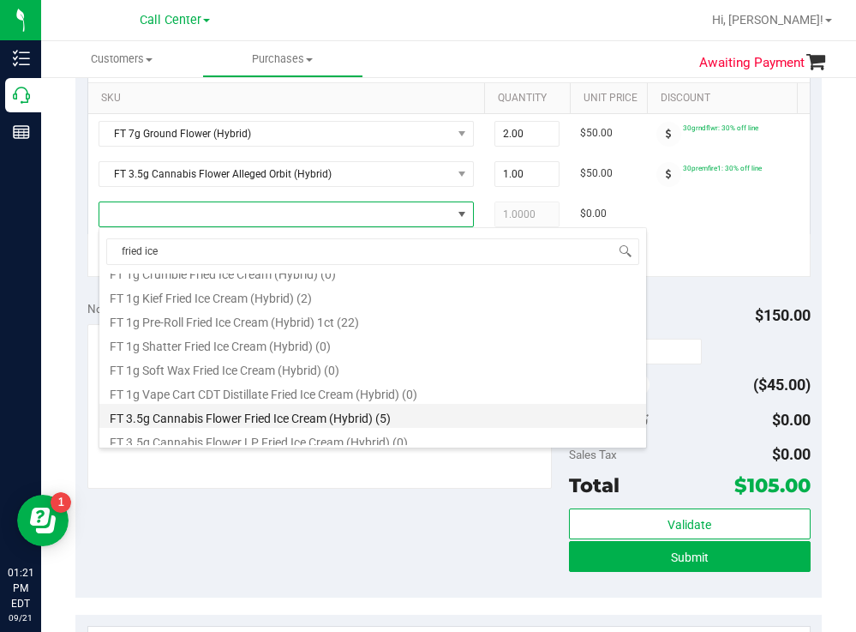
click at [362, 420] on li "FT 3.5g Cannabis Flower Fried Ice Cream (Hybrid) (5)" at bounding box center [372, 416] width 547 height 24
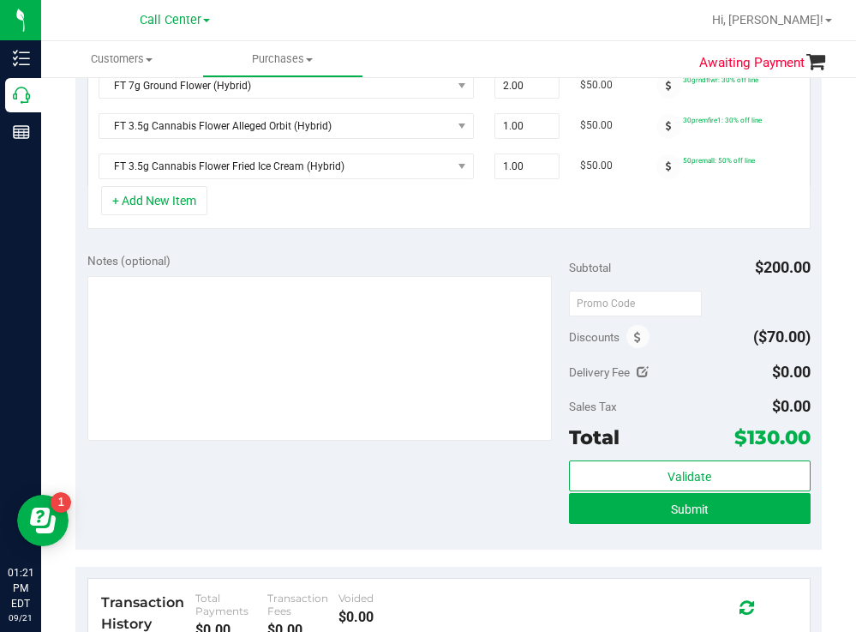
scroll to position [514, 0]
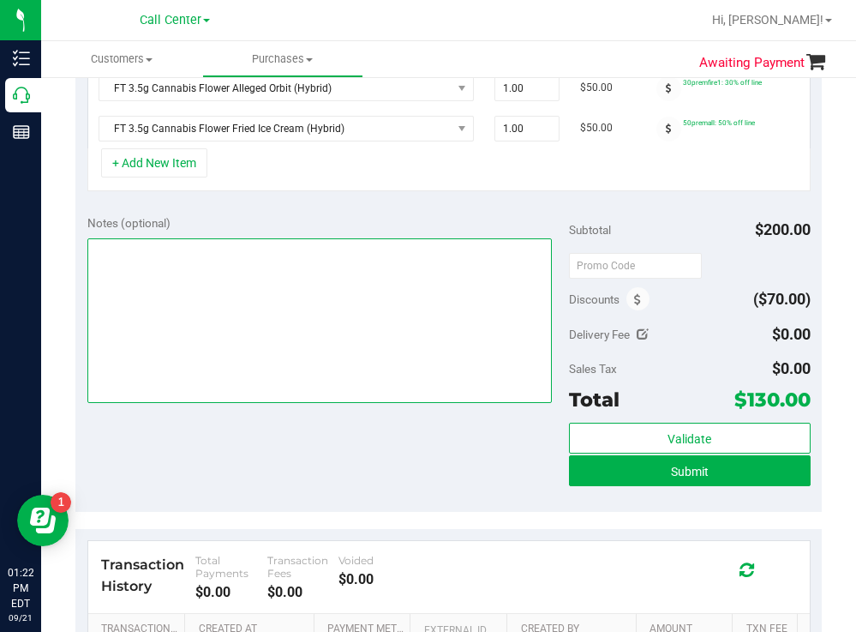
click at [216, 344] on textarea at bounding box center [319, 320] width 465 height 165
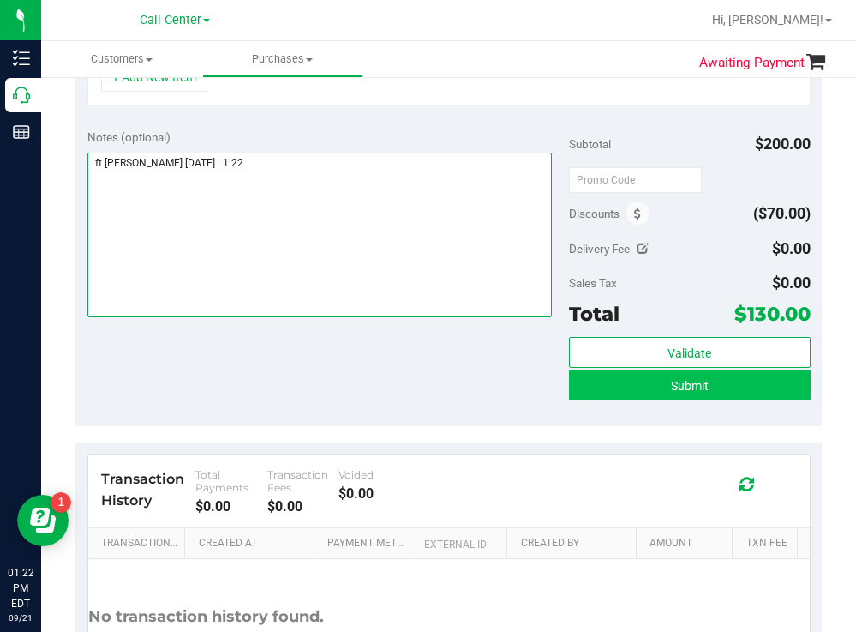
type textarea "ft [PERSON_NAME] [DATE] 1:22"
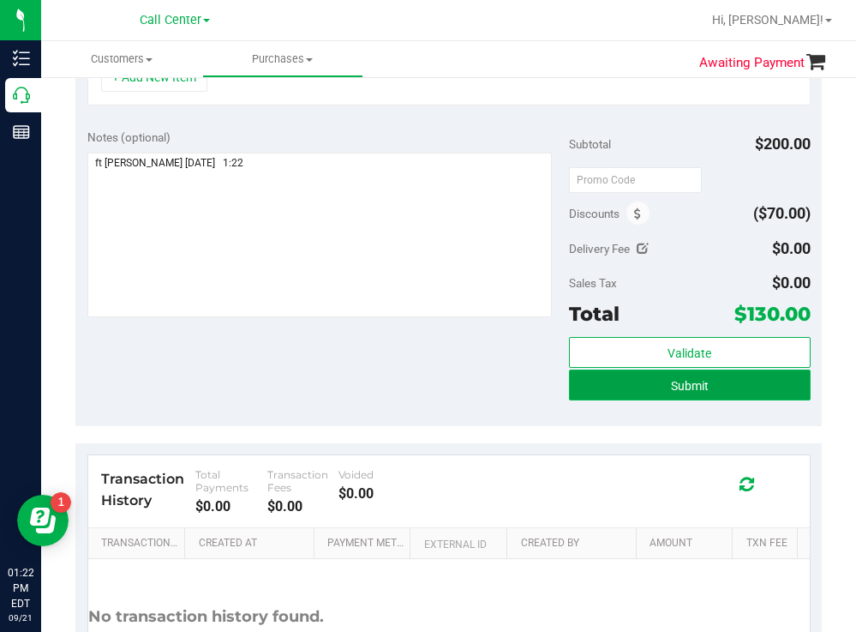
click at [624, 396] on button "Submit" at bounding box center [689, 384] width 241 height 31
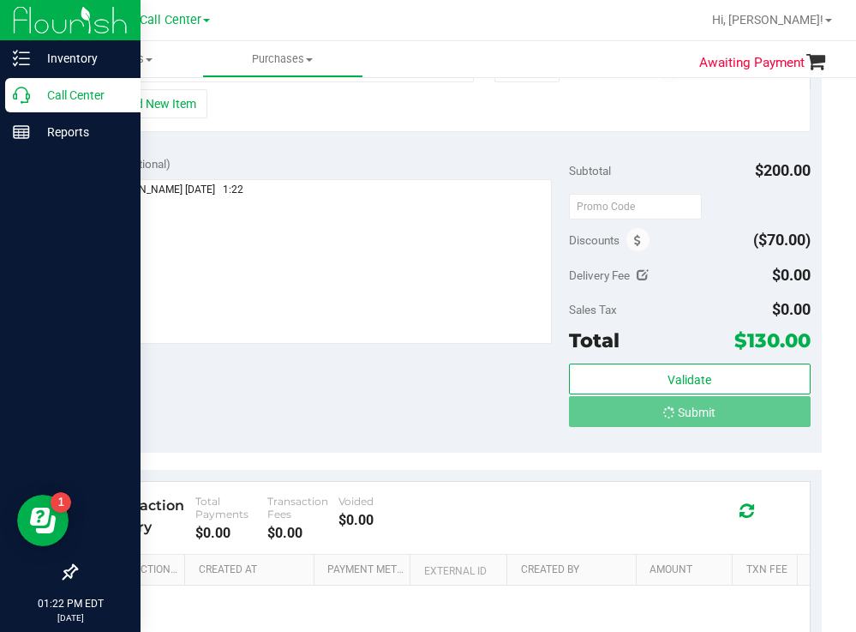
scroll to position [547, 0]
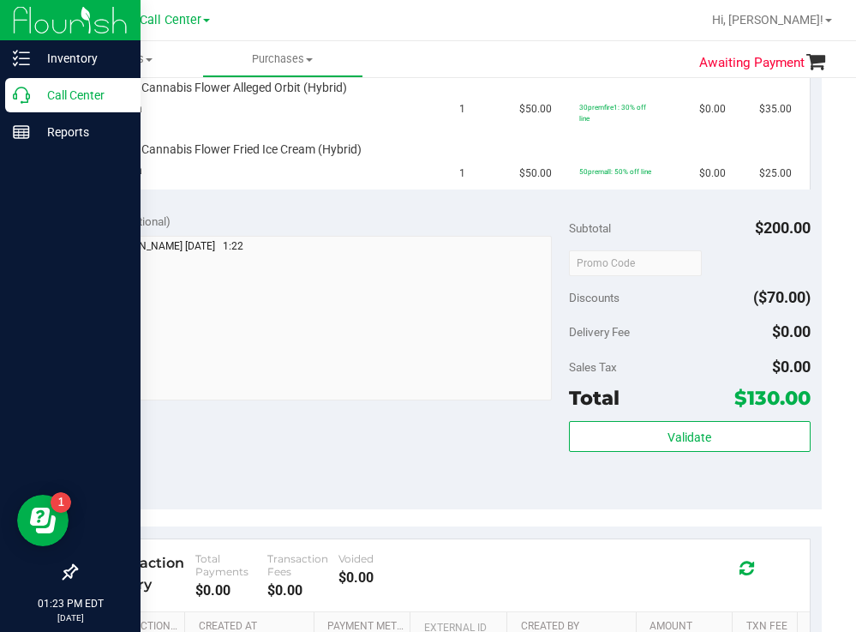
click at [81, 89] on p "Call Center" at bounding box center [81, 95] width 103 height 21
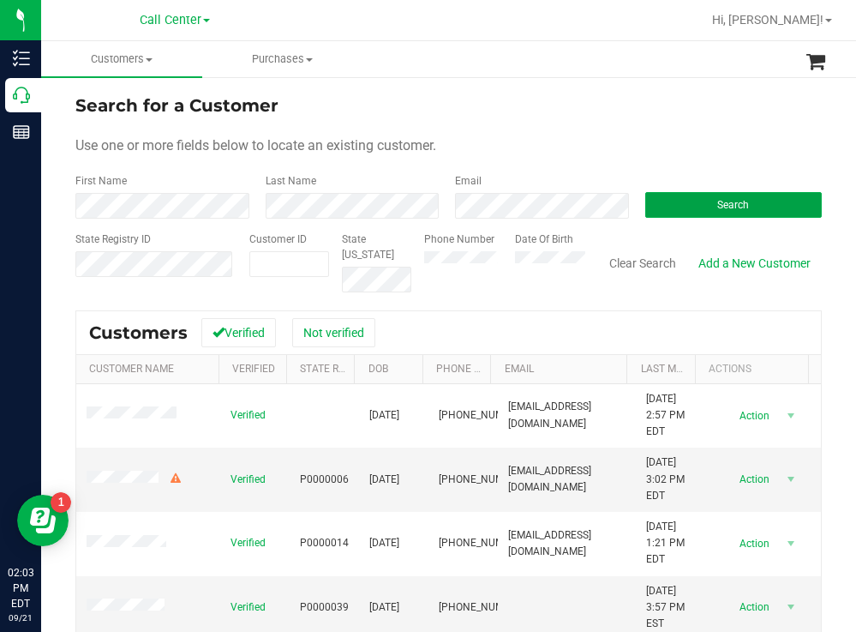
drag, startPoint x: 671, startPoint y: 207, endPoint x: 560, endPoint y: 149, distance: 125.4
click at [669, 206] on button "Search" at bounding box center [733, 205] width 177 height 26
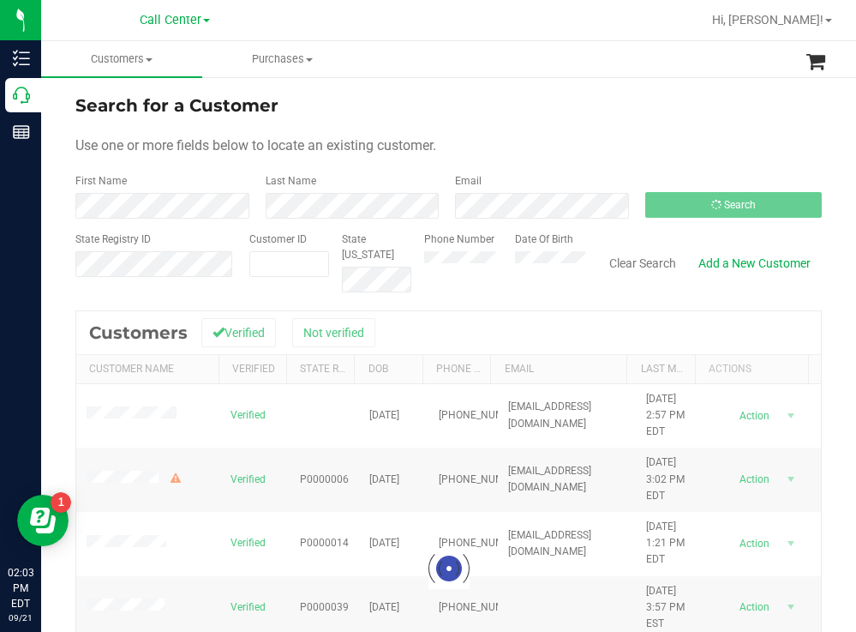
drag, startPoint x: 526, startPoint y: 121, endPoint x: 466, endPoint y: 104, distance: 62.4
click at [522, 121] on form "Search for a Customer Use one or more fields below to locate an existing custom…" at bounding box center [448, 193] width 747 height 200
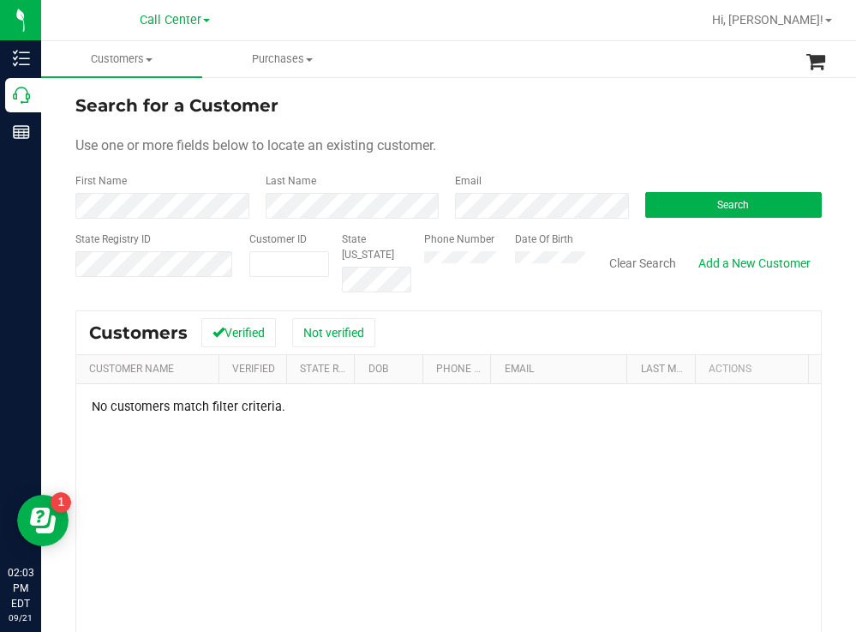
click at [519, 99] on div "Search for a Customer" at bounding box center [448, 106] width 747 height 26
click at [671, 201] on button "Search" at bounding box center [733, 205] width 177 height 26
click at [522, 258] on div "Phone Number Date Of Birth" at bounding box center [498, 261] width 174 height 61
paste input "283602"
type input "283602"
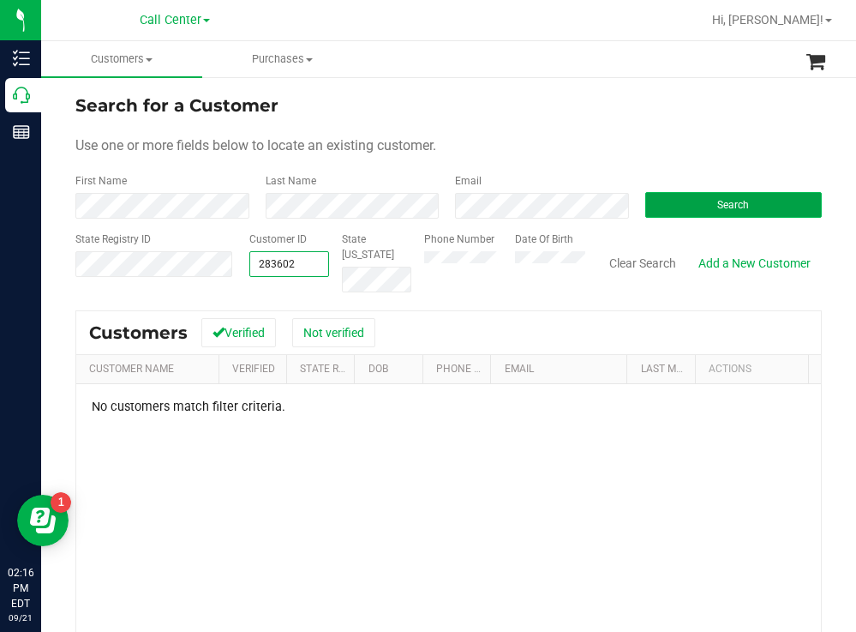
type input "283602"
click at [675, 207] on button "Search" at bounding box center [733, 205] width 177 height 26
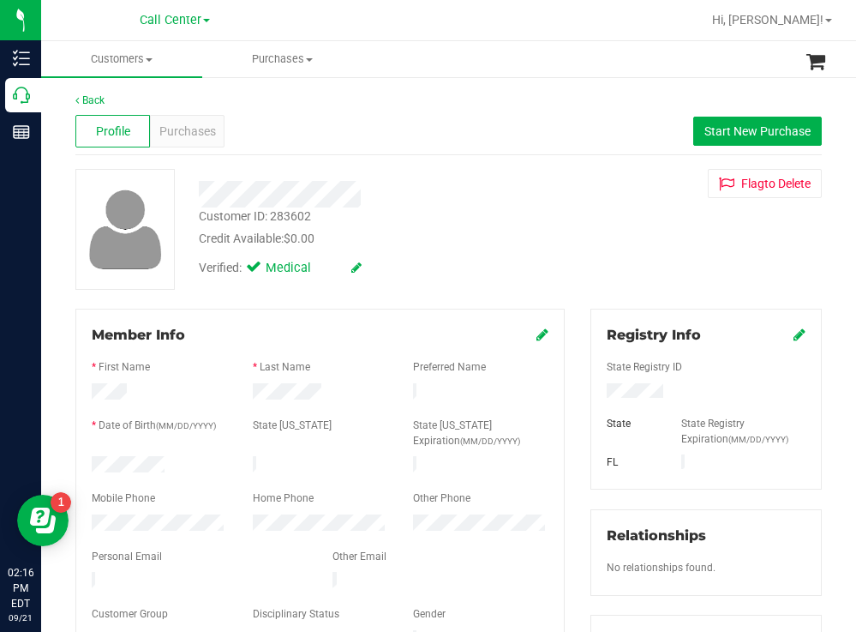
drag, startPoint x: 168, startPoint y: 460, endPoint x: 89, endPoint y: 459, distance: 78.9
click at [89, 459] on div at bounding box center [159, 466] width 161 height 21
drag, startPoint x: 660, startPoint y: 388, endPoint x: 585, endPoint y: 393, distance: 74.8
click at [594, 393] on div at bounding box center [706, 392] width 225 height 19
click at [500, 230] on div "Credit Available: $0.00" at bounding box center [379, 239] width 361 height 18
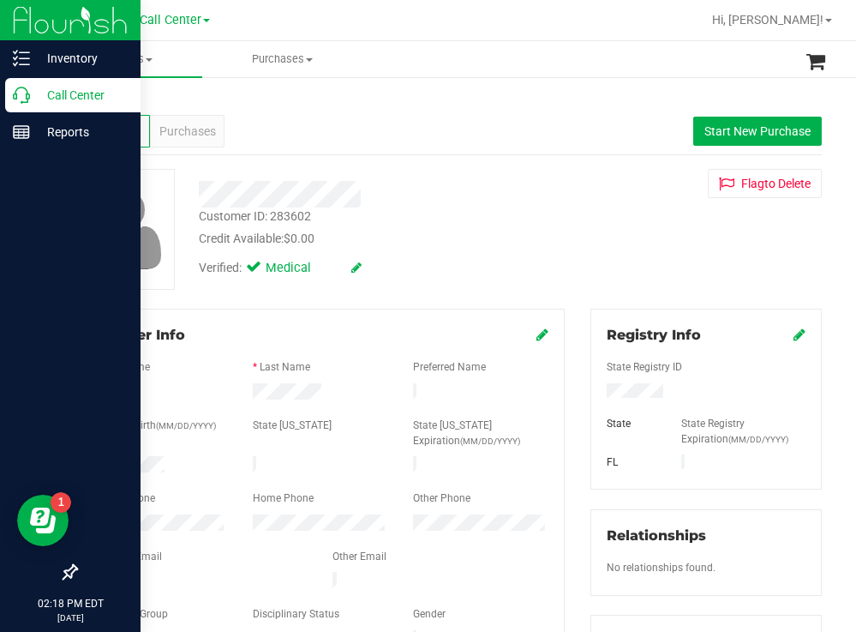
drag, startPoint x: 76, startPoint y: 105, endPoint x: 63, endPoint y: 105, distance: 13.7
click at [76, 104] on p "Call Center" at bounding box center [81, 95] width 103 height 21
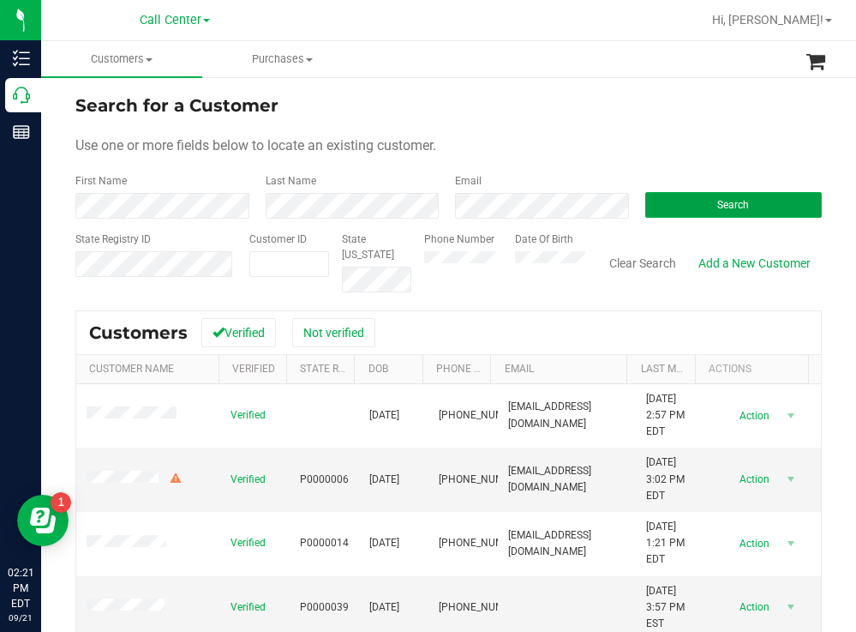
drag, startPoint x: 703, startPoint y: 207, endPoint x: 640, endPoint y: 186, distance: 65.9
click at [699, 207] on button "Search" at bounding box center [733, 205] width 177 height 26
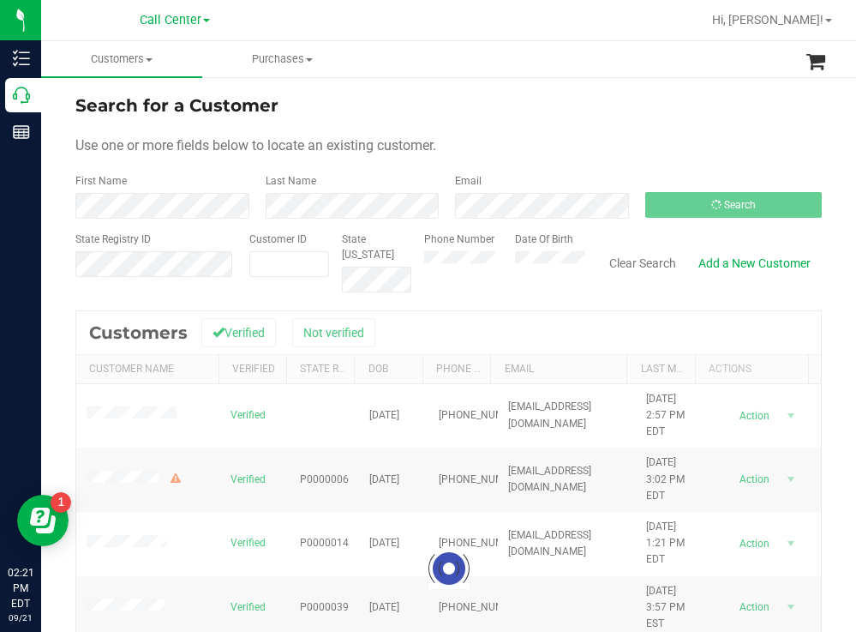
click at [501, 168] on form "Search for a Customer Use one or more fields below to locate an existing custom…" at bounding box center [448, 193] width 747 height 200
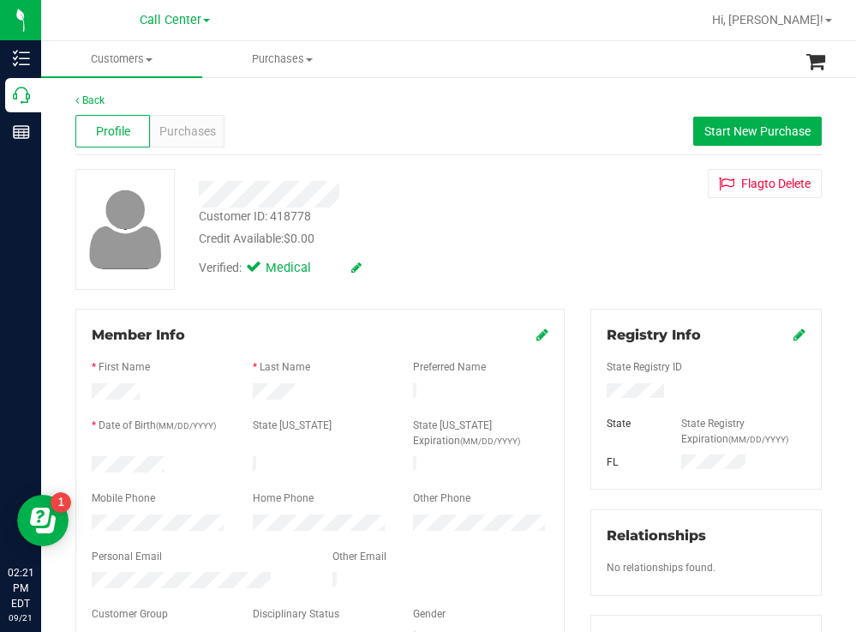
drag, startPoint x: 597, startPoint y: 241, endPoint x: 582, endPoint y: 261, distance: 25.7
click at [597, 241] on div "Customer ID: 418778 Credit Available: $0.00 Verified: Medical Flag to [GEOGRAPH…" at bounding box center [449, 229] width 772 height 121
drag, startPoint x: 657, startPoint y: 394, endPoint x: 591, endPoint y: 391, distance: 65.2
click at [594, 391] on div at bounding box center [706, 392] width 225 height 19
click at [507, 220] on div "Customer ID: 418778 Credit Available: $0.00" at bounding box center [379, 227] width 387 height 40
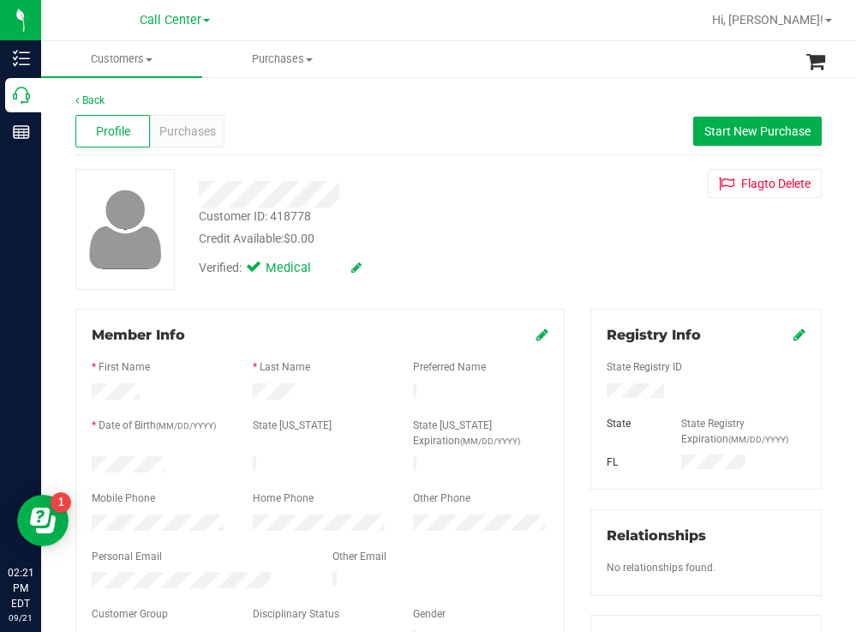
drag, startPoint x: 178, startPoint y: 455, endPoint x: 62, endPoint y: 458, distance: 116.6
click at [466, 199] on div at bounding box center [379, 194] width 387 height 27
click at [181, 133] on span "Purchases" at bounding box center [187, 132] width 57 height 18
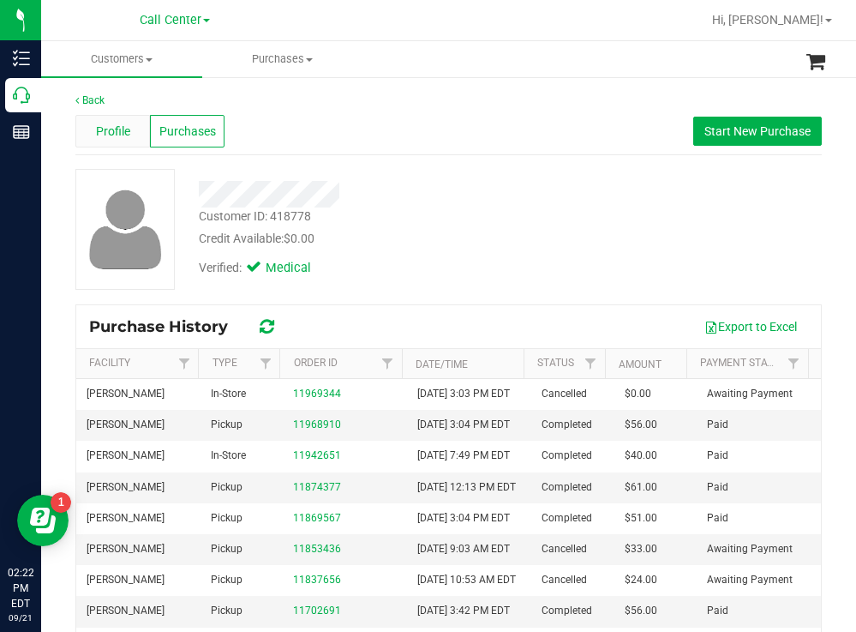
click at [117, 132] on span "Profile" at bounding box center [113, 132] width 34 height 18
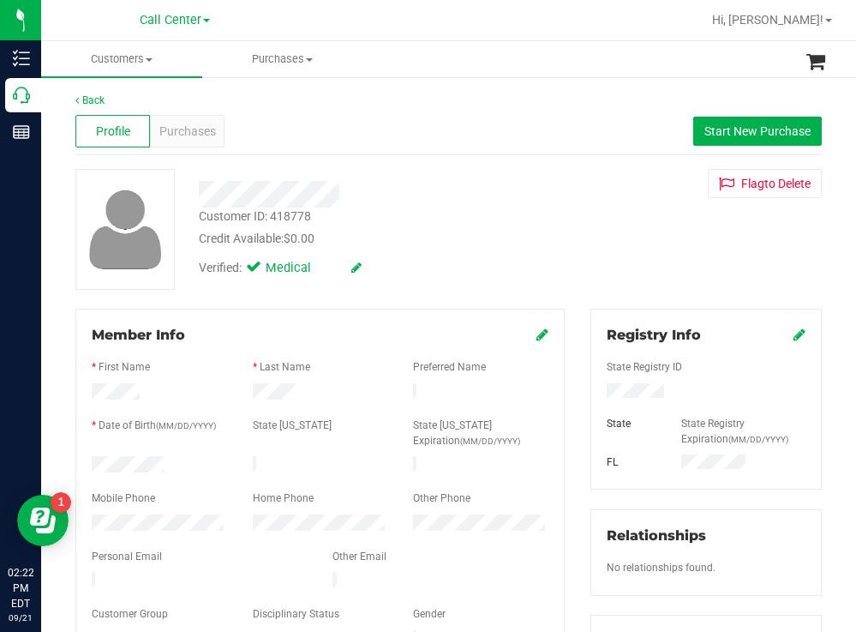
drag, startPoint x: 665, startPoint y: 390, endPoint x: 597, endPoint y: 393, distance: 68.6
click at [597, 393] on div at bounding box center [706, 392] width 225 height 19
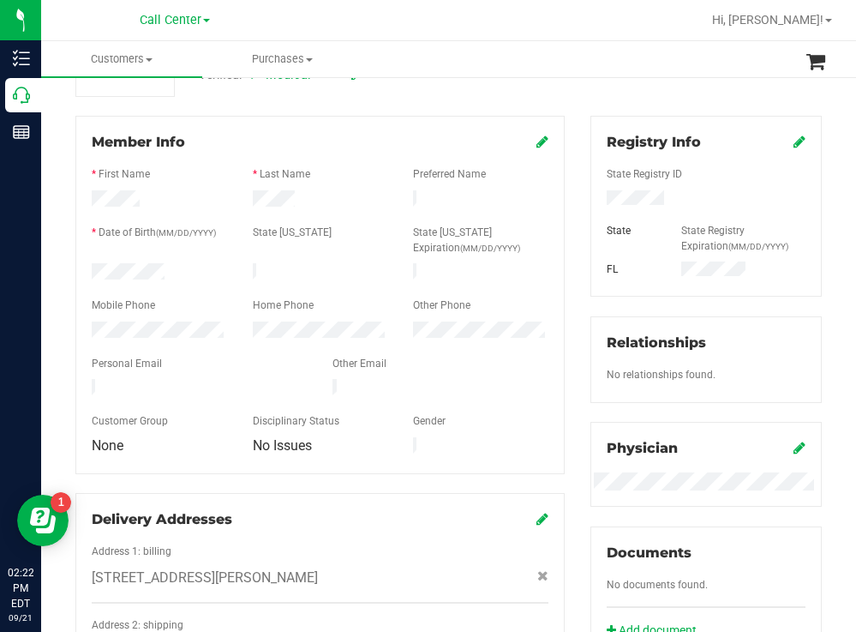
scroll to position [23, 0]
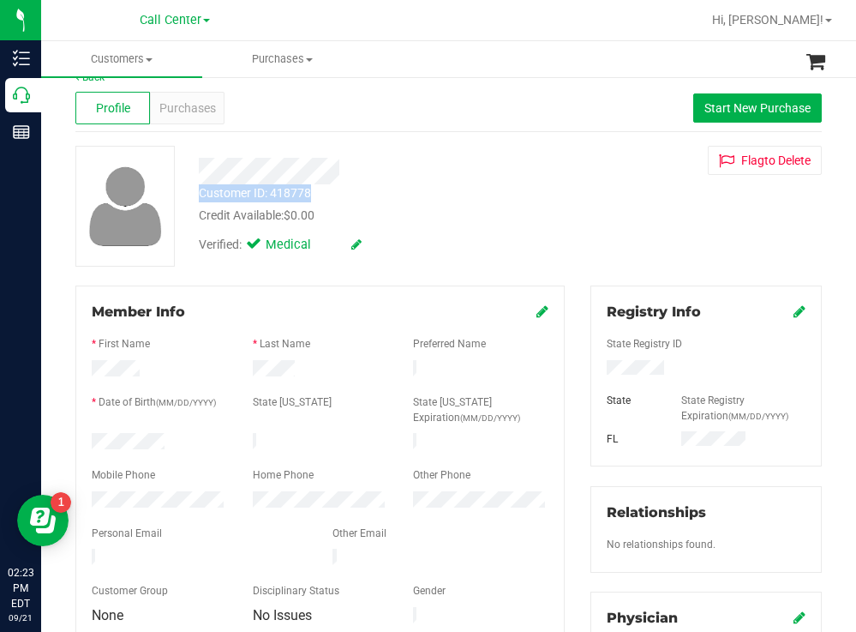
drag, startPoint x: 320, startPoint y: 189, endPoint x: 193, endPoint y: 195, distance: 127.0
click at [193, 195] on div "Customer ID: 418778 Credit Available: $0.00" at bounding box center [379, 204] width 387 height 40
copy div "Customer ID: 418778"
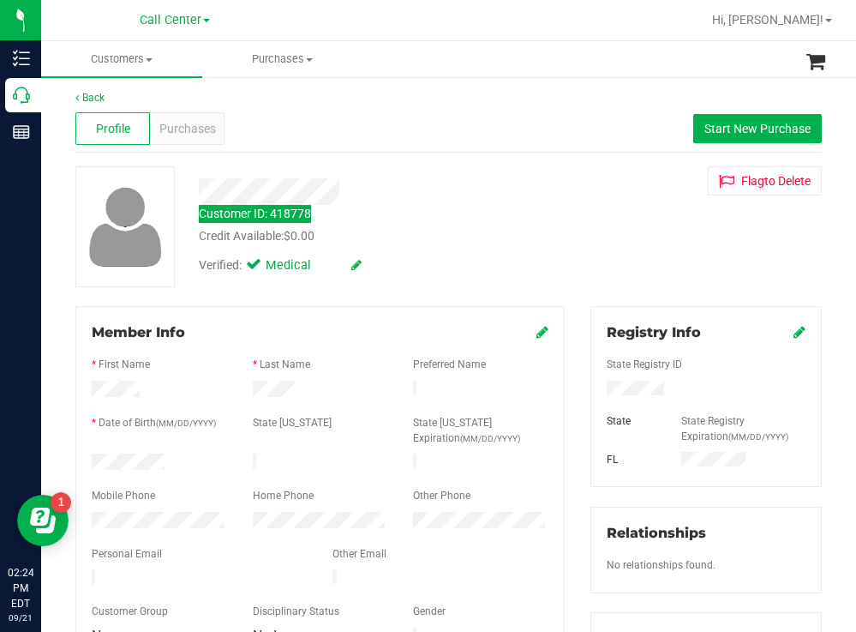
scroll to position [0, 0]
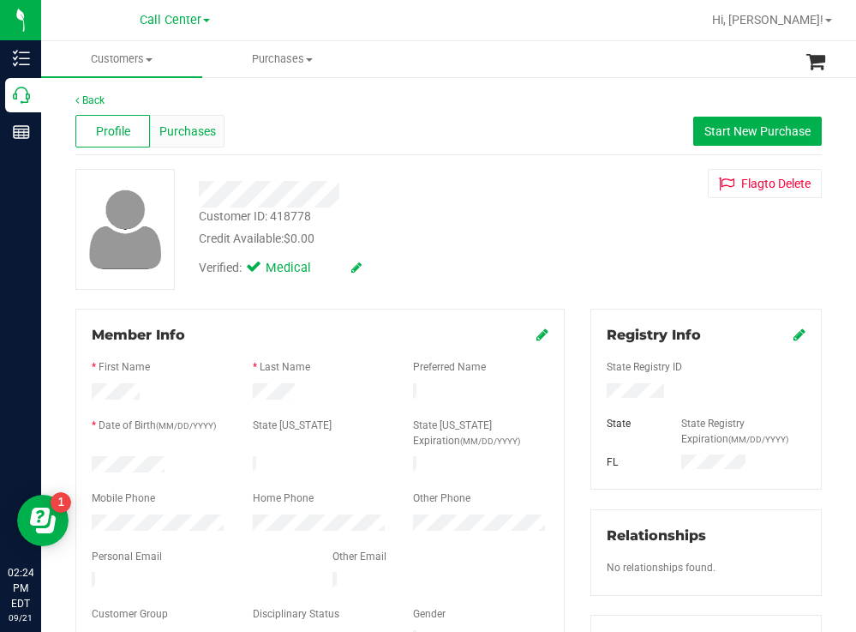
click at [188, 129] on span "Purchases" at bounding box center [187, 132] width 57 height 18
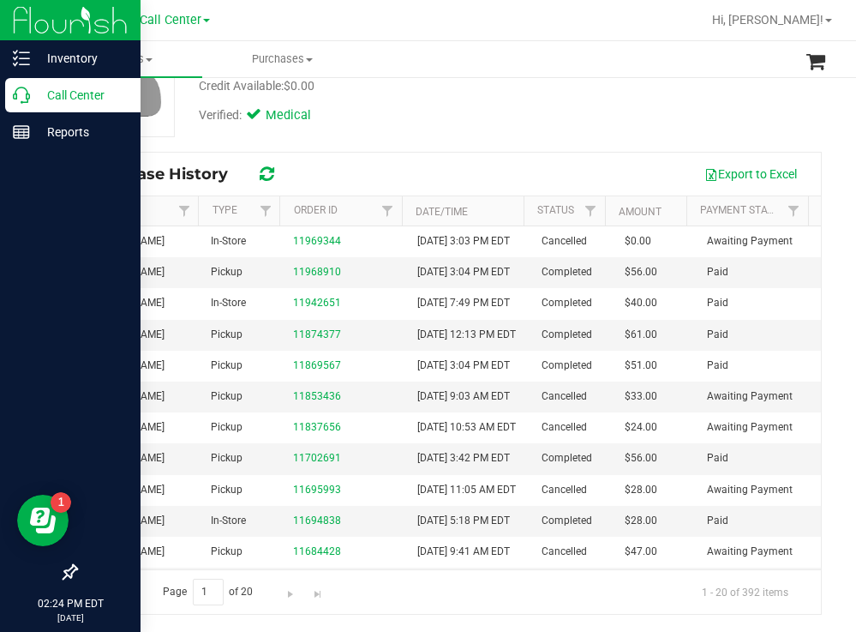
click at [59, 95] on p "Call Center" at bounding box center [81, 95] width 103 height 21
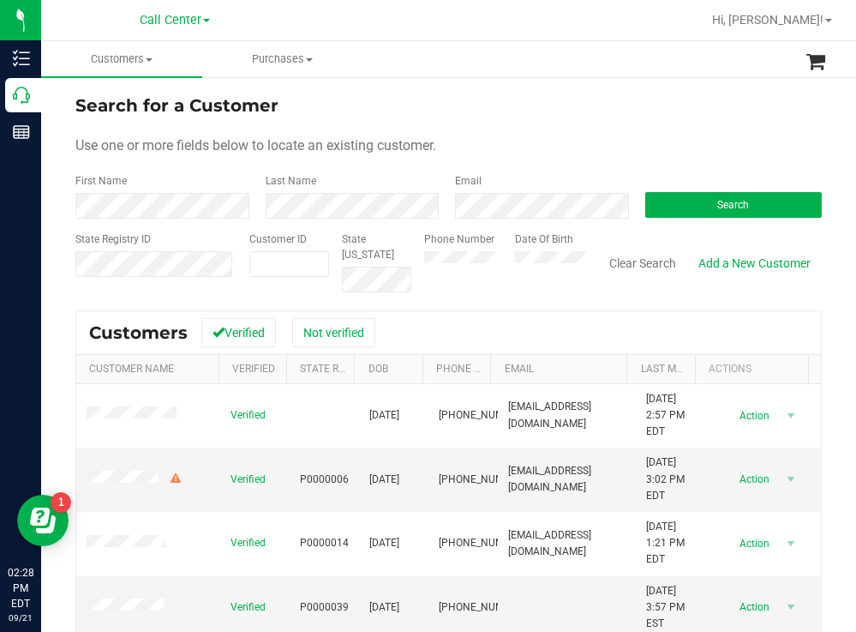
drag, startPoint x: 499, startPoint y: 145, endPoint x: 487, endPoint y: 137, distance: 14.3
click at [499, 145] on div "Use one or more fields below to locate an existing customer." at bounding box center [448, 145] width 747 height 21
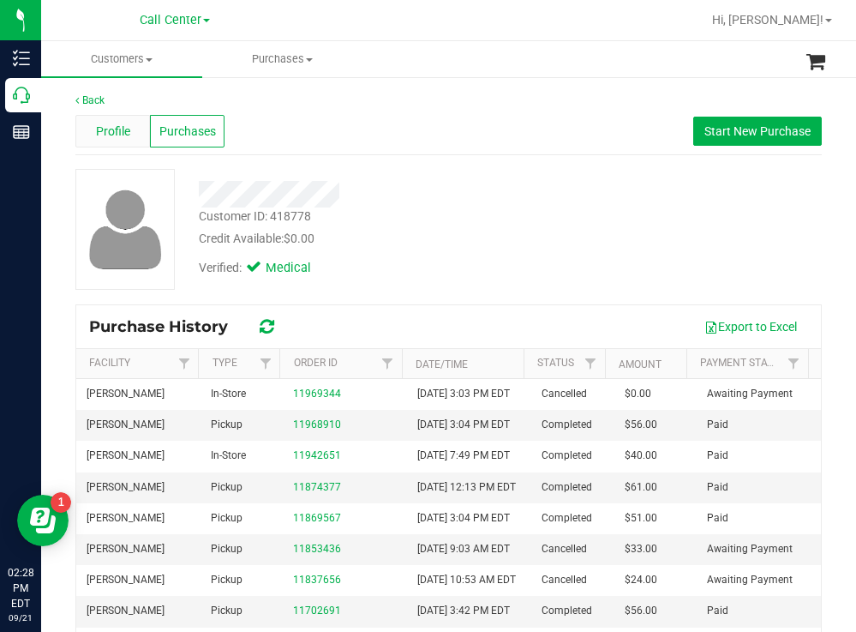
click at [103, 123] on span "Profile" at bounding box center [113, 132] width 34 height 18
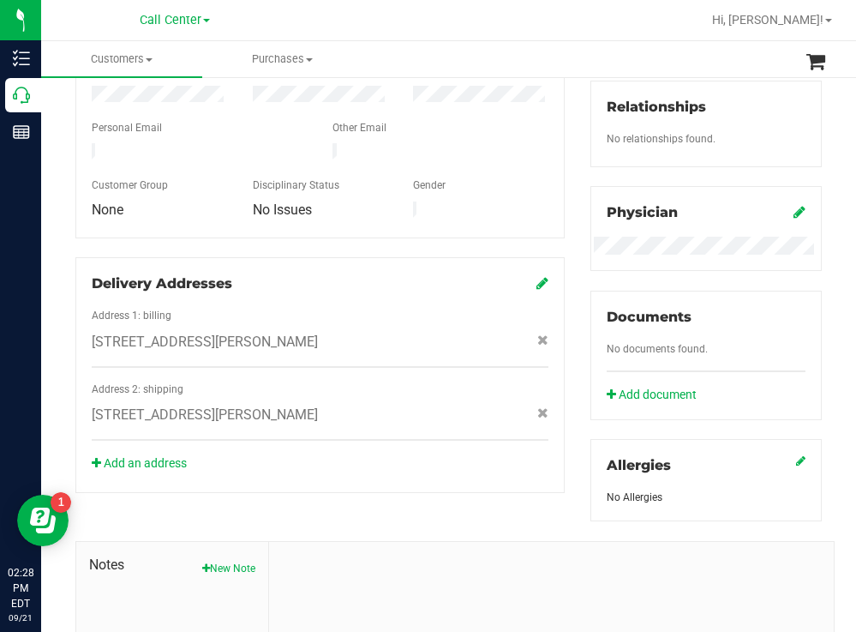
scroll to position [623, 0]
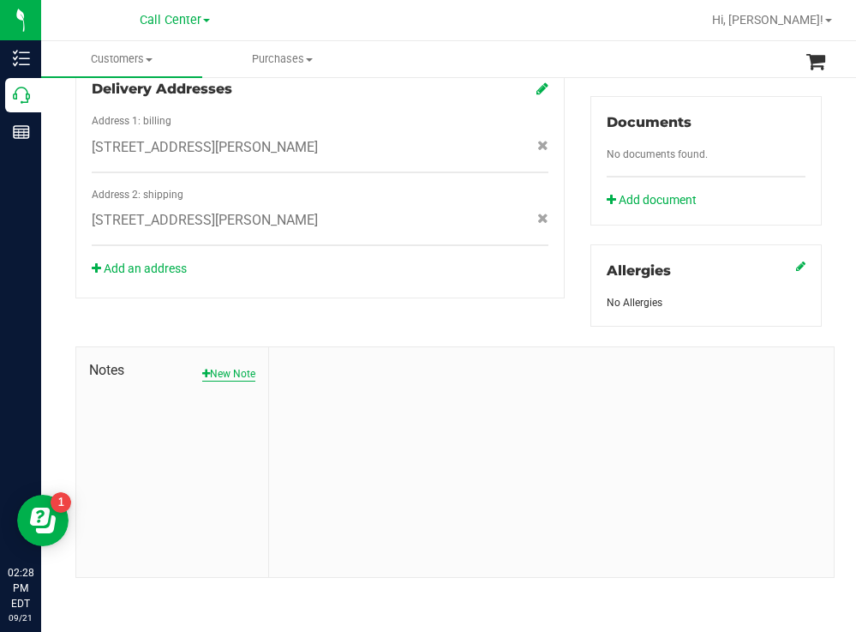
click at [221, 376] on button "New Note" at bounding box center [228, 373] width 53 height 15
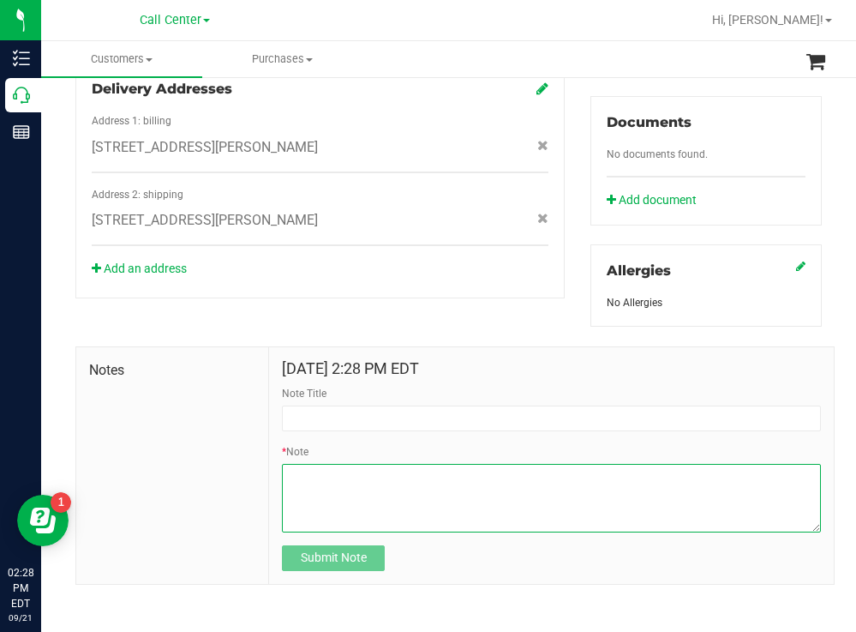
click at [317, 474] on textarea "* Note" at bounding box center [551, 498] width 539 height 69
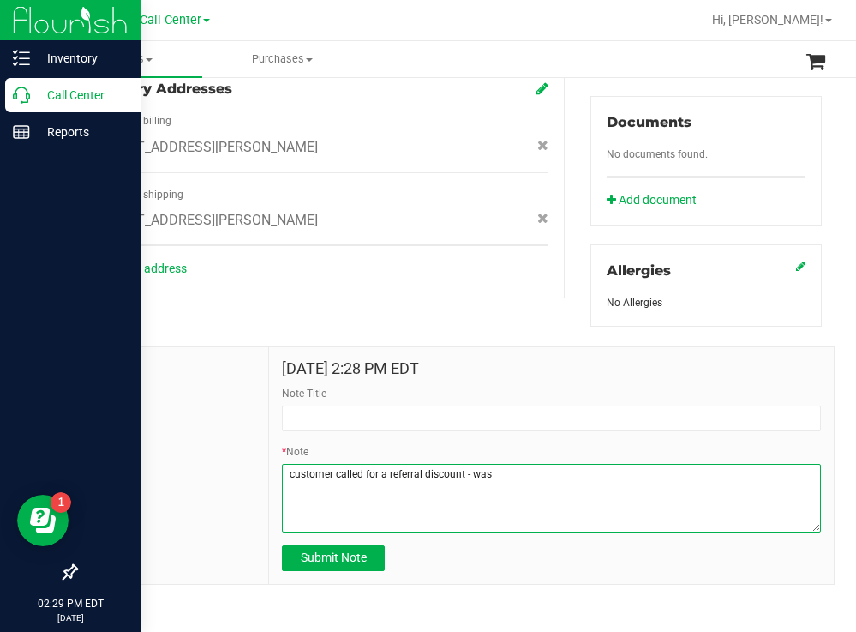
type textarea "customer called for a referral discount - was"
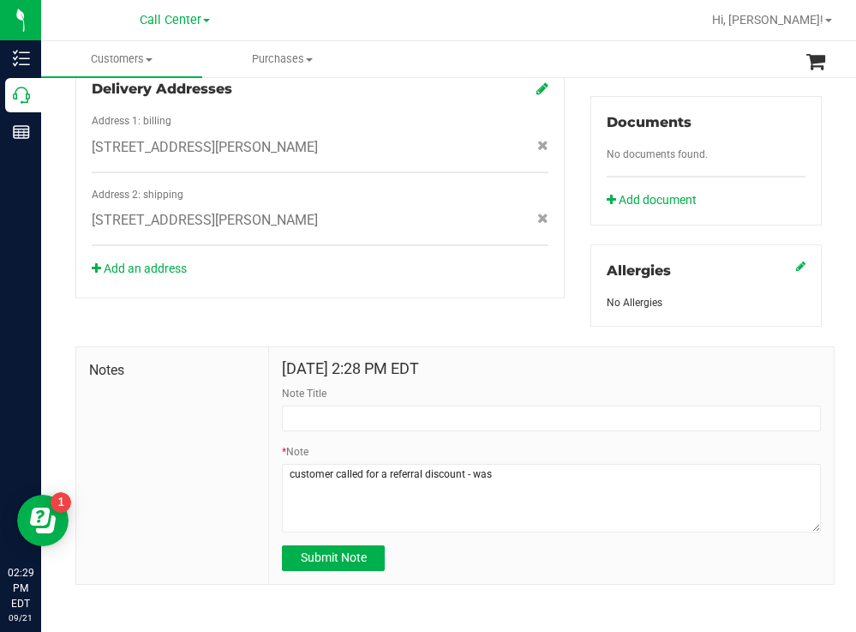
scroll to position [23, 0]
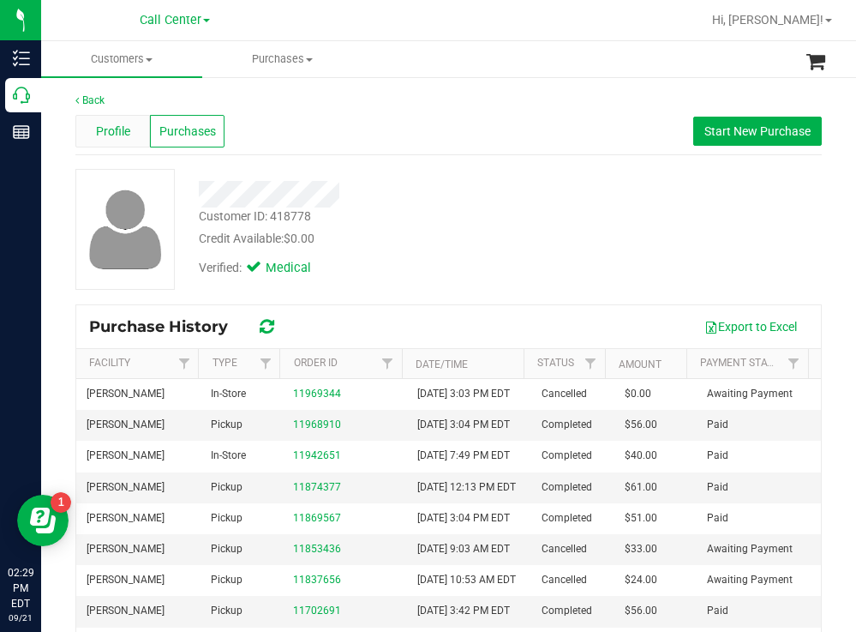
click at [93, 124] on div "Profile" at bounding box center [112, 131] width 75 height 33
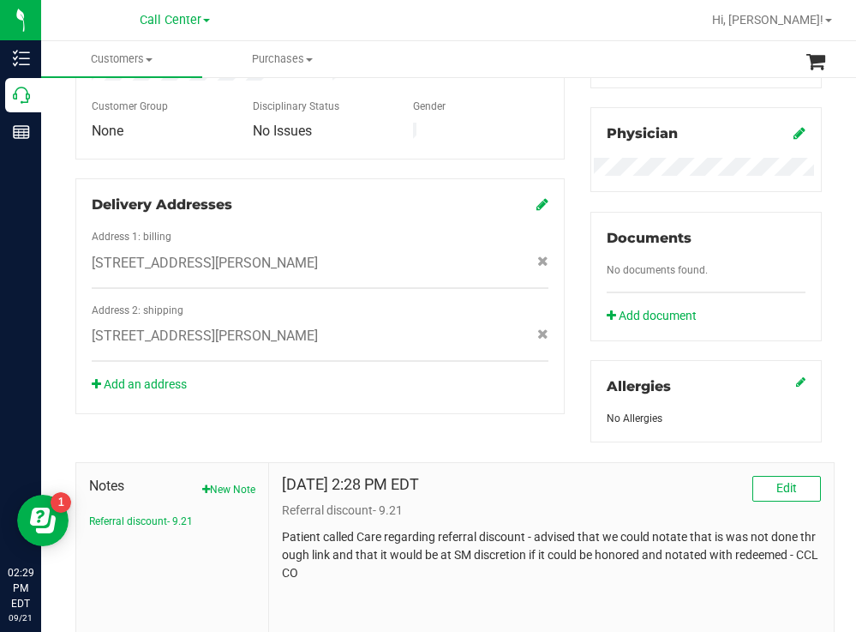
scroll to position [623, 0]
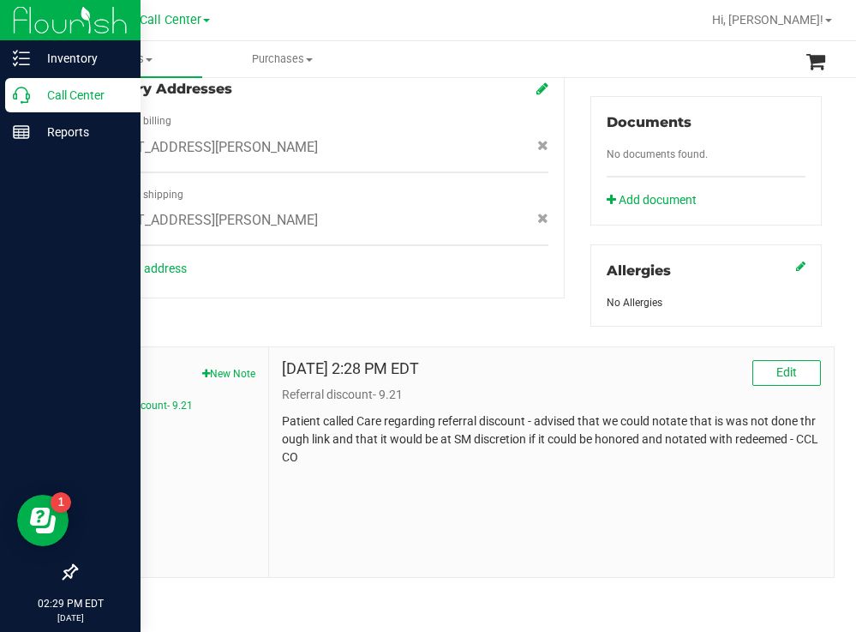
click at [69, 89] on p "Call Center" at bounding box center [81, 95] width 103 height 21
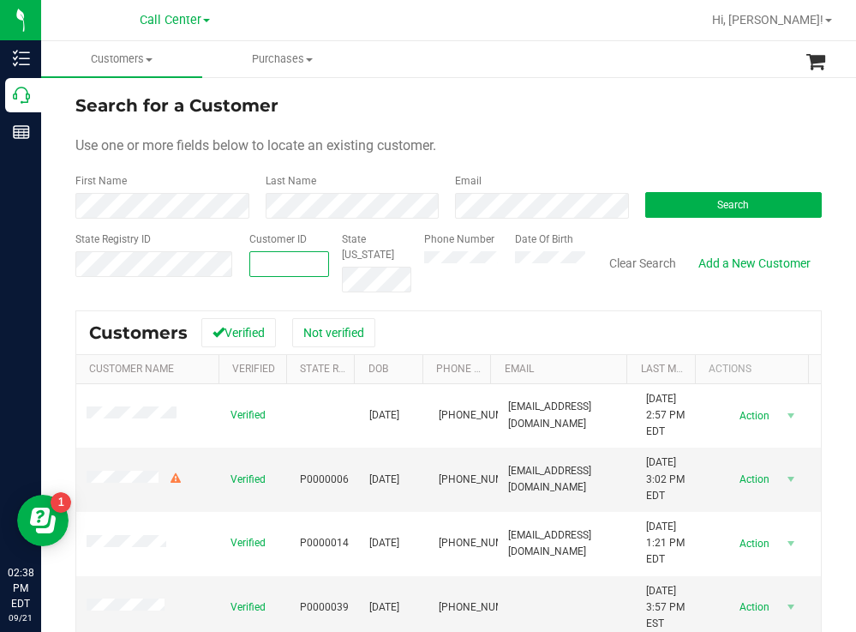
paste input "54652"
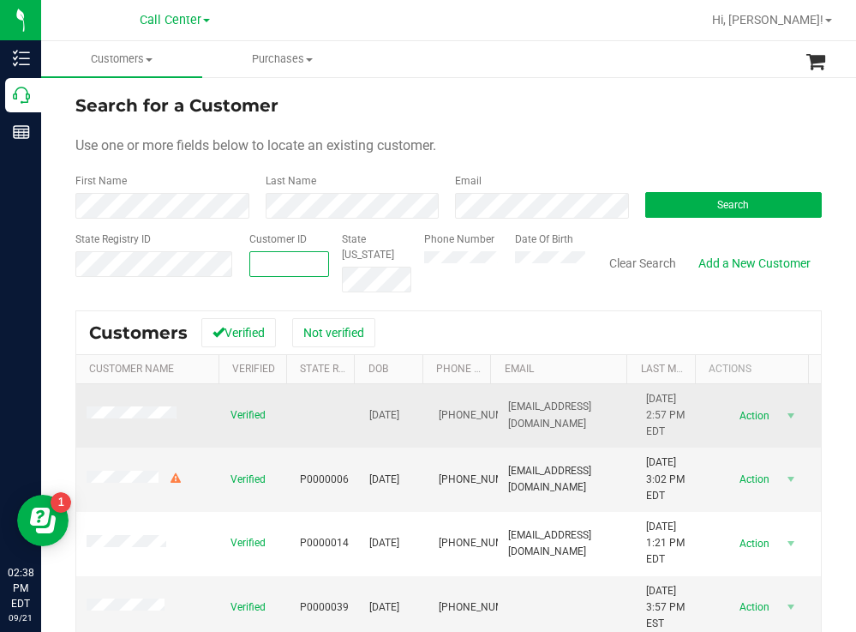
type input "54652"
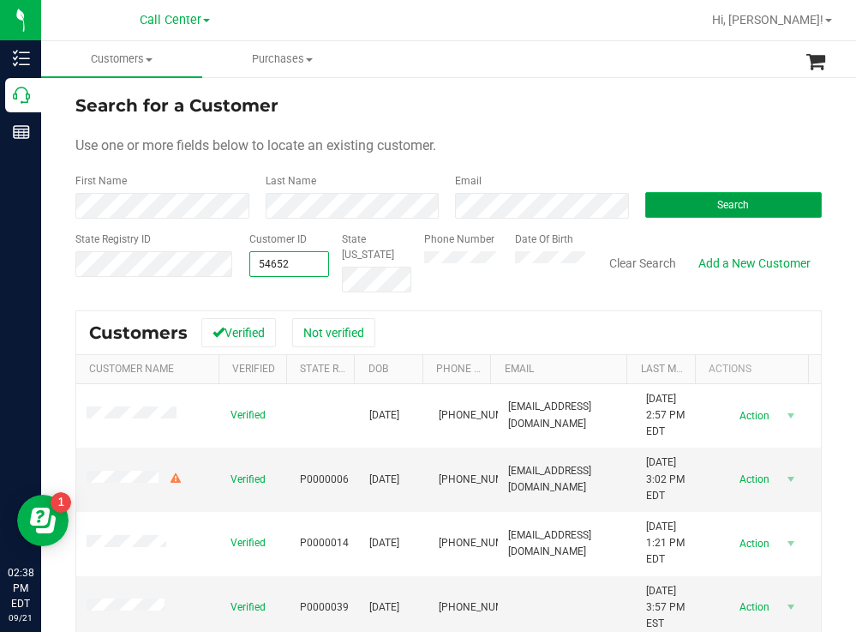
type input "54652"
click at [681, 211] on button "Search" at bounding box center [733, 205] width 177 height 26
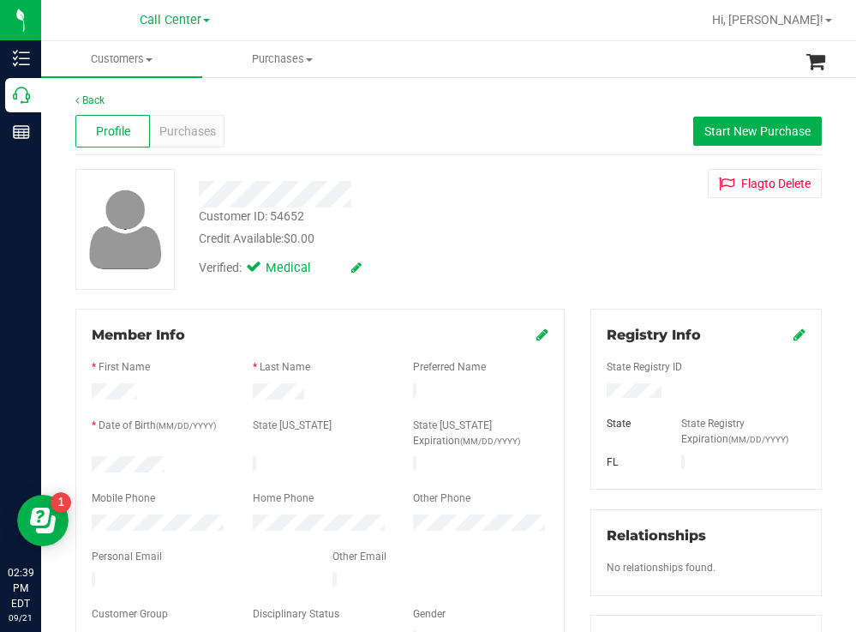
drag, startPoint x: 177, startPoint y: 460, endPoint x: 91, endPoint y: 459, distance: 85.7
click at [91, 459] on div at bounding box center [159, 466] width 161 height 21
click at [598, 387] on div at bounding box center [706, 392] width 225 height 19
click at [499, 268] on div "Verified: Medical" at bounding box center [379, 267] width 387 height 38
click at [197, 130] on span "Purchases" at bounding box center [187, 132] width 57 height 18
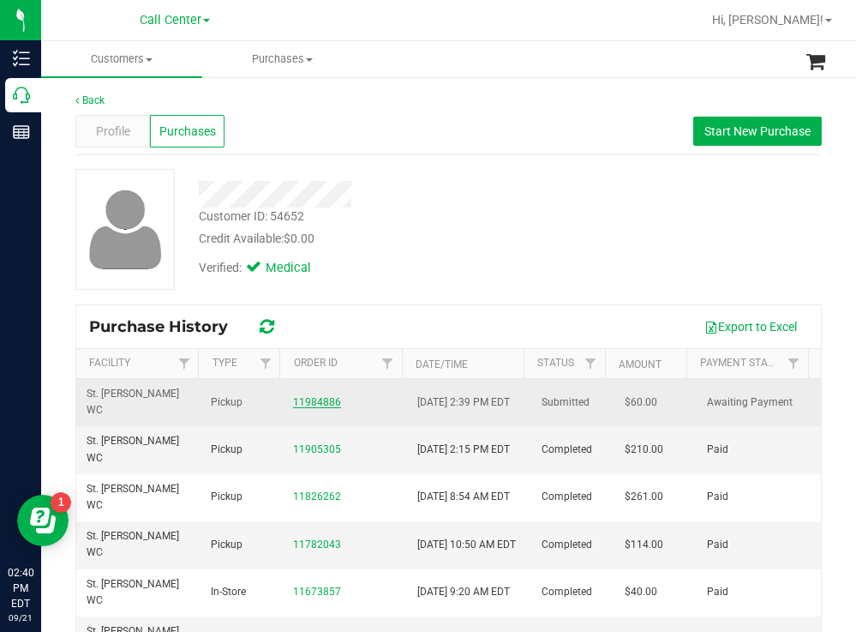
click at [317, 406] on link "11984886" at bounding box center [317, 402] width 48 height 12
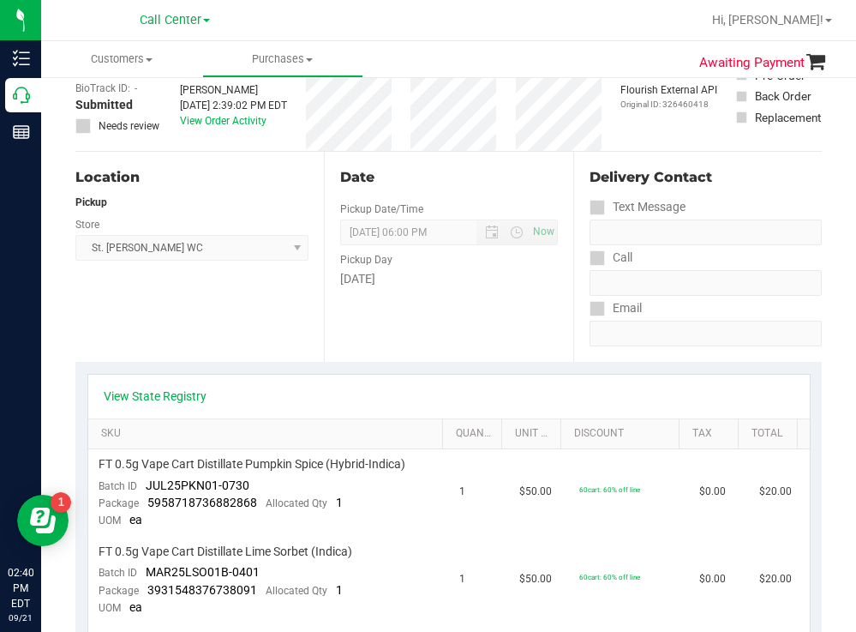
scroll to position [343, 0]
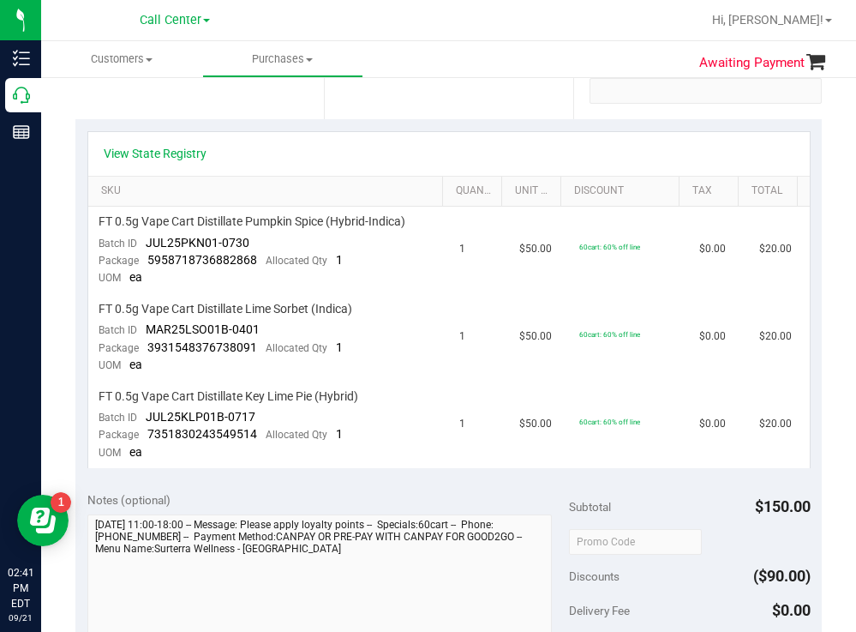
drag, startPoint x: 438, startPoint y: 117, endPoint x: 356, endPoint y: 117, distance: 82.3
click at [435, 117] on div "Date Pickup Date/Time [DATE] Now [DATE] 06:00 PM Now Pickup Day [DATE]" at bounding box center [448, 14] width 249 height 210
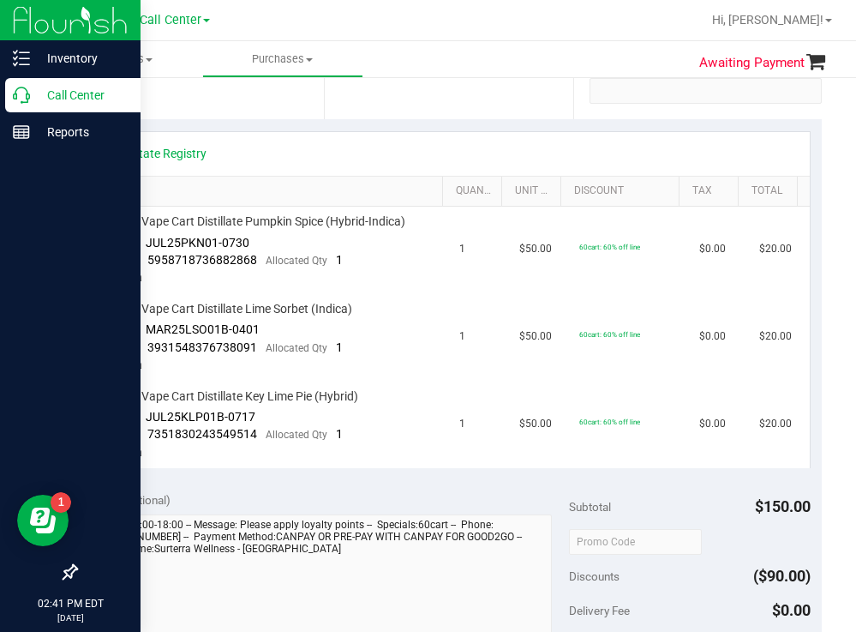
click at [79, 93] on p "Call Center" at bounding box center [81, 95] width 103 height 21
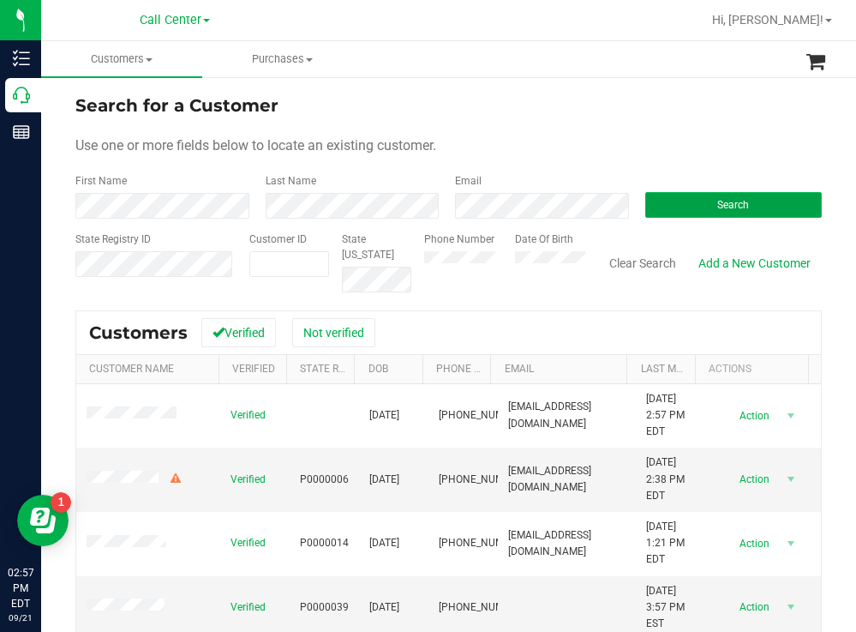
click at [687, 213] on button "Search" at bounding box center [733, 205] width 177 height 26
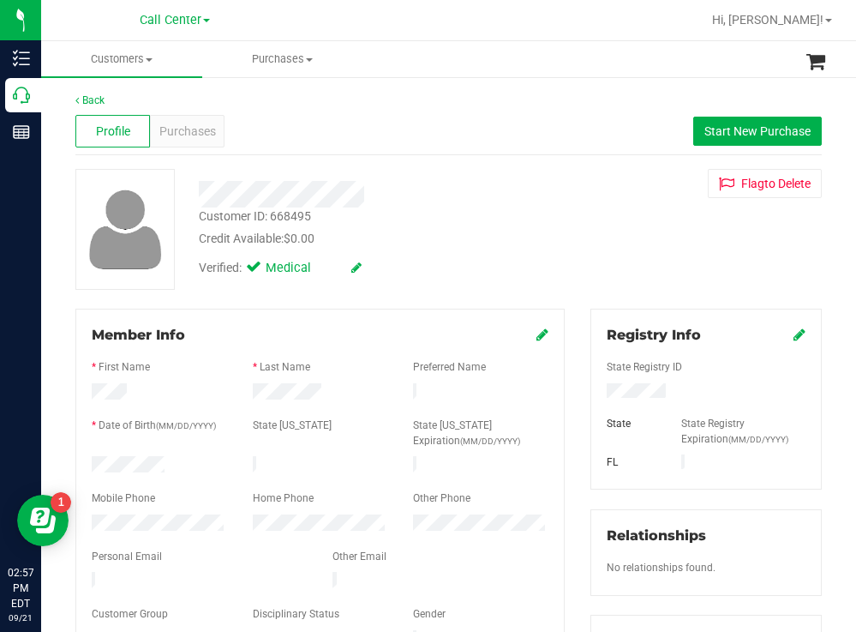
drag, startPoint x: 175, startPoint y: 463, endPoint x: 90, endPoint y: 459, distance: 84.9
click at [90, 459] on div at bounding box center [159, 466] width 161 height 21
drag, startPoint x: 675, startPoint y: 384, endPoint x: 597, endPoint y: 392, distance: 79.2
click at [594, 385] on div at bounding box center [706, 392] width 225 height 19
drag, startPoint x: 567, startPoint y: 279, endPoint x: 466, endPoint y: 210, distance: 122.0
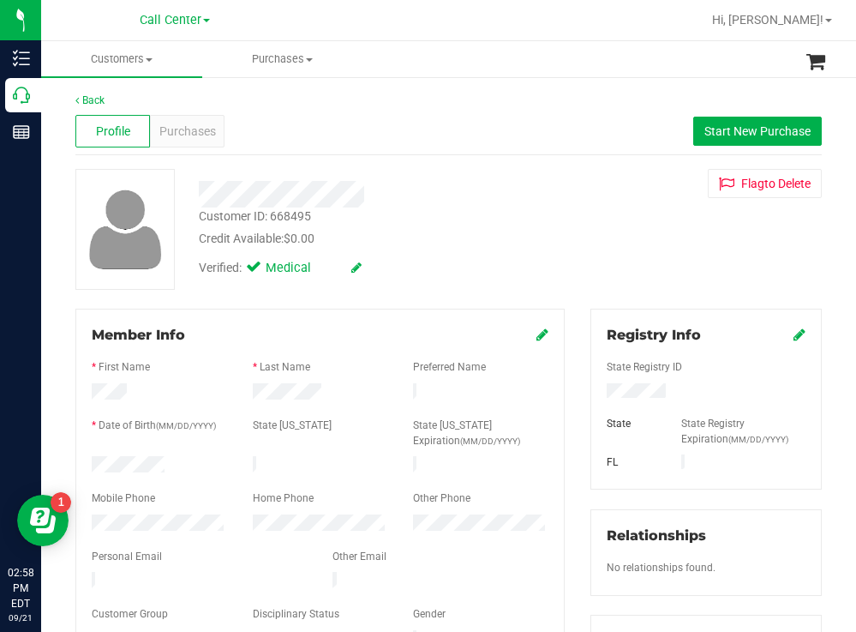
click at [563, 272] on div "Customer ID: 668495 Credit Available: $0.00 Verified: Medical Flag to [GEOGRAPH…" at bounding box center [449, 229] width 772 height 121
click at [178, 129] on span "Purchases" at bounding box center [187, 132] width 57 height 18
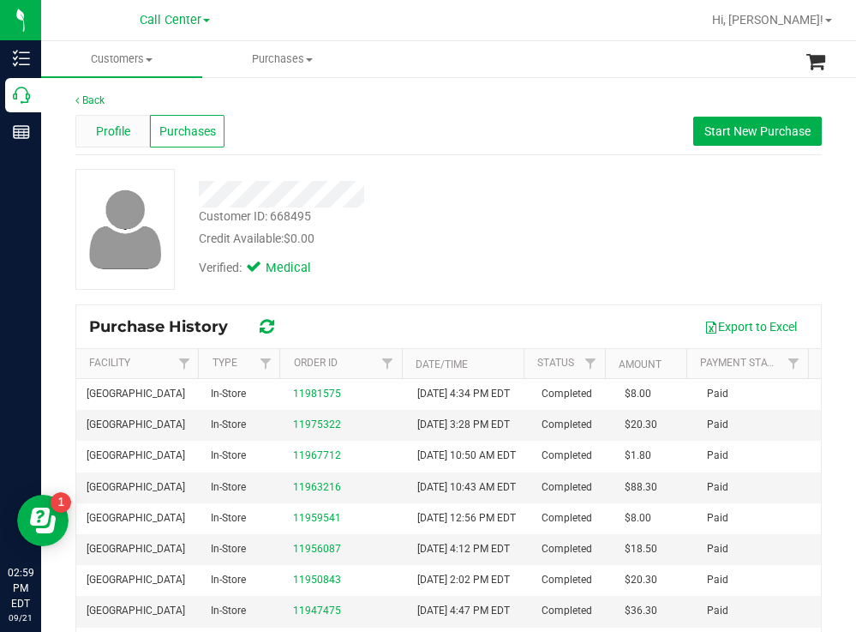
click at [123, 123] on span "Profile" at bounding box center [113, 132] width 34 height 18
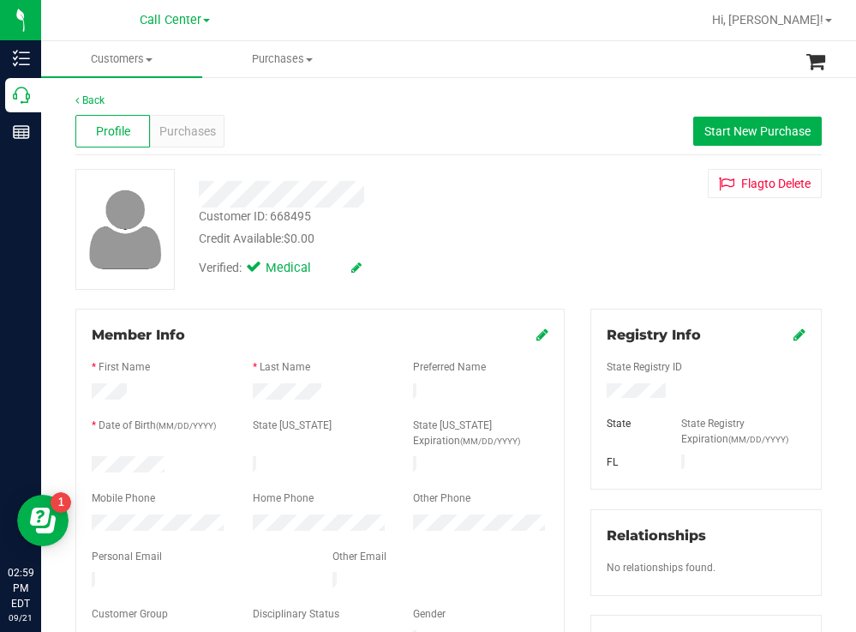
click at [168, 112] on div "Profile Purchases Start New Purchase" at bounding box center [448, 131] width 747 height 47
click at [183, 130] on span "Purchases" at bounding box center [187, 132] width 57 height 18
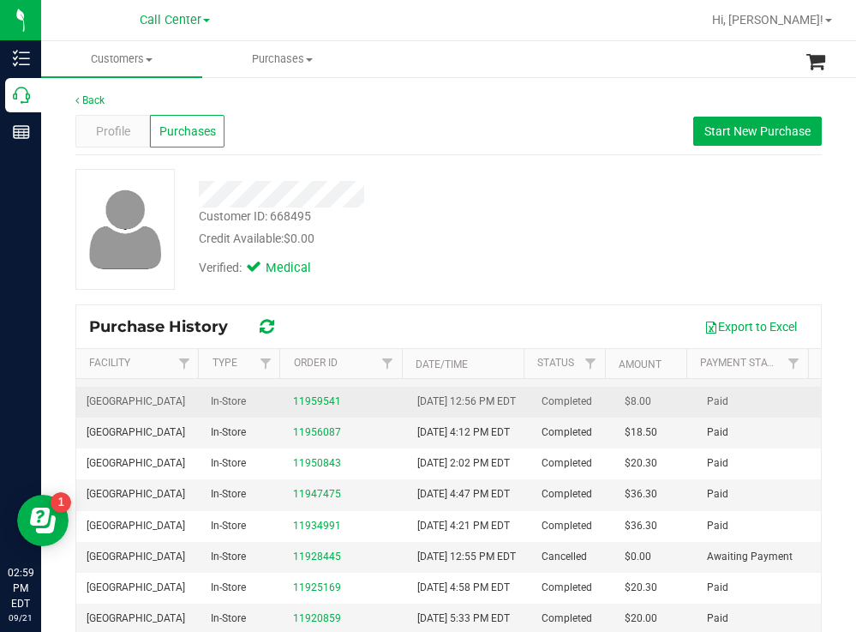
scroll to position [86, 0]
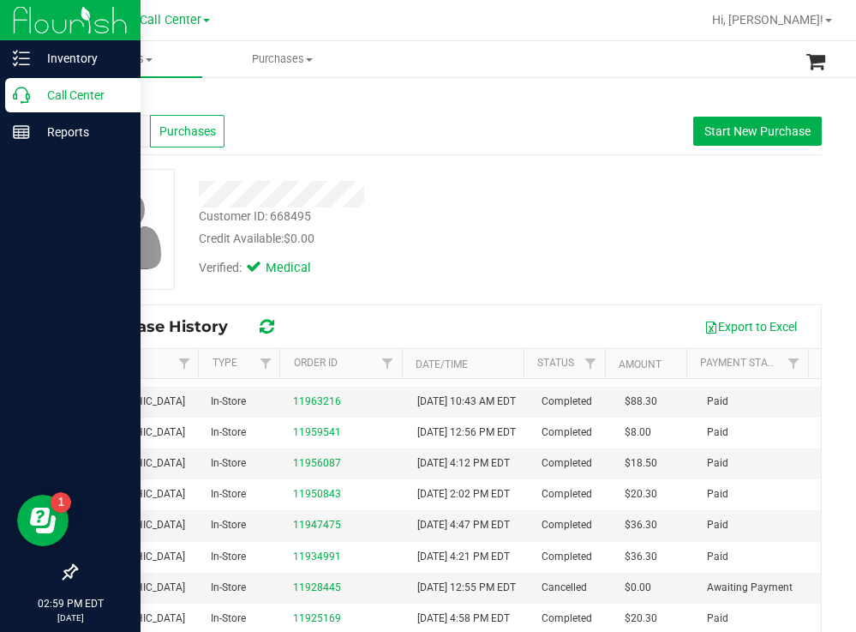
click at [63, 94] on p "Call Center" at bounding box center [81, 95] width 103 height 21
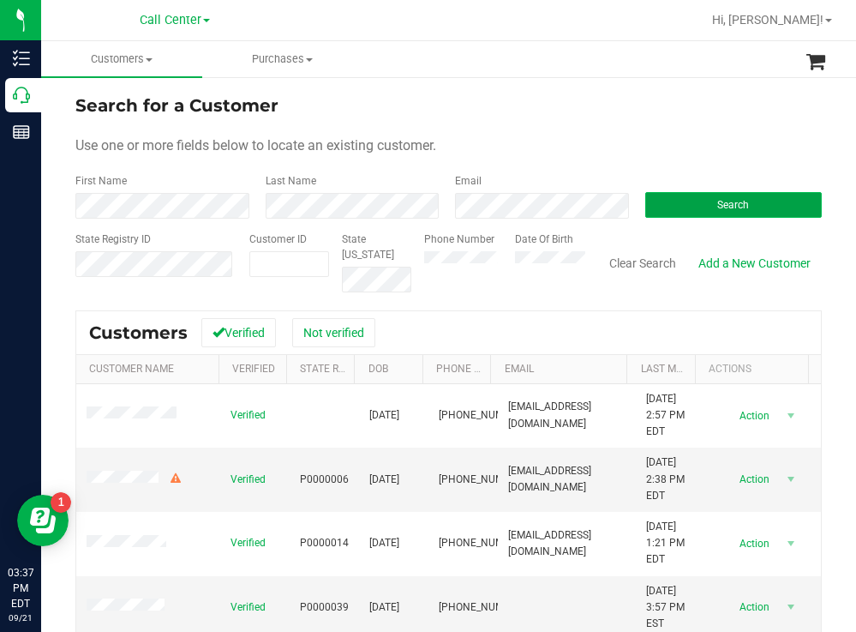
click at [662, 216] on button "Search" at bounding box center [733, 205] width 177 height 26
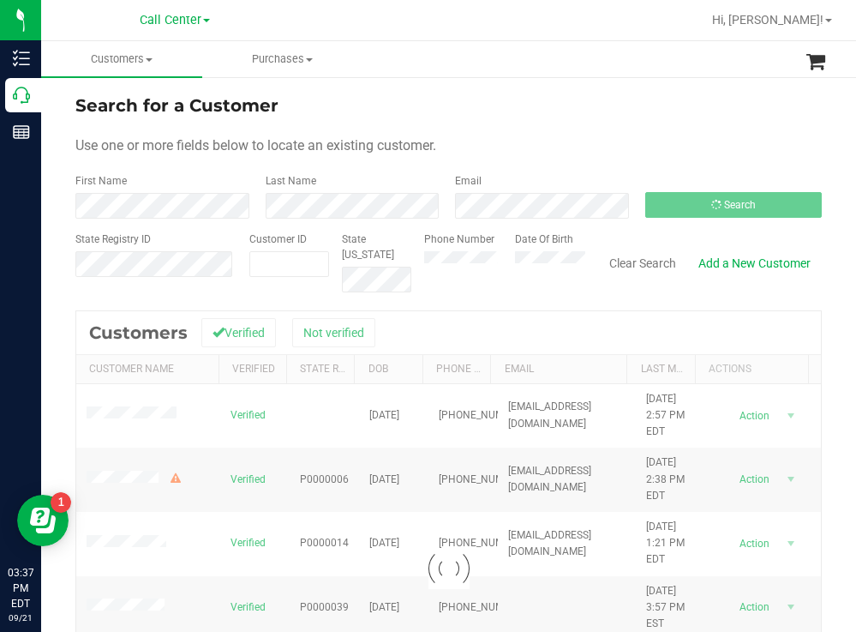
click at [634, 93] on div "Search for a Customer" at bounding box center [448, 106] width 747 height 26
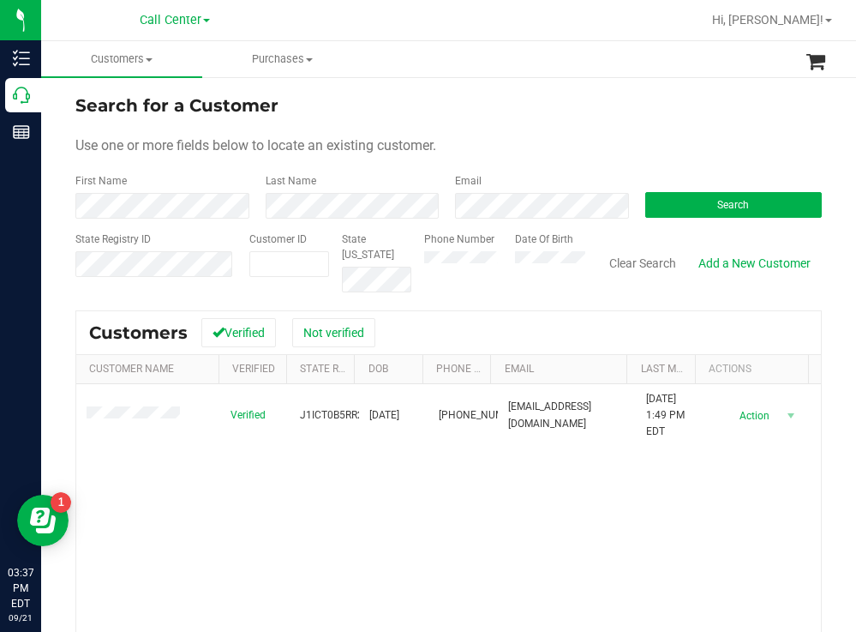
click at [516, 122] on form "Search for a Customer Use one or more fields below to locate an existing custom…" at bounding box center [448, 193] width 747 height 200
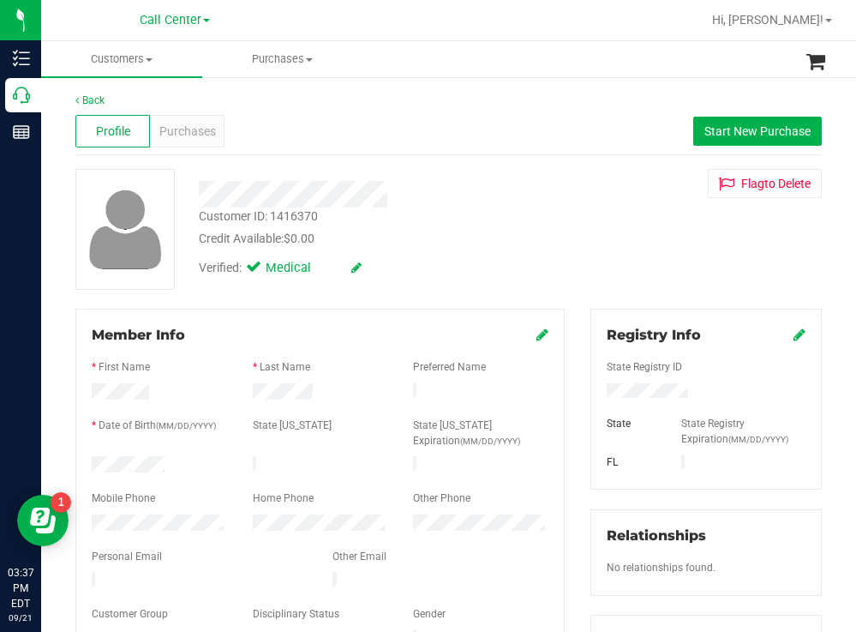
drag, startPoint x: 171, startPoint y: 461, endPoint x: 91, endPoint y: 461, distance: 79.7
click at [89, 460] on div at bounding box center [159, 466] width 161 height 21
drag, startPoint x: 530, startPoint y: 248, endPoint x: 494, endPoint y: 236, distance: 38.0
click at [529, 248] on div "Verified: Medical" at bounding box center [379, 267] width 387 height 38
click at [197, 195] on div at bounding box center [379, 194] width 387 height 27
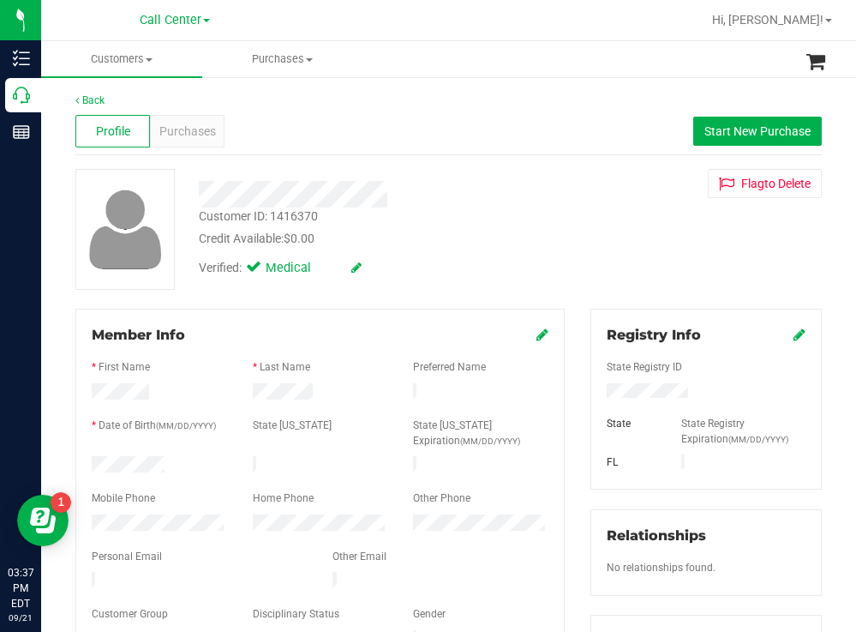
drag, startPoint x: 560, startPoint y: 232, endPoint x: 442, endPoint y: 200, distance: 121.9
click at [543, 231] on div "Customer ID: 1416370 Credit Available: $0.00" at bounding box center [379, 227] width 387 height 40
click at [183, 126] on span "Purchases" at bounding box center [187, 132] width 57 height 18
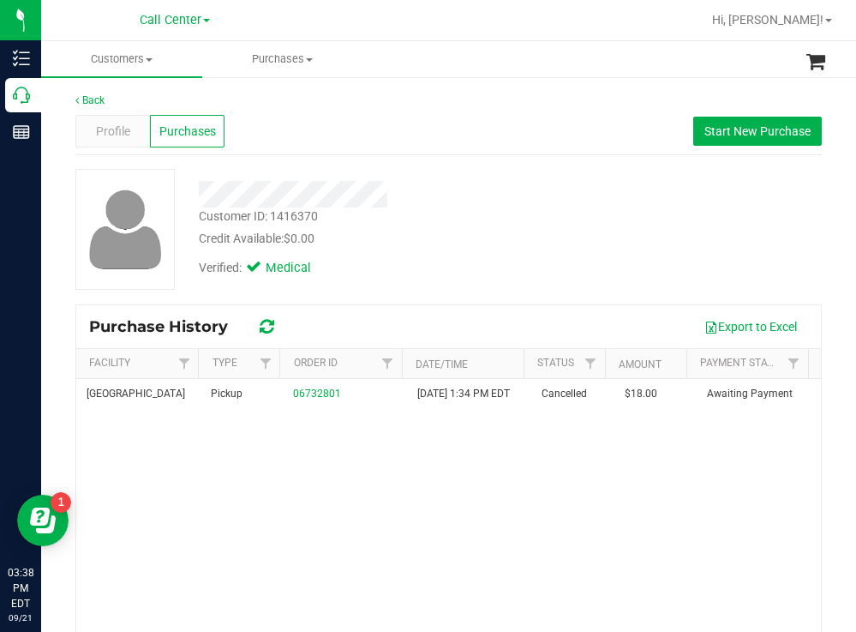
click at [453, 202] on div at bounding box center [379, 194] width 387 height 27
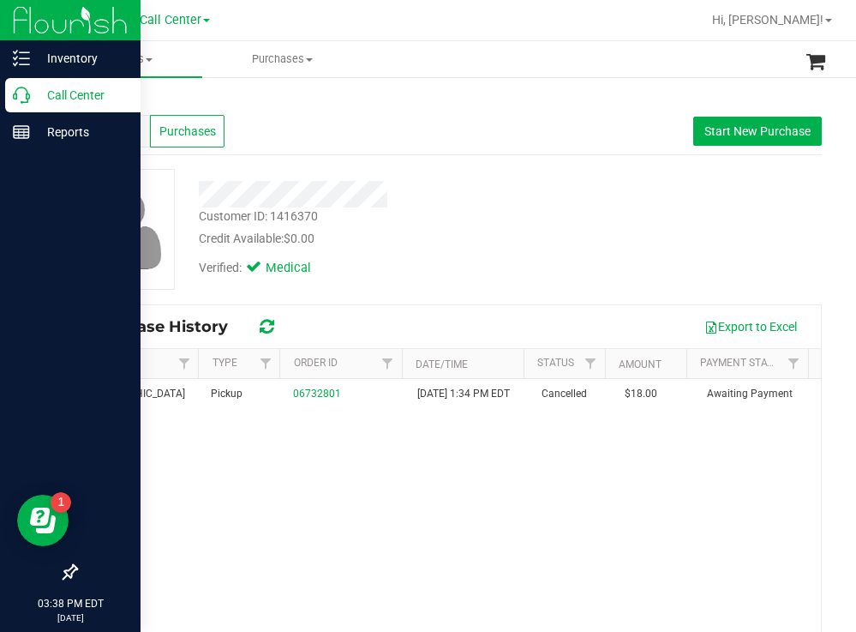
click at [75, 102] on p "Call Center" at bounding box center [81, 95] width 103 height 21
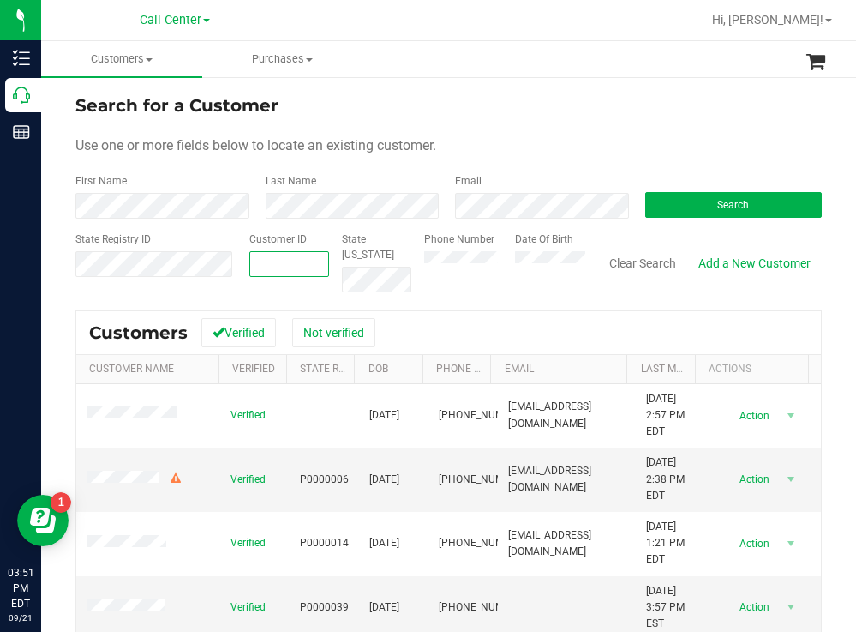
paste input "1586176"
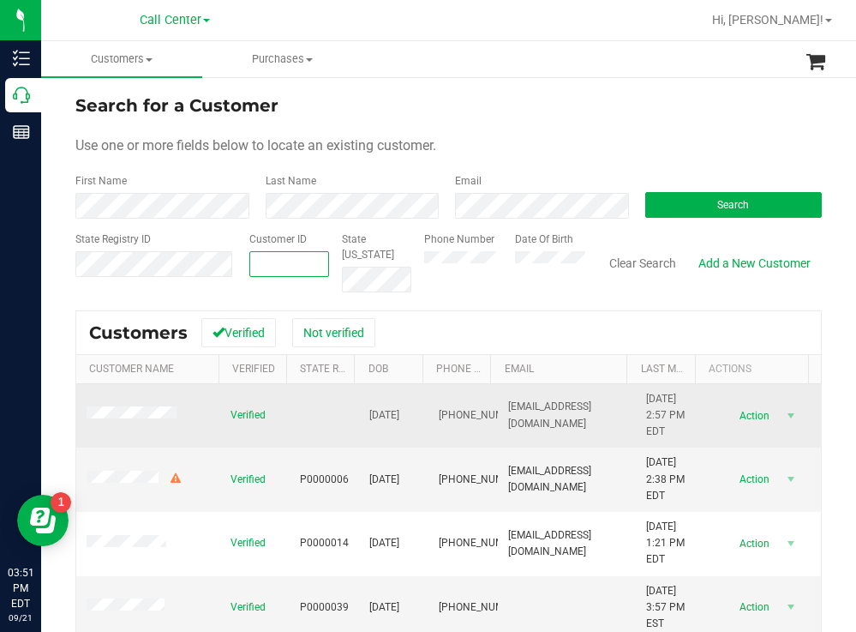
type input "1586176"
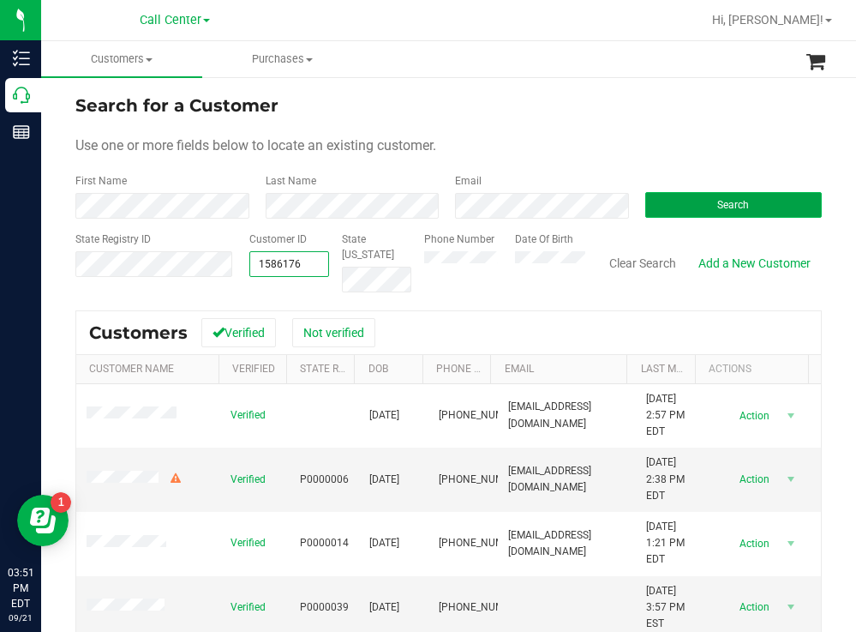
type input "1586176"
click at [715, 195] on button "Search" at bounding box center [733, 205] width 177 height 26
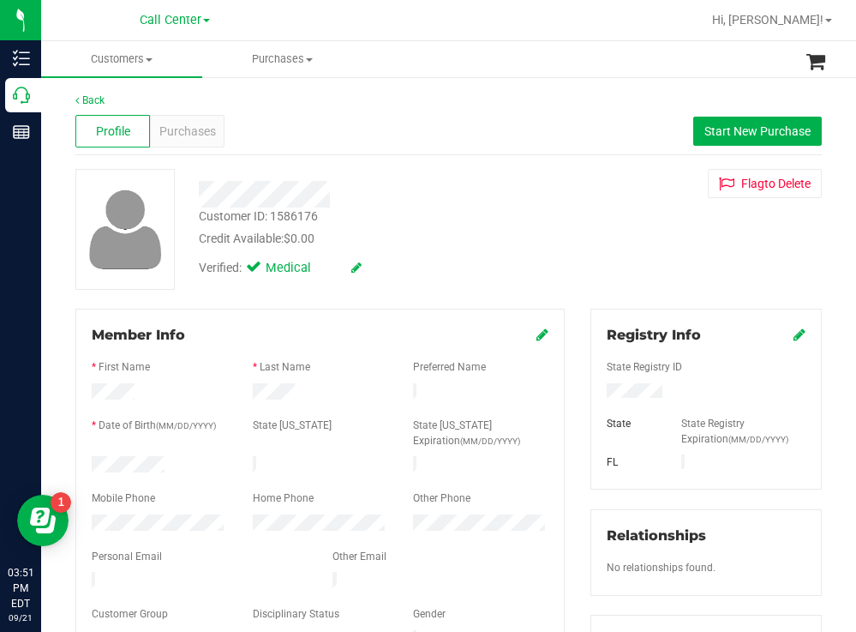
drag, startPoint x: 175, startPoint y: 462, endPoint x: 87, endPoint y: 459, distance: 88.4
click at [87, 459] on div at bounding box center [159, 466] width 161 height 21
drag, startPoint x: 663, startPoint y: 384, endPoint x: 579, endPoint y: 382, distance: 84.0
click at [579, 382] on div "Registry Info State Registry ID State State Registry Expiration (MM/DD/YYYY) [G…" at bounding box center [706, 629] width 257 height 641
click at [627, 243] on div "Customer ID: 1586176 Credit Available: $0.00 Verified: Medical Flag to [GEOGRAP…" at bounding box center [449, 229] width 772 height 121
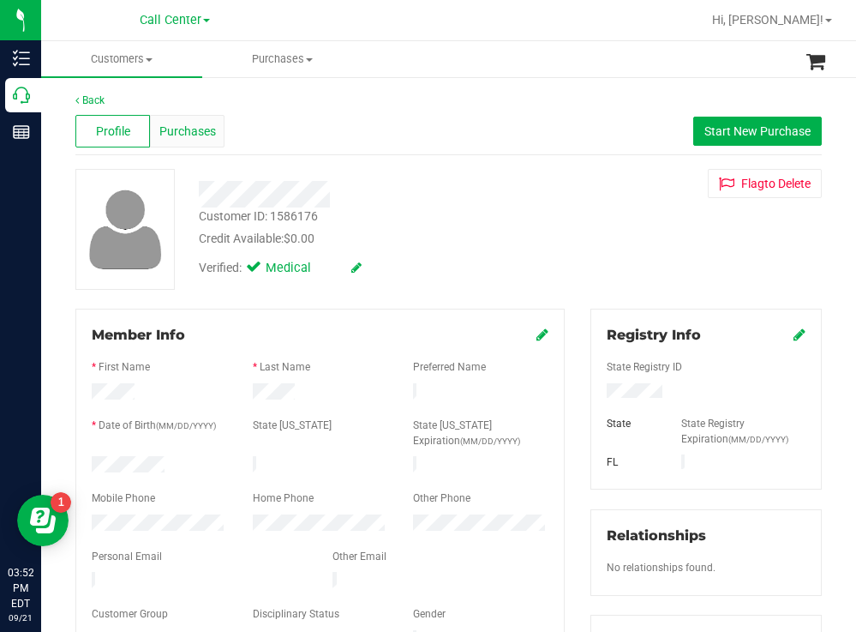
click at [188, 125] on span "Purchases" at bounding box center [187, 132] width 57 height 18
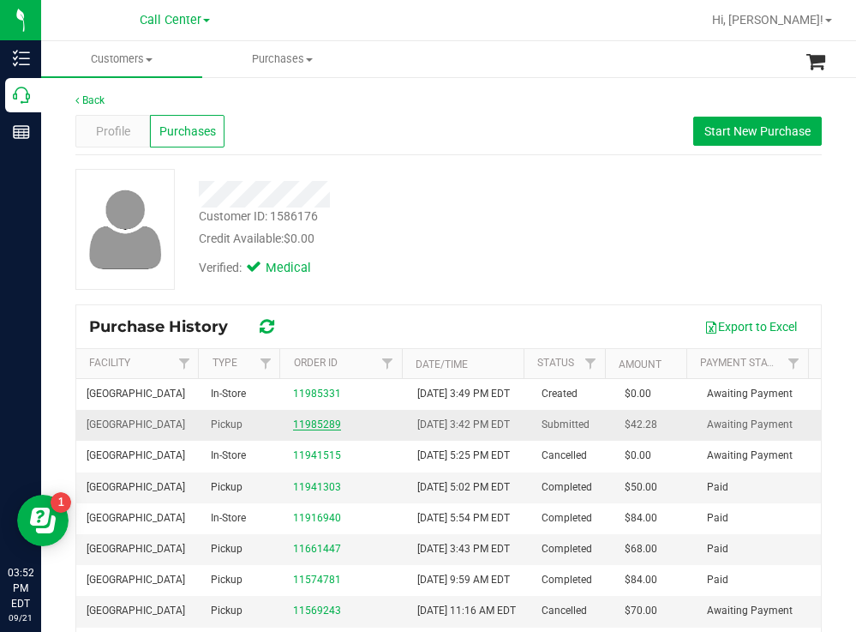
click at [327, 430] on link "11985289" at bounding box center [317, 424] width 48 height 12
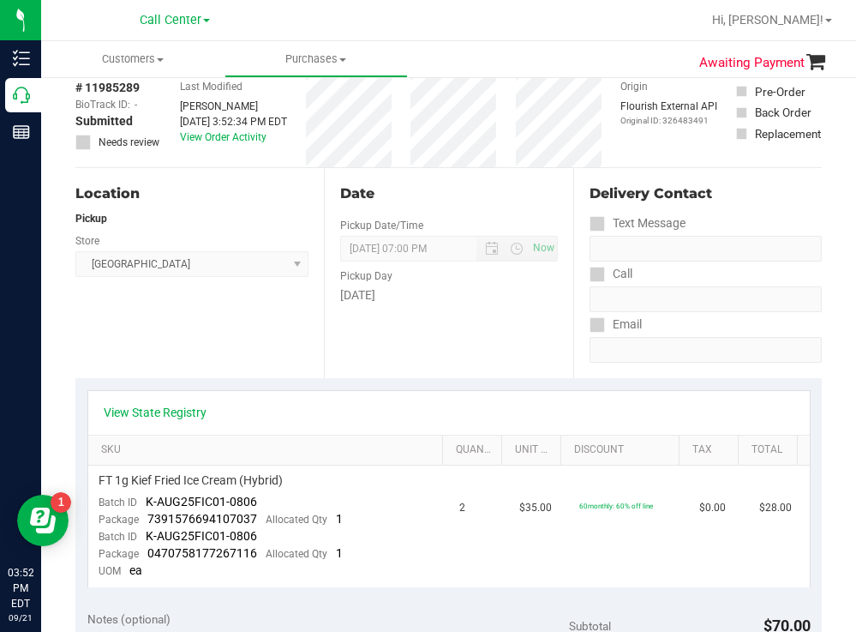
scroll to position [257, 0]
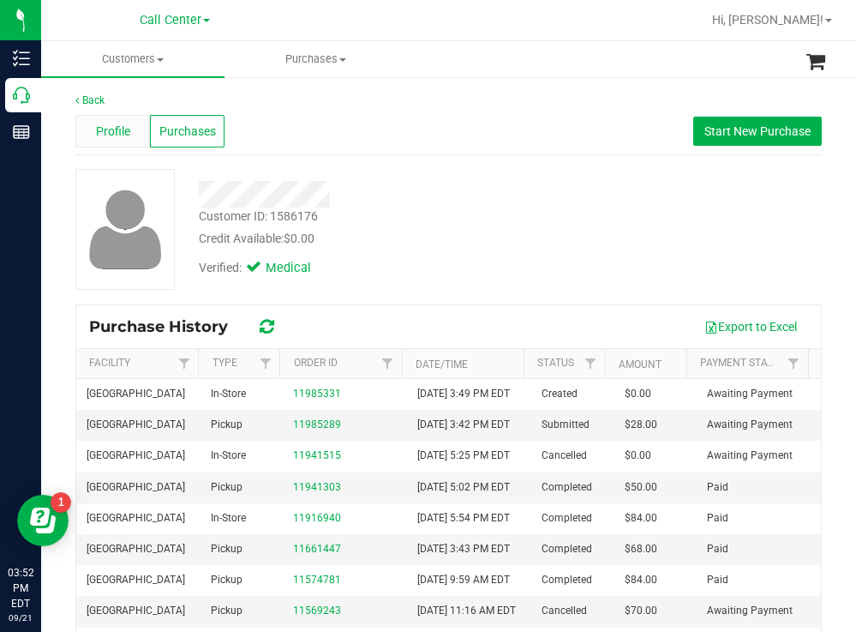
click at [107, 119] on div "Profile" at bounding box center [112, 131] width 75 height 33
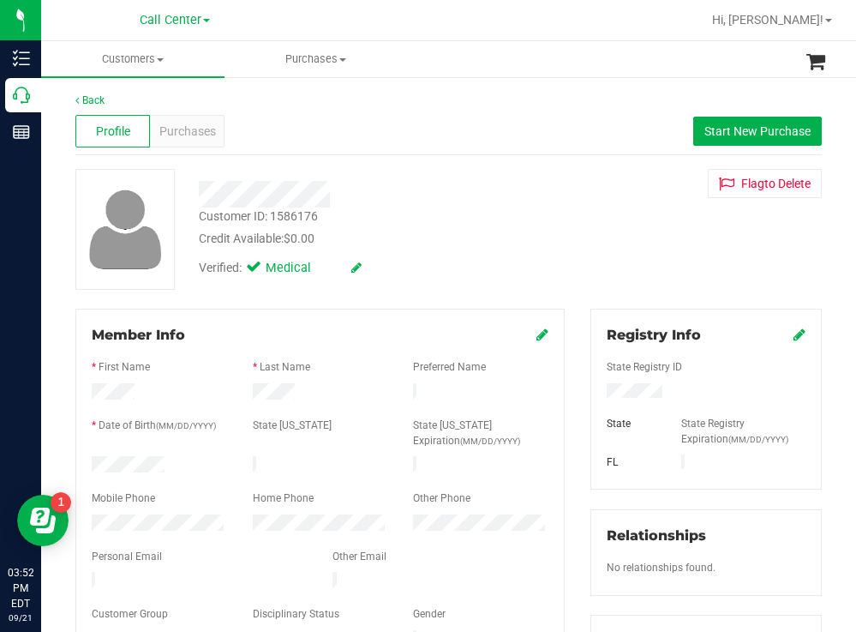
click at [86, 514] on div at bounding box center [159, 524] width 161 height 21
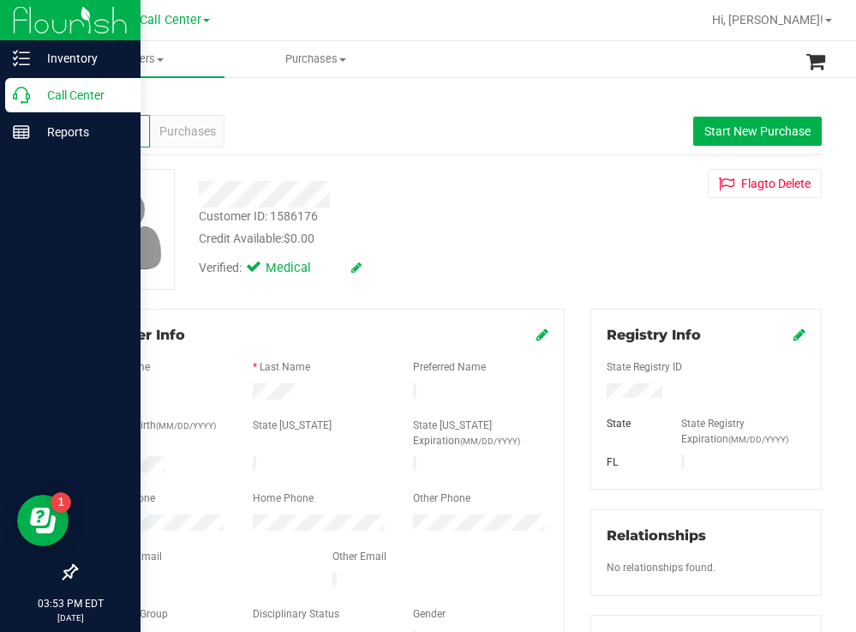
click at [68, 95] on p "Call Center" at bounding box center [81, 95] width 103 height 21
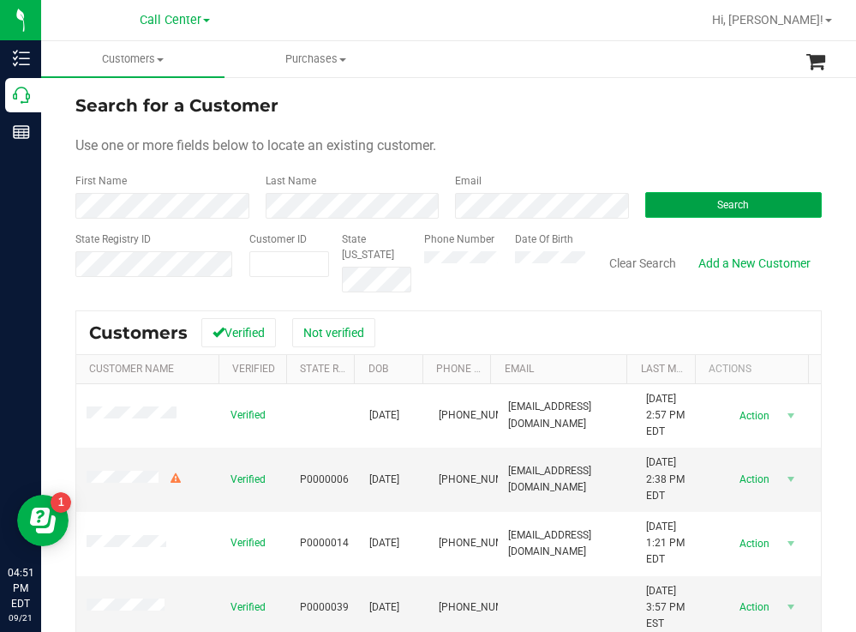
click at [677, 206] on button "Search" at bounding box center [733, 205] width 177 height 26
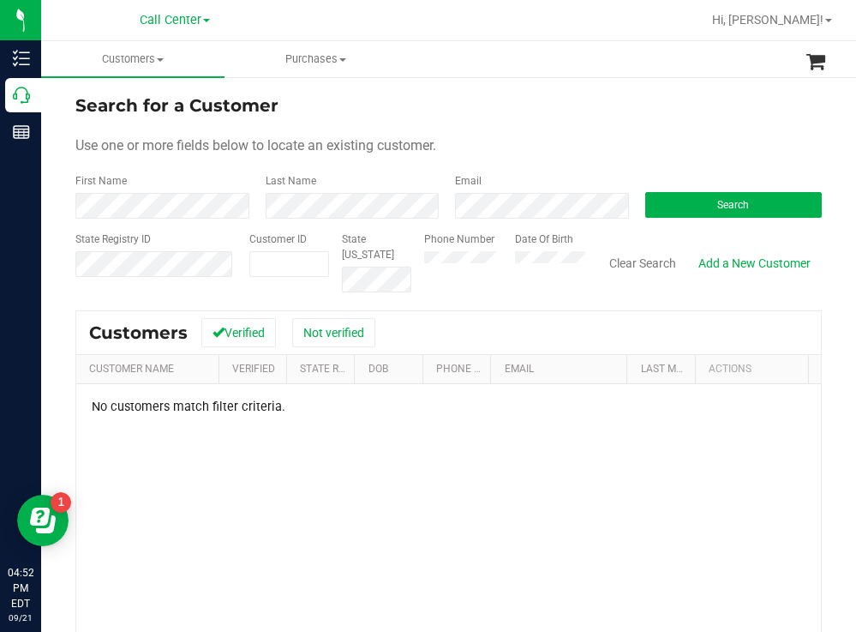
click at [532, 98] on div "Search for a Customer" at bounding box center [448, 106] width 747 height 26
click at [480, 103] on div "Search for a Customer" at bounding box center [448, 106] width 747 height 26
click at [802, 19] on span "Hi, [PERSON_NAME]!" at bounding box center [767, 20] width 111 height 14
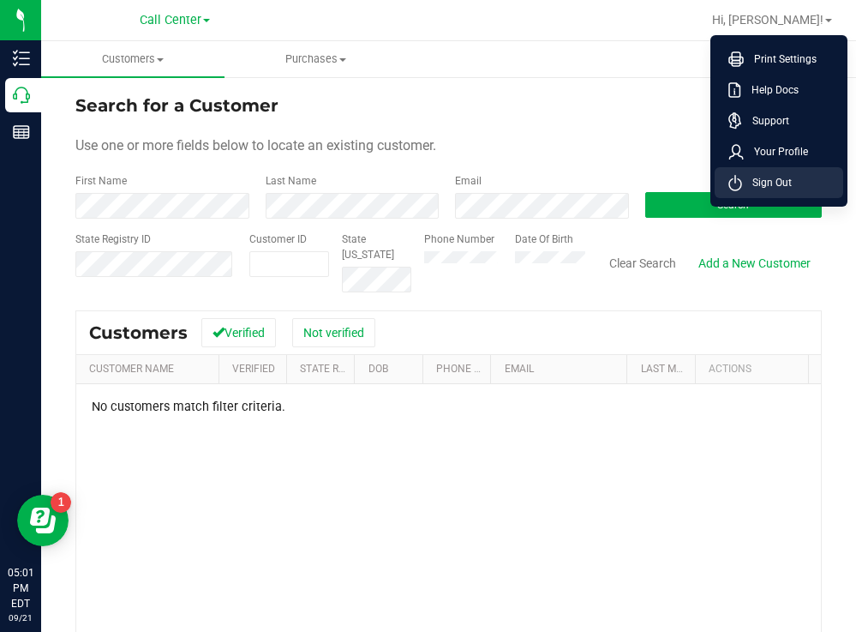
click at [776, 177] on span "Sign Out" at bounding box center [767, 182] width 50 height 17
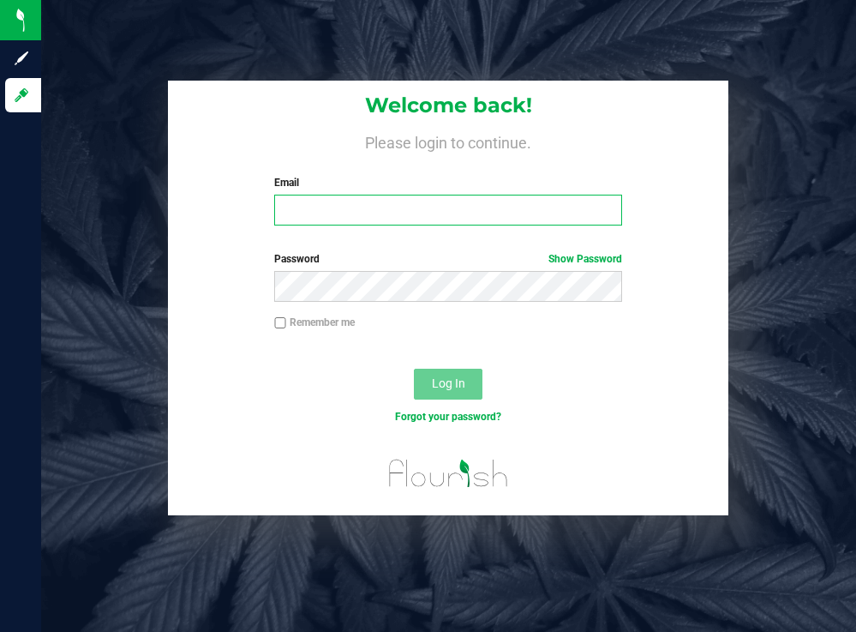
type input "[EMAIL_ADDRESS][DOMAIN_NAME]"
